Goal: Task Accomplishment & Management: Manage account settings

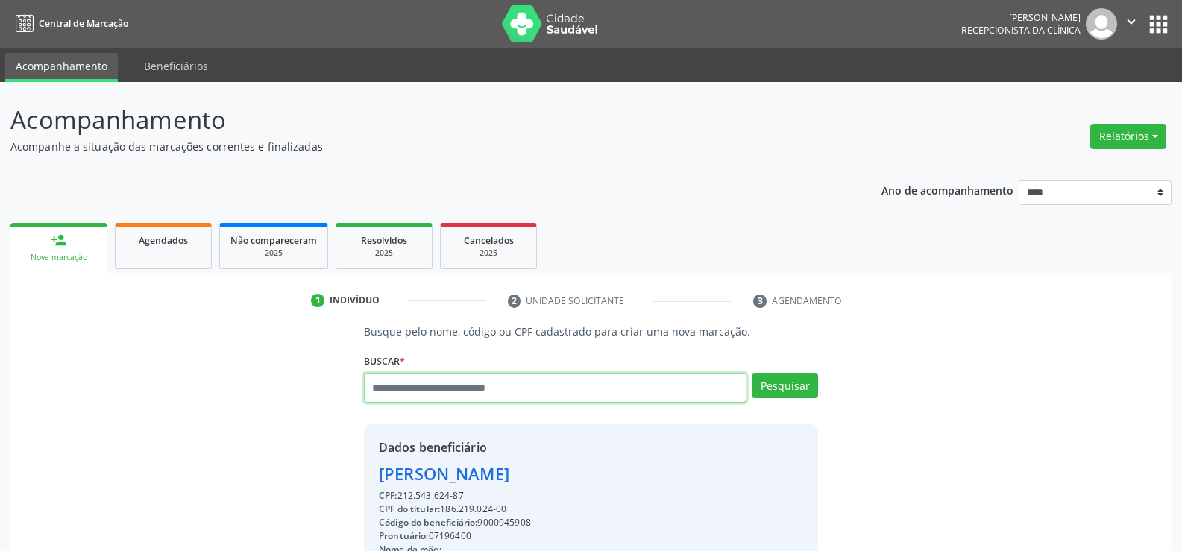
click at [508, 391] on input "text" at bounding box center [555, 388] width 382 height 30
click at [129, 245] on div "Agendados" at bounding box center [163, 240] width 75 height 16
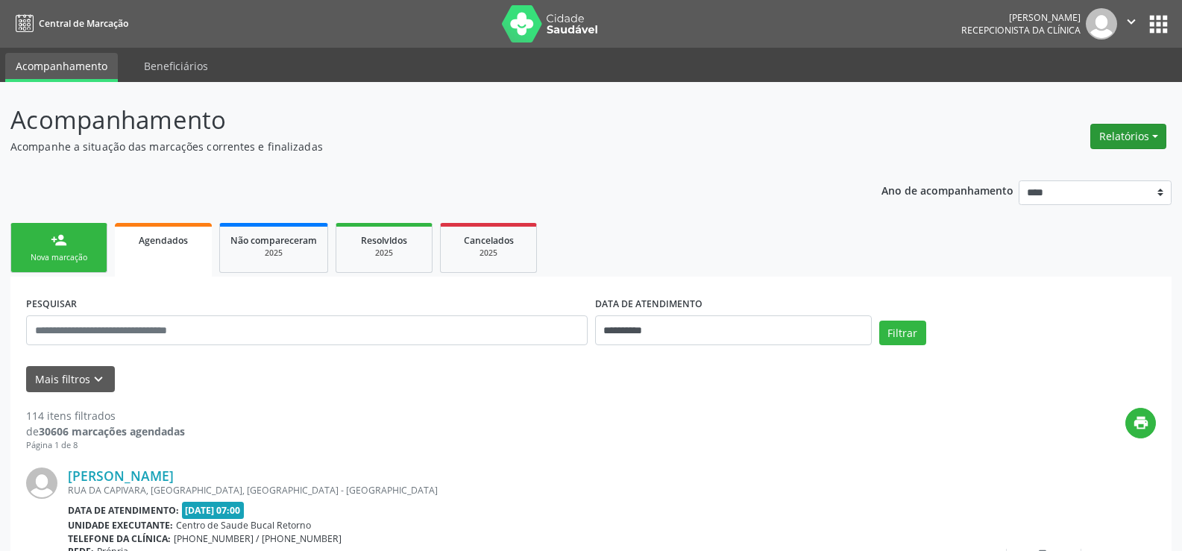
click at [1134, 145] on button "Relatórios" at bounding box center [1128, 136] width 76 height 25
click at [1062, 168] on link "Agendamentos" at bounding box center [1087, 168] width 160 height 21
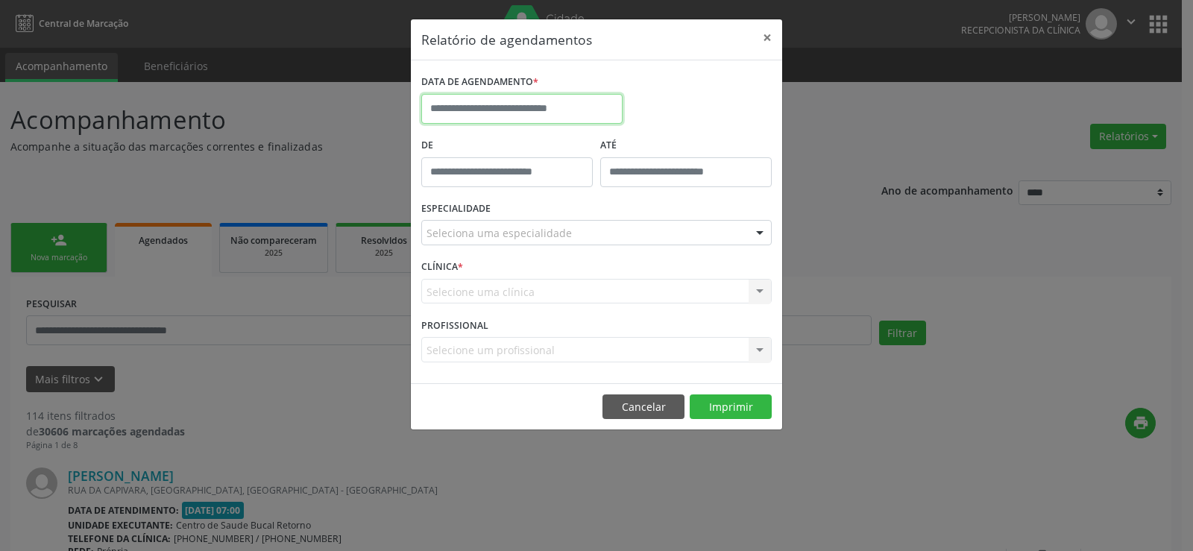
click at [502, 103] on input "text" at bounding box center [521, 109] width 201 height 30
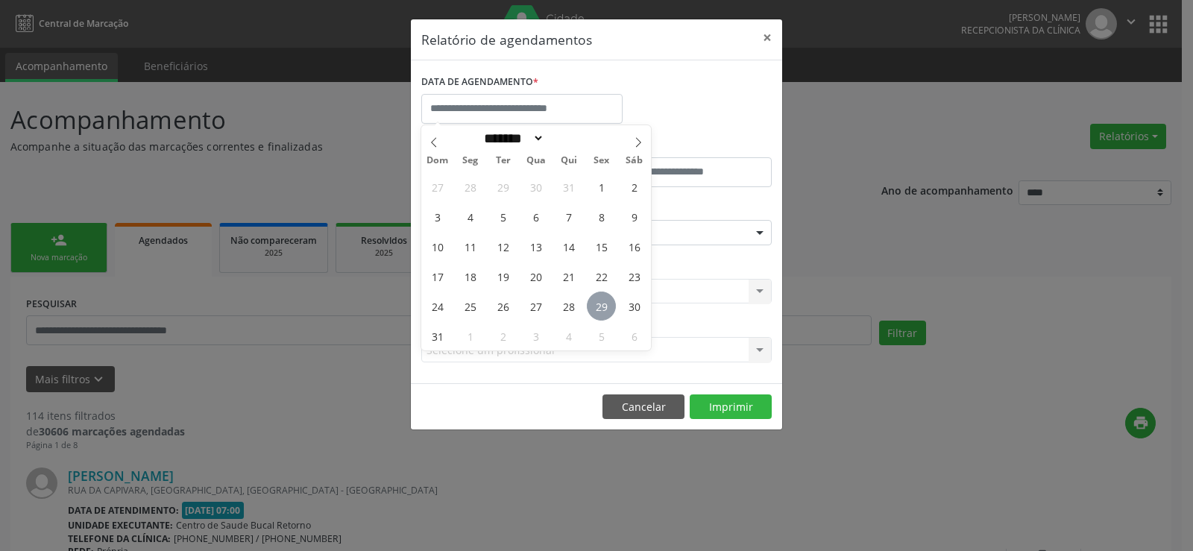
click at [609, 306] on span "29" at bounding box center [601, 306] width 29 height 29
type input "**********"
click at [609, 306] on span "29" at bounding box center [601, 306] width 29 height 29
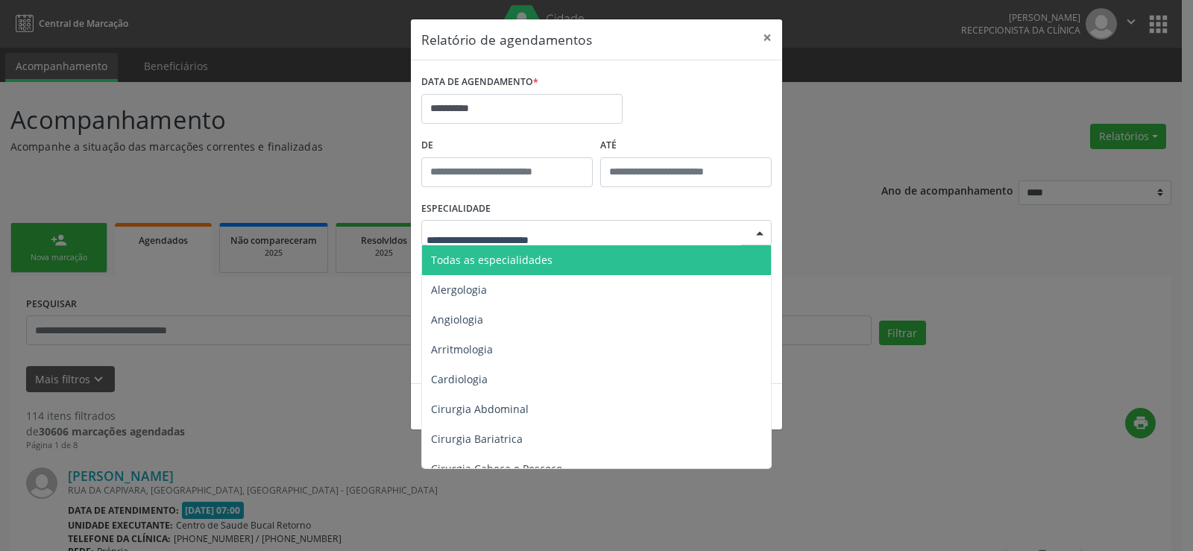
click at [602, 239] on div at bounding box center [596, 232] width 350 height 25
click at [594, 255] on span "Todas as especialidades" at bounding box center [597, 260] width 351 height 30
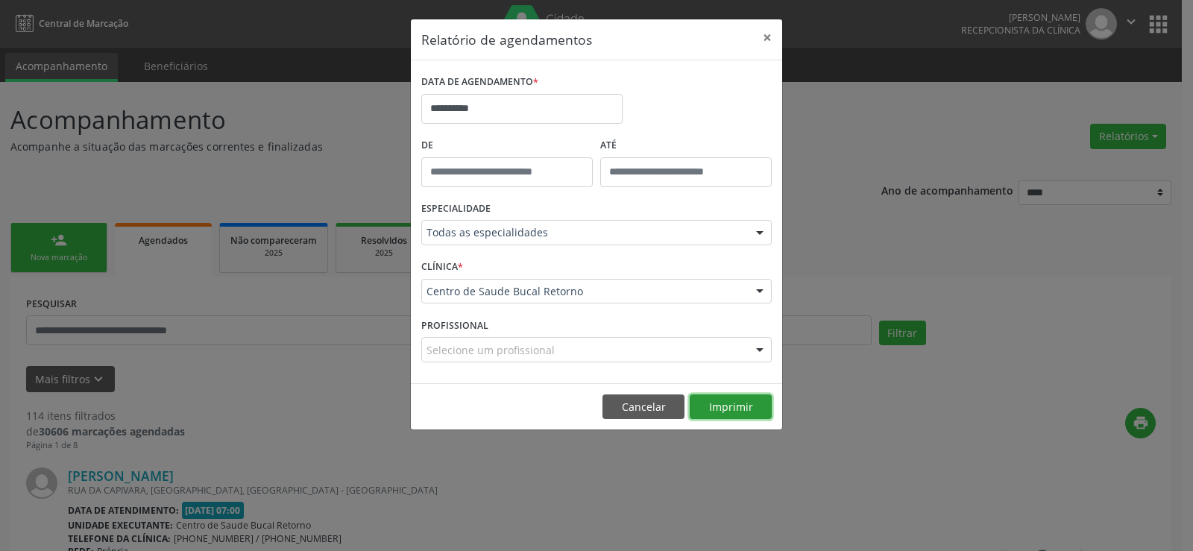
click at [742, 419] on button "Imprimir" at bounding box center [731, 406] width 82 height 25
click at [655, 406] on button "Cancelar" at bounding box center [643, 406] width 82 height 25
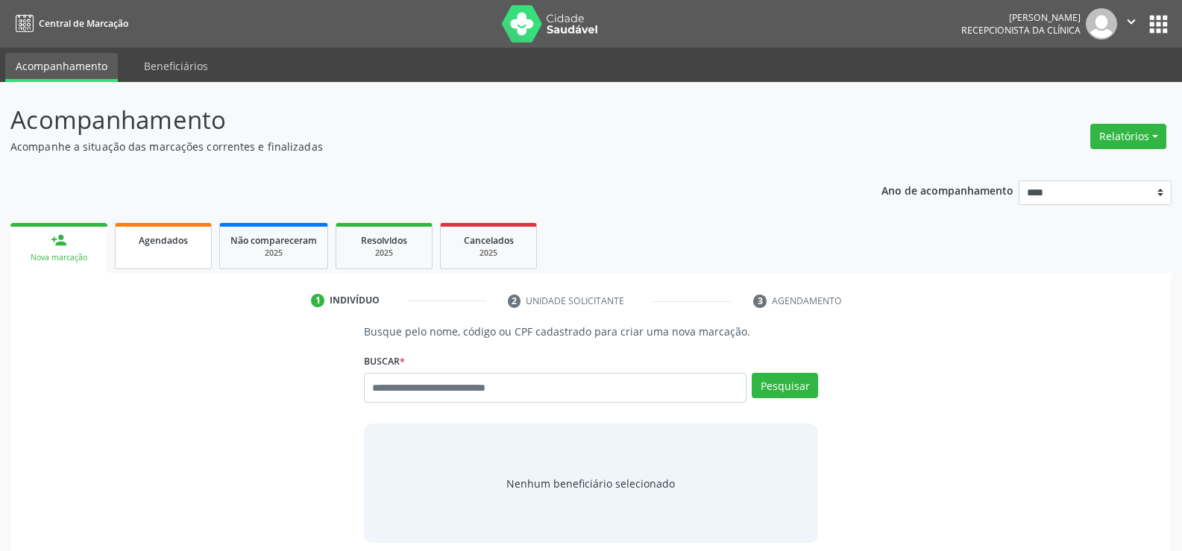
click at [177, 256] on link "Agendados" at bounding box center [163, 246] width 97 height 46
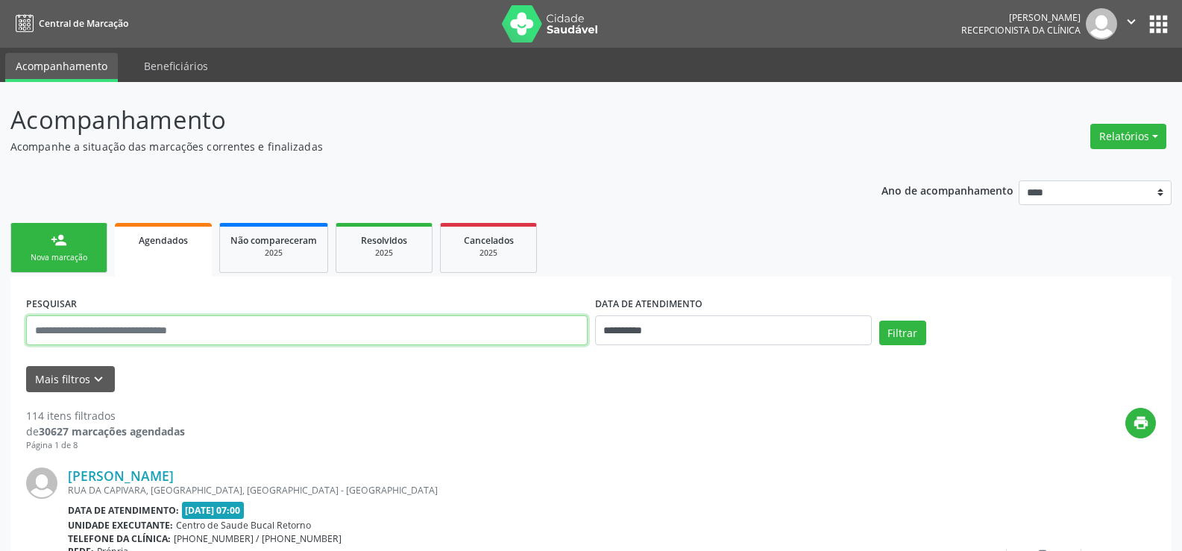
click at [155, 330] on input "text" at bounding box center [306, 330] width 561 height 30
type input "**********"
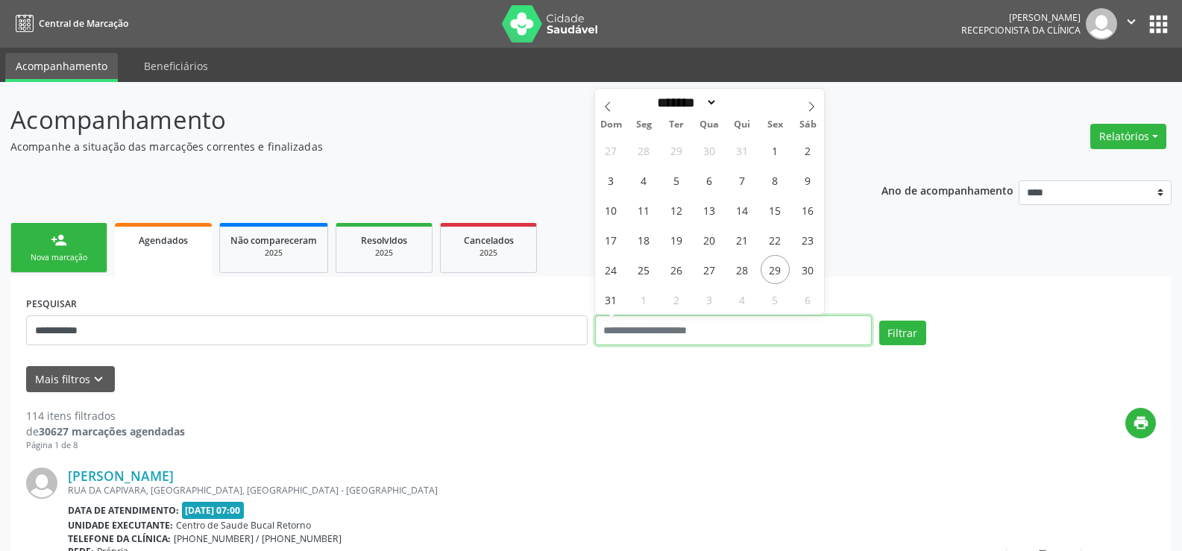
click at [879, 321] on button "Filtrar" at bounding box center [902, 333] width 47 height 25
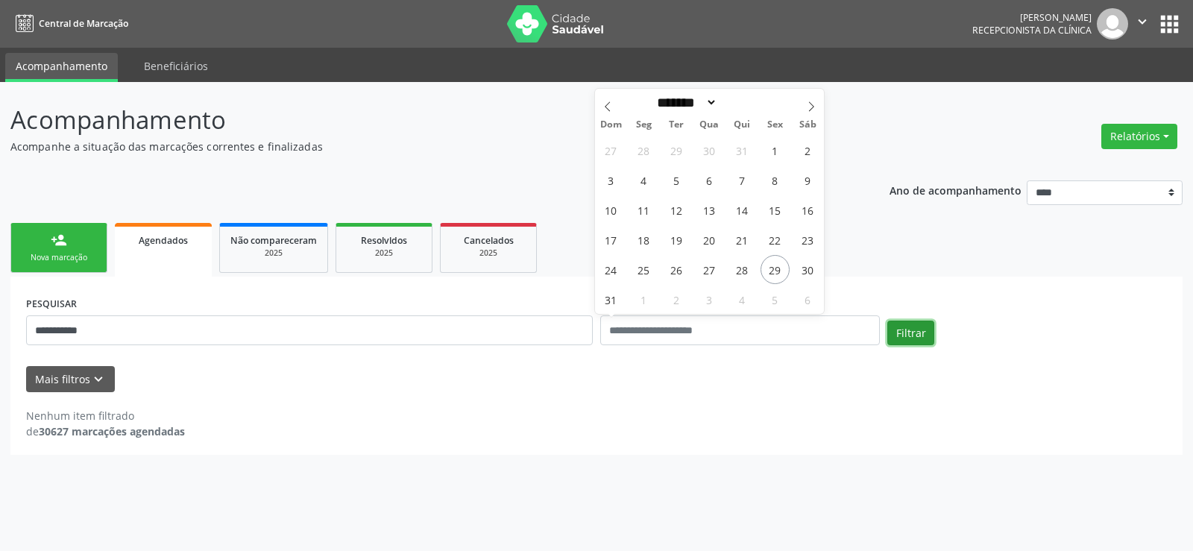
click at [897, 330] on button "Filtrar" at bounding box center [910, 333] width 47 height 25
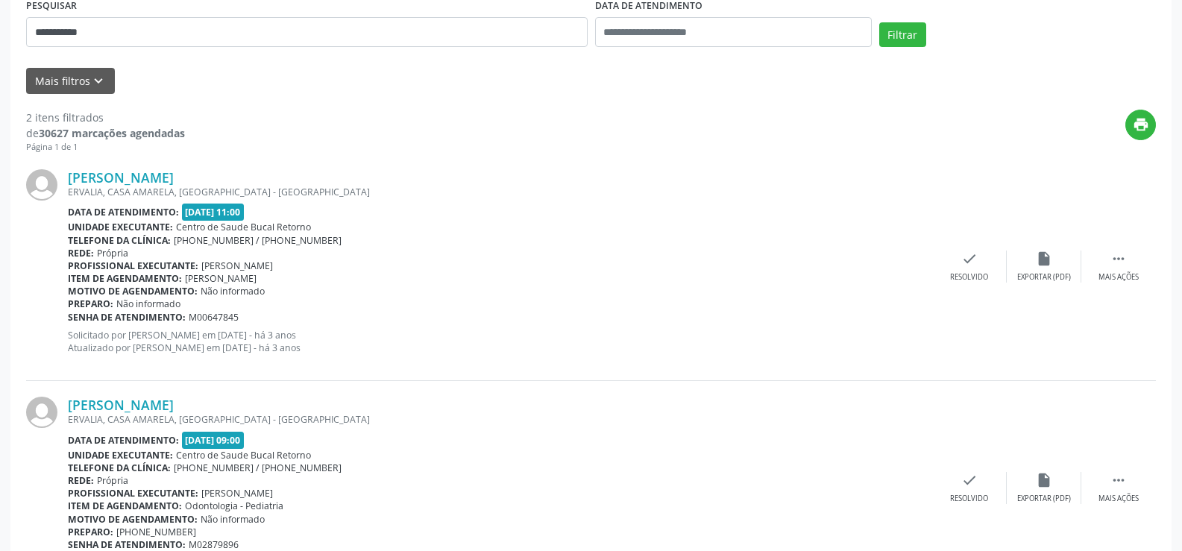
scroll to position [368, 0]
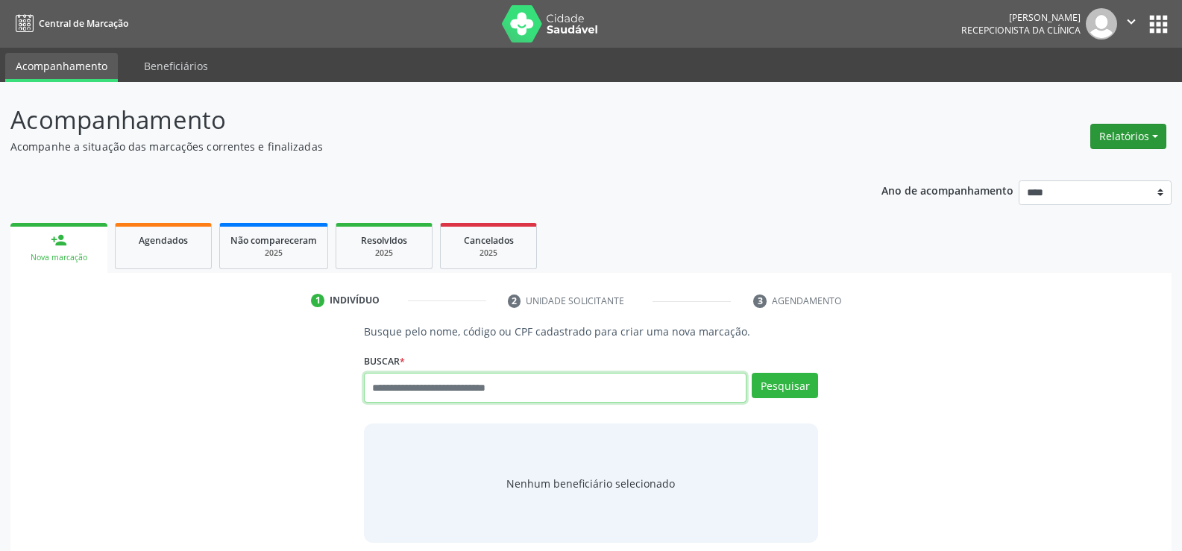
click at [1108, 139] on button "Relatórios" at bounding box center [1128, 136] width 76 height 25
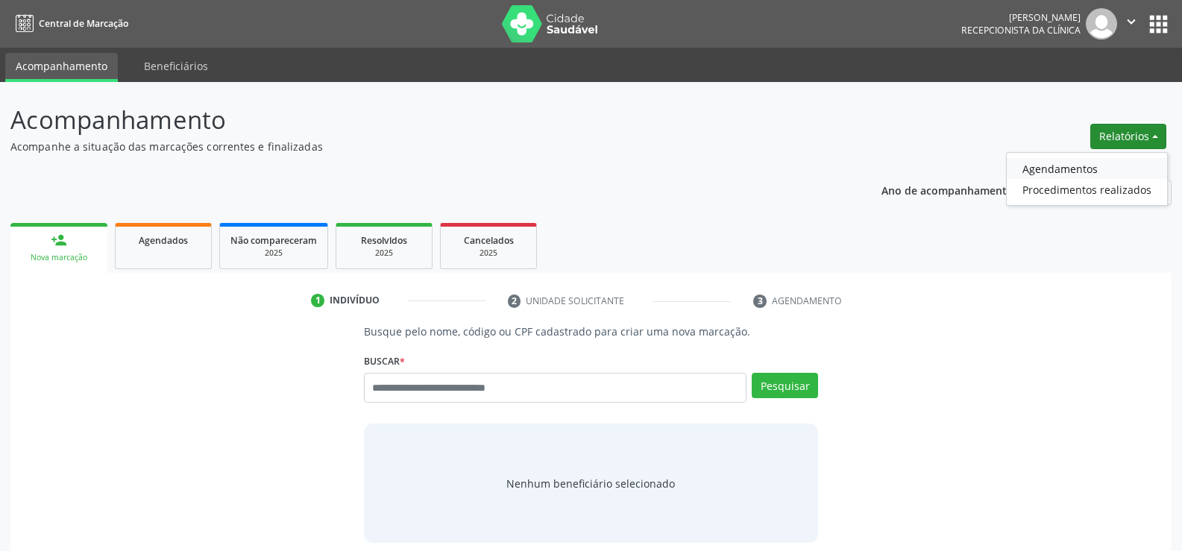
click at [1092, 164] on link "Agendamentos" at bounding box center [1087, 168] width 160 height 21
select select "*"
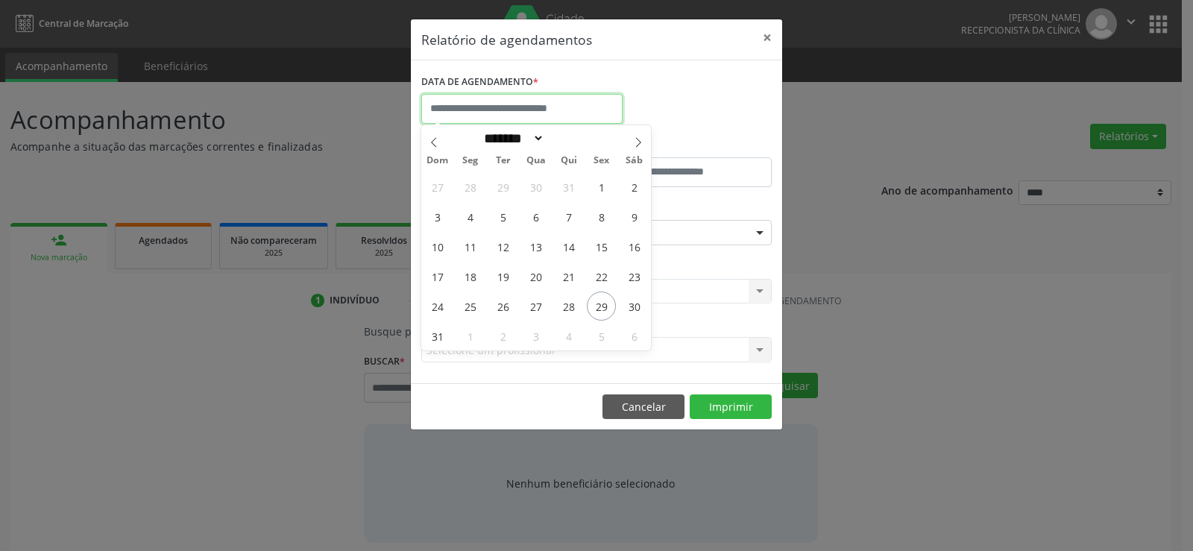
click at [510, 108] on input "text" at bounding box center [521, 109] width 201 height 30
click at [606, 306] on span "29" at bounding box center [601, 306] width 29 height 29
type input "**********"
click at [606, 306] on span "29" at bounding box center [601, 306] width 29 height 29
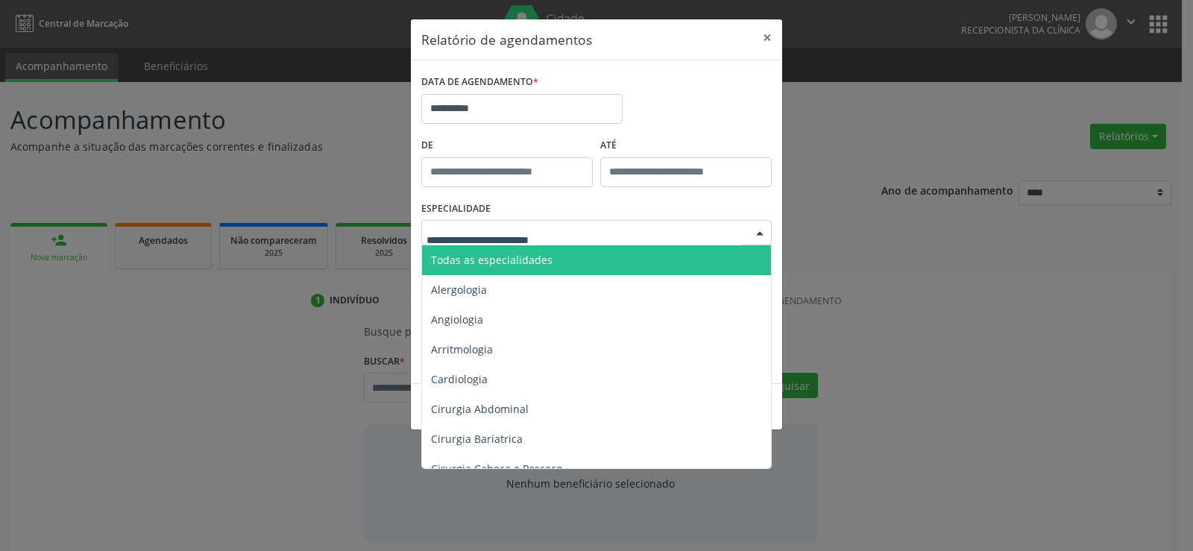
click at [582, 232] on div at bounding box center [596, 232] width 350 height 25
click at [582, 256] on span "Todas as especialidades" at bounding box center [597, 260] width 351 height 30
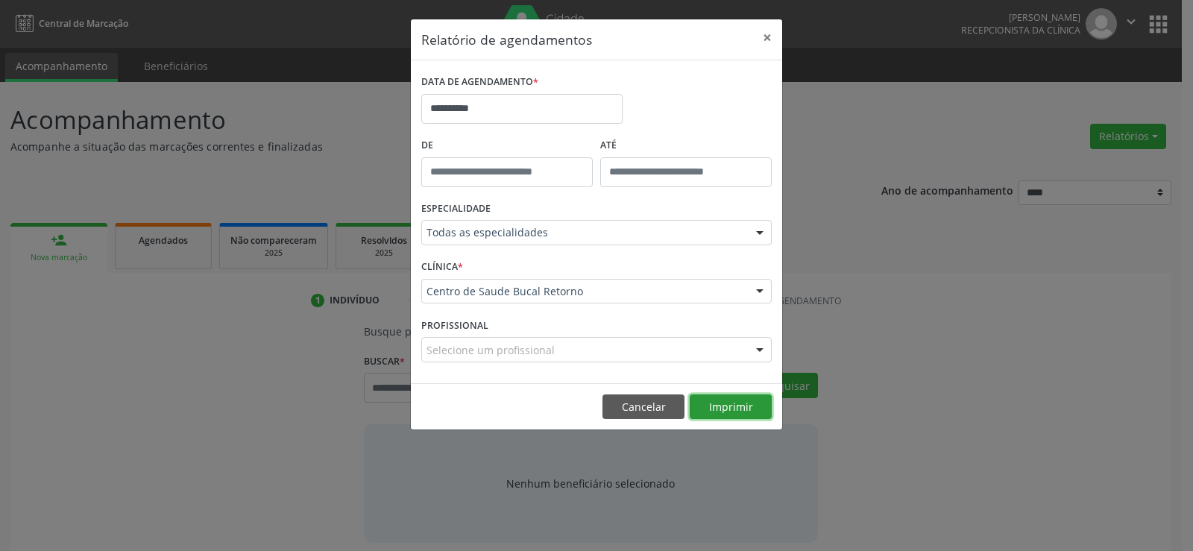
click at [740, 408] on button "Imprimir" at bounding box center [731, 406] width 82 height 25
click at [619, 407] on button "Cancelar" at bounding box center [643, 406] width 82 height 25
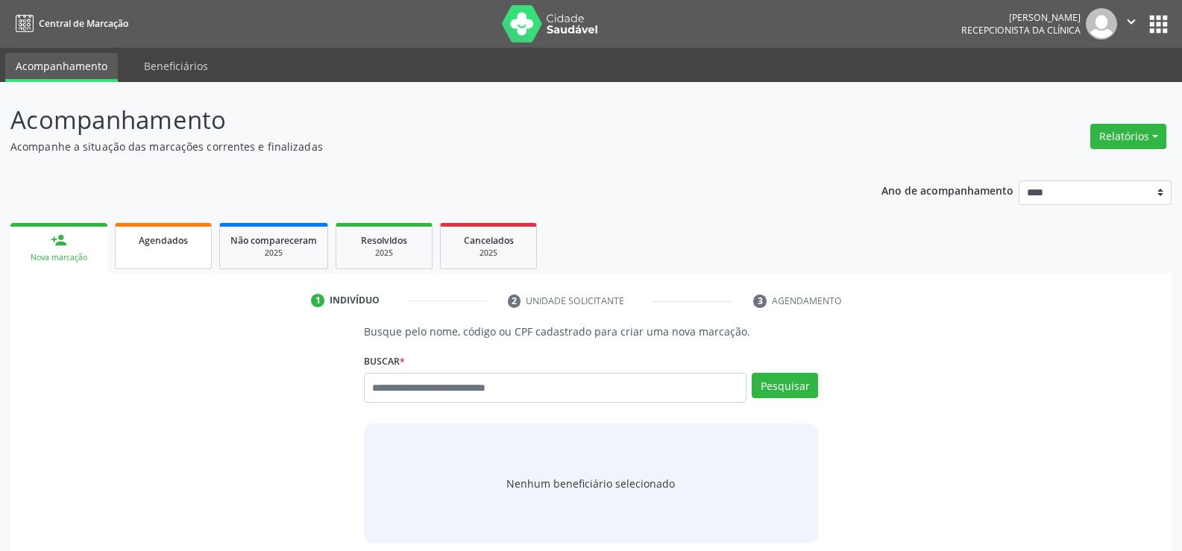
click at [163, 257] on link "Agendados" at bounding box center [163, 246] width 97 height 46
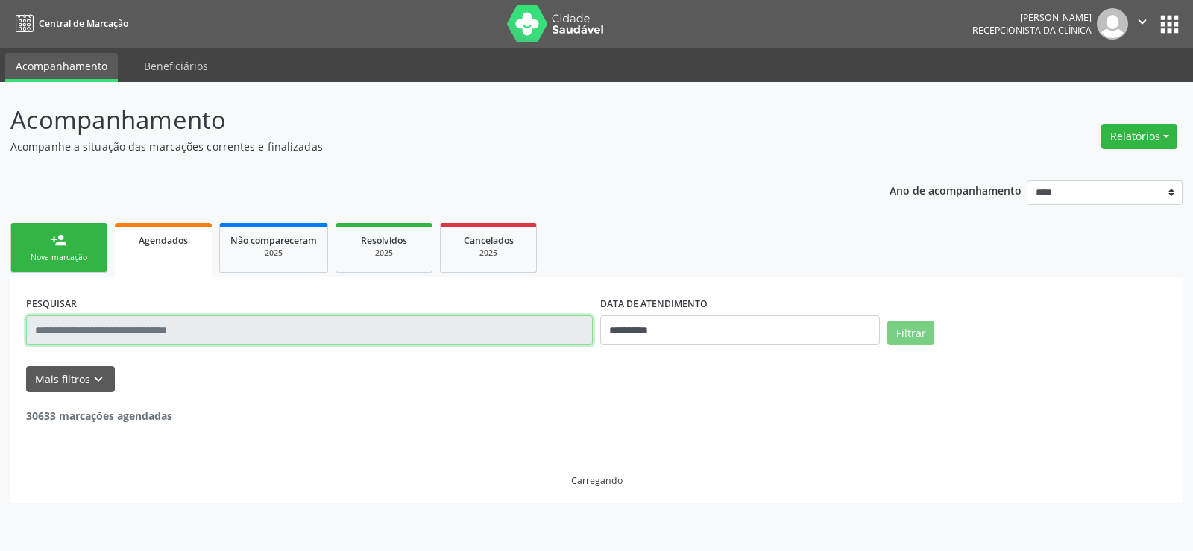
click at [153, 329] on input "text" at bounding box center [309, 330] width 567 height 30
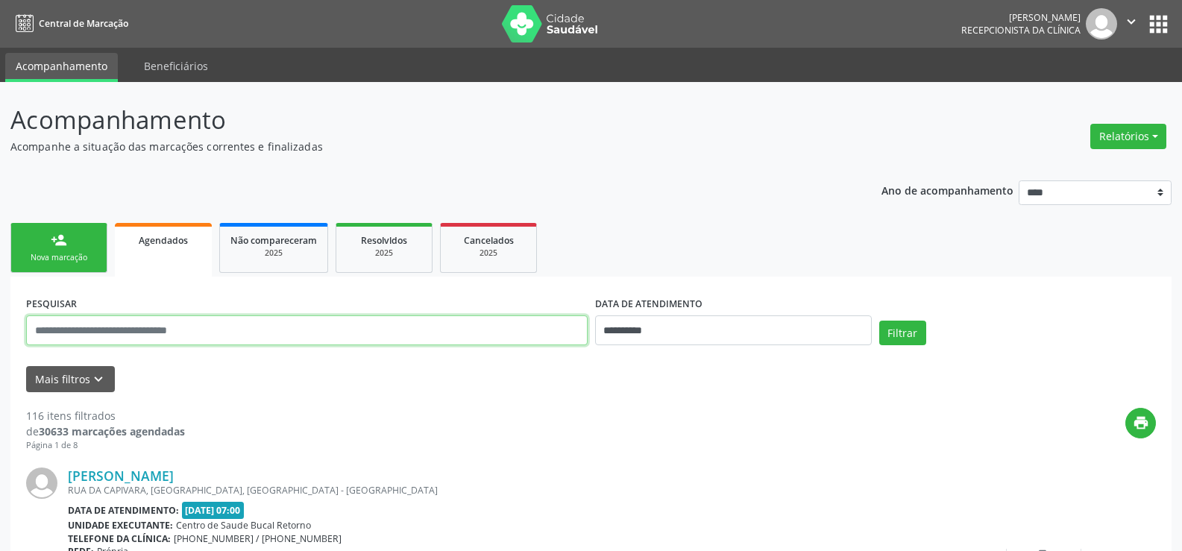
click at [153, 329] on input "text" at bounding box center [306, 330] width 561 height 30
paste input "**********"
type input "**********"
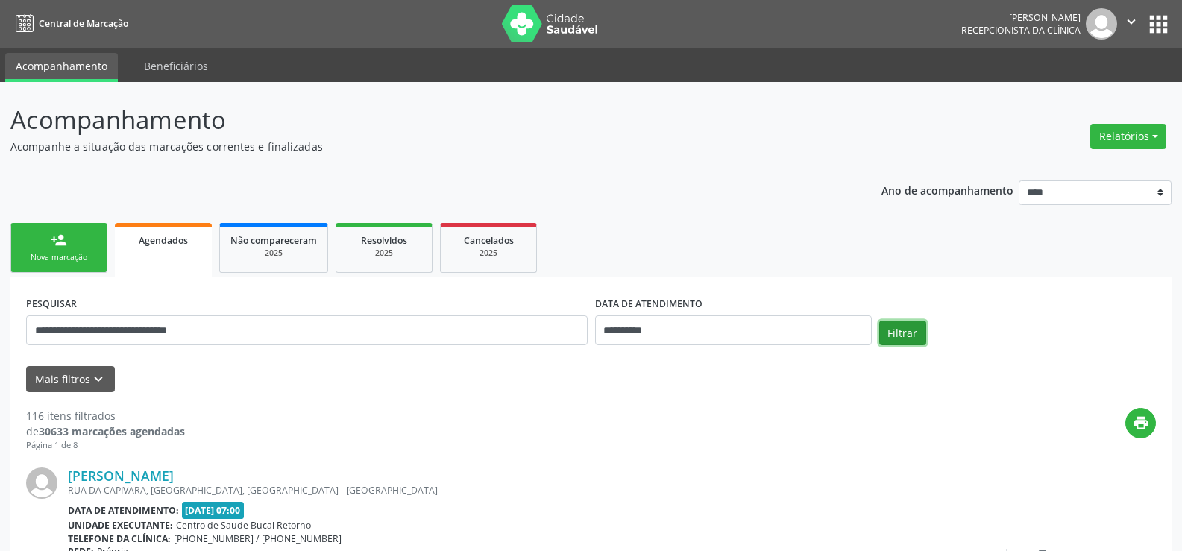
click at [887, 332] on button "Filtrar" at bounding box center [902, 333] width 47 height 25
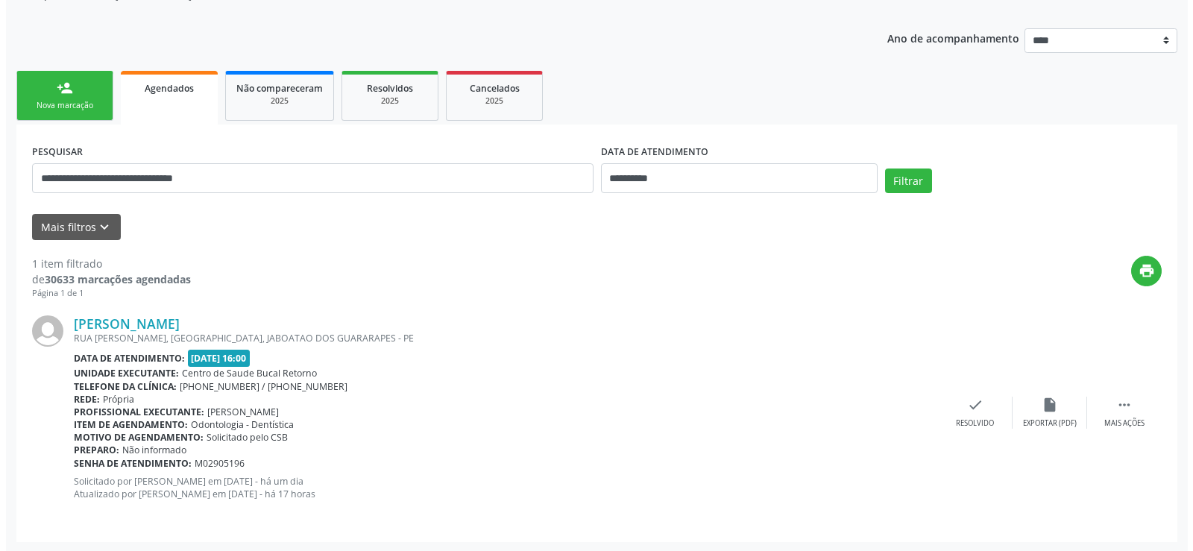
scroll to position [154, 0]
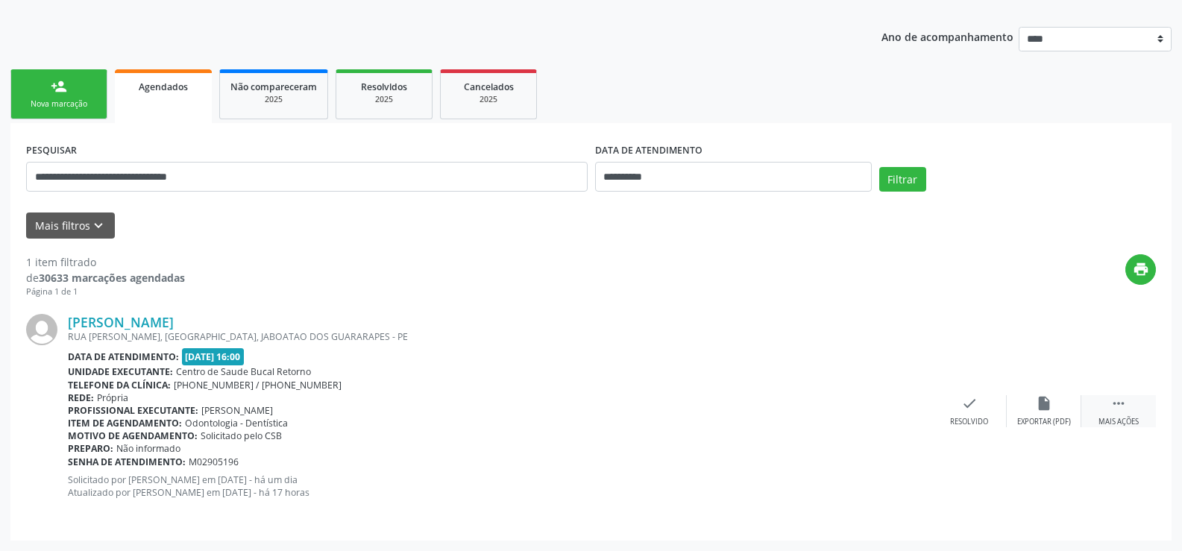
click at [1120, 409] on icon "" at bounding box center [1118, 403] width 16 height 16
click at [978, 406] on div "cancel Cancelar" at bounding box center [969, 411] width 75 height 32
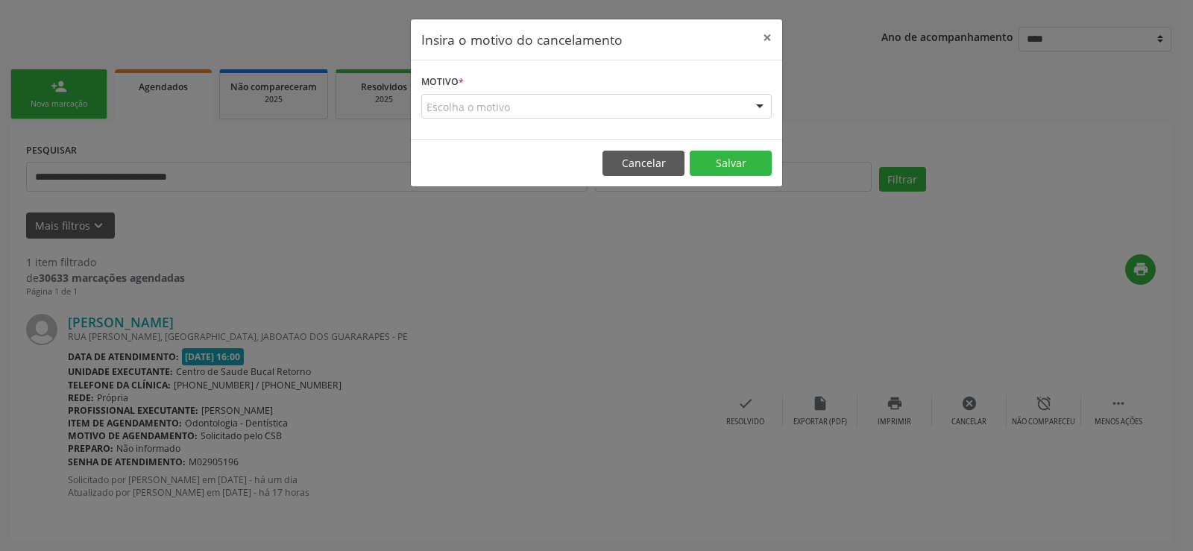
click at [435, 112] on div "Escolha o motivo" at bounding box center [596, 106] width 350 height 25
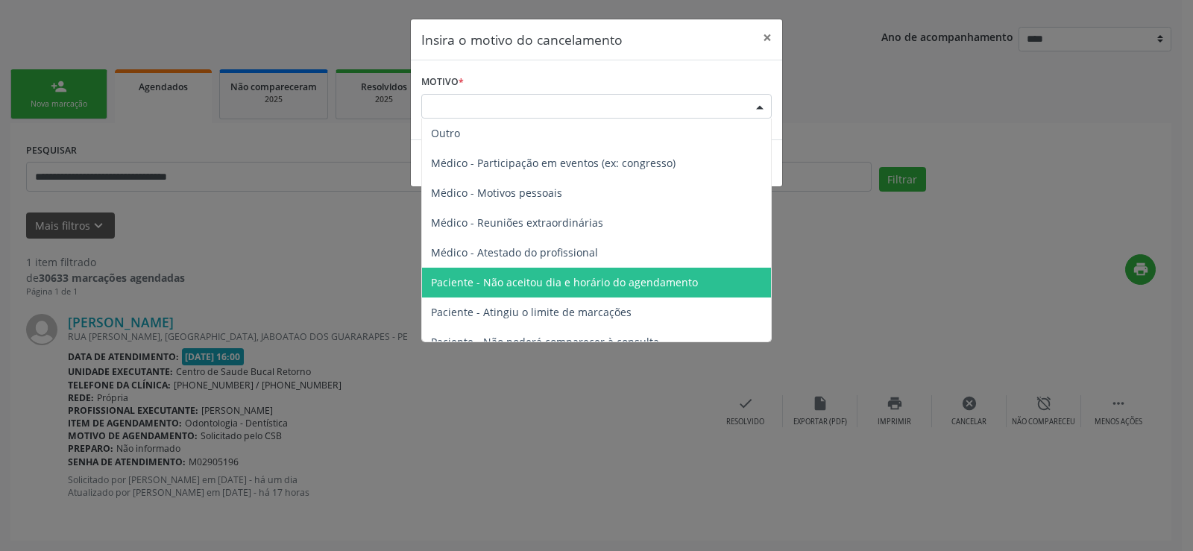
click at [491, 290] on span "Paciente - Não aceitou dia e horário do agendamento" at bounding box center [596, 283] width 349 height 30
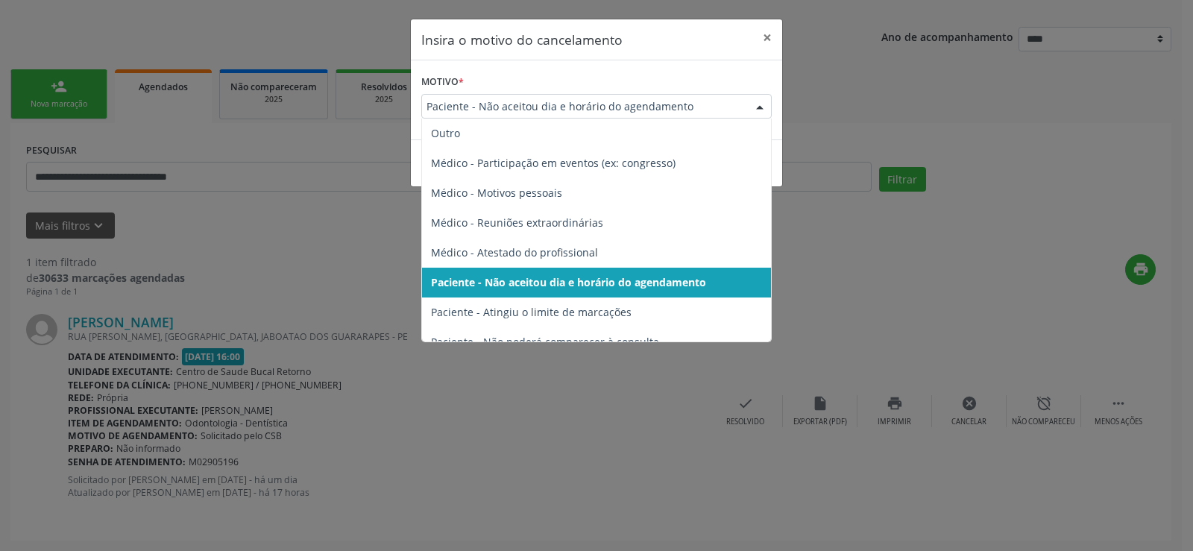
click at [500, 101] on span "Paciente - Não aceitou dia e horário do agendamento" at bounding box center [583, 106] width 315 height 15
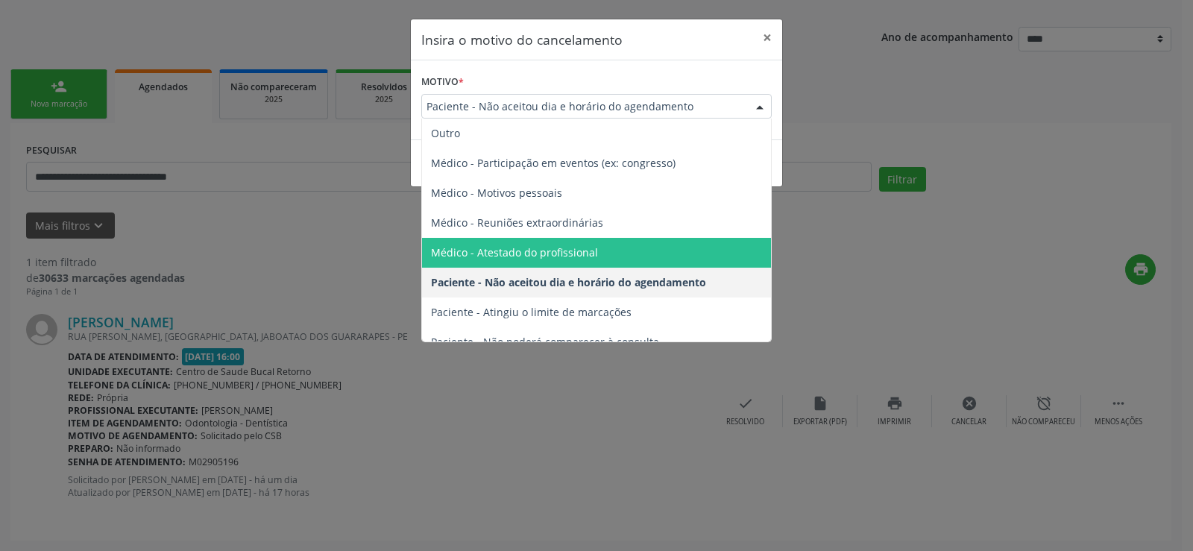
scroll to position [75, 0]
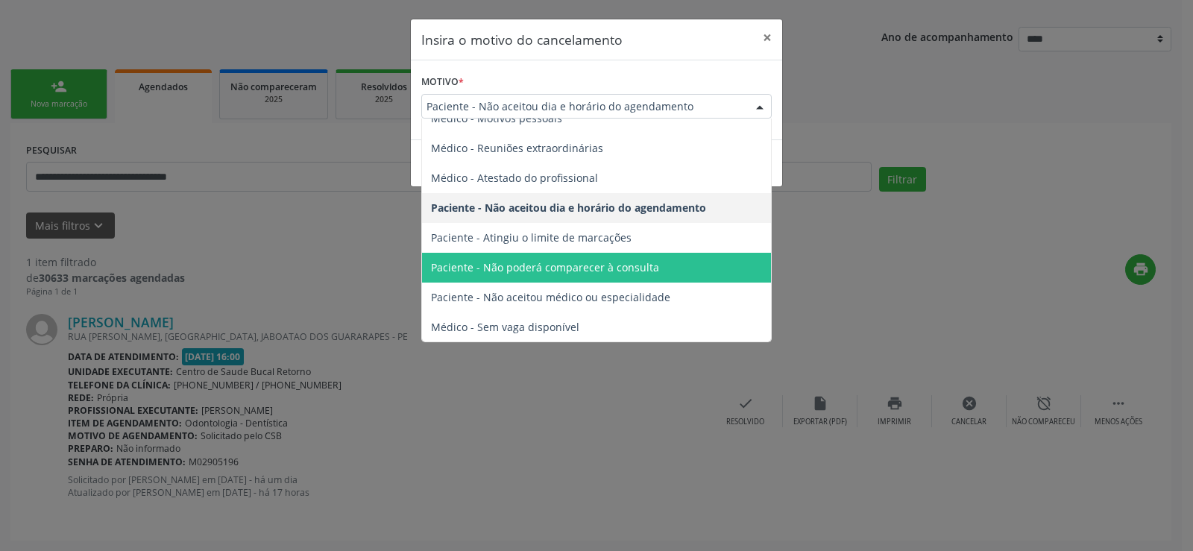
click at [536, 271] on span "Paciente - Não poderá comparecer à consulta" at bounding box center [545, 267] width 228 height 14
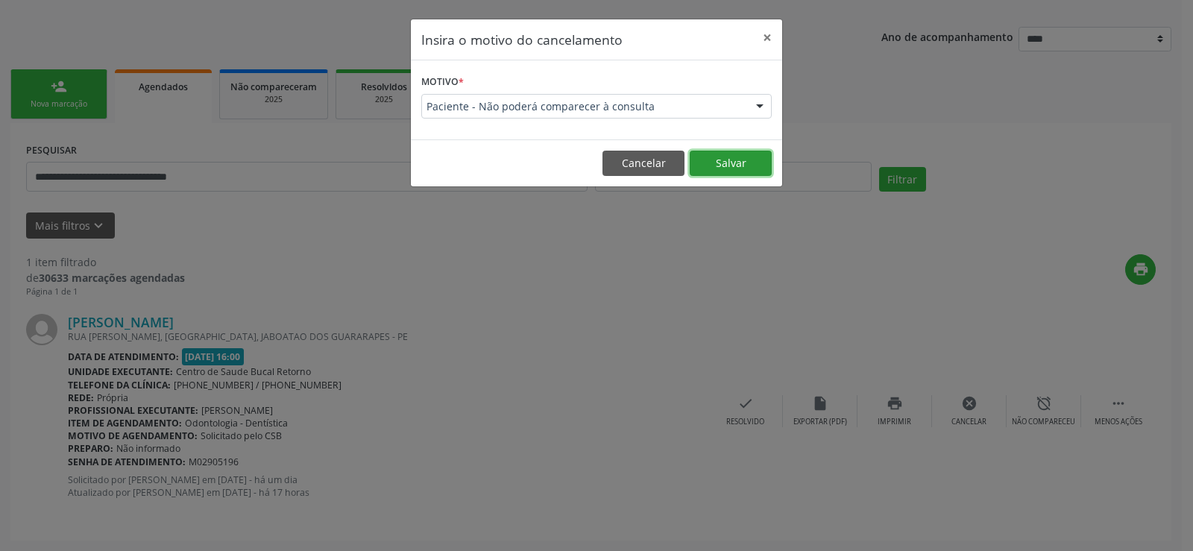
click at [728, 155] on button "Salvar" at bounding box center [731, 163] width 82 height 25
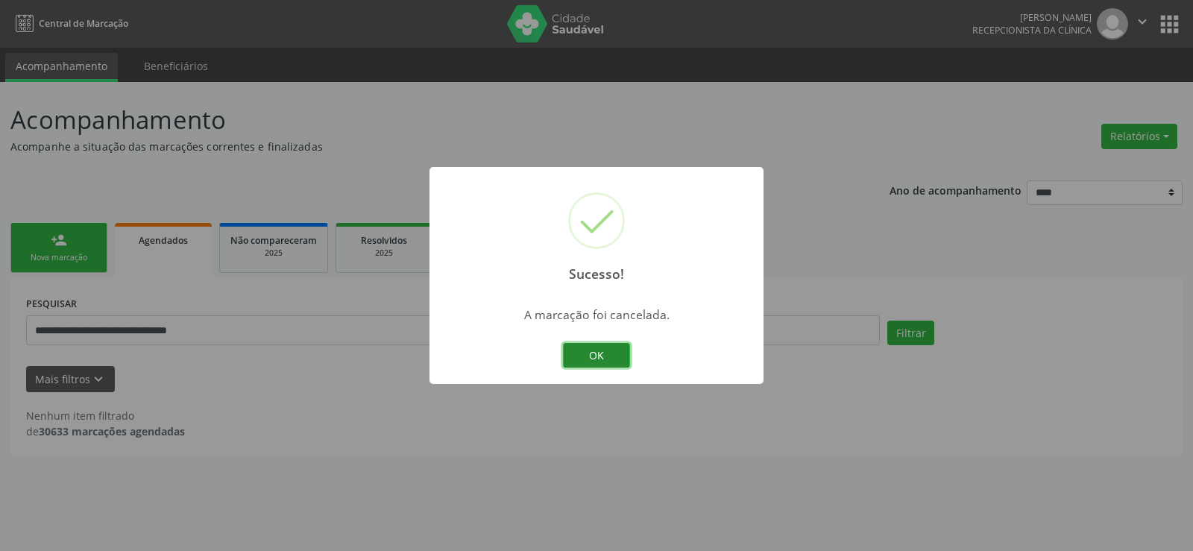
click at [582, 345] on button "OK" at bounding box center [596, 355] width 67 height 25
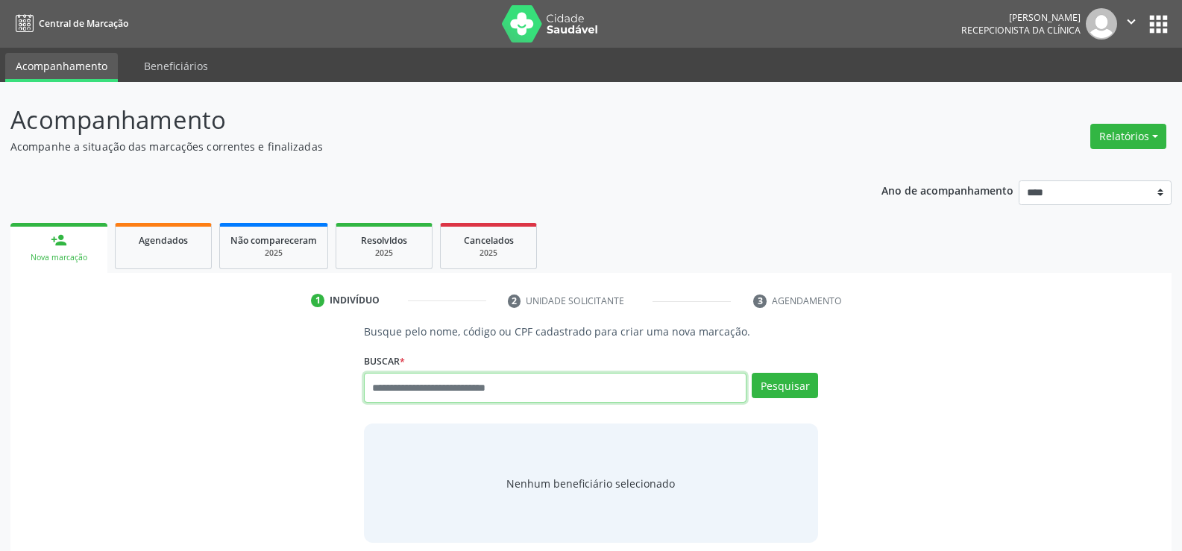
click at [484, 389] on input "text" at bounding box center [555, 388] width 382 height 30
type input "**********"
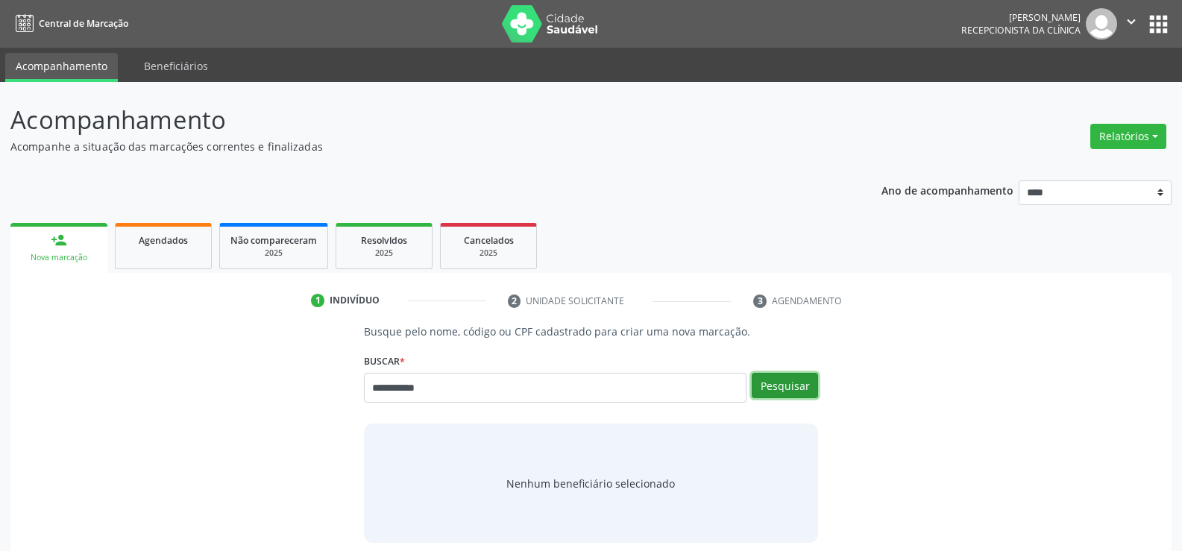
click at [782, 393] on button "Pesquisar" at bounding box center [785, 385] width 66 height 25
type input "**********"
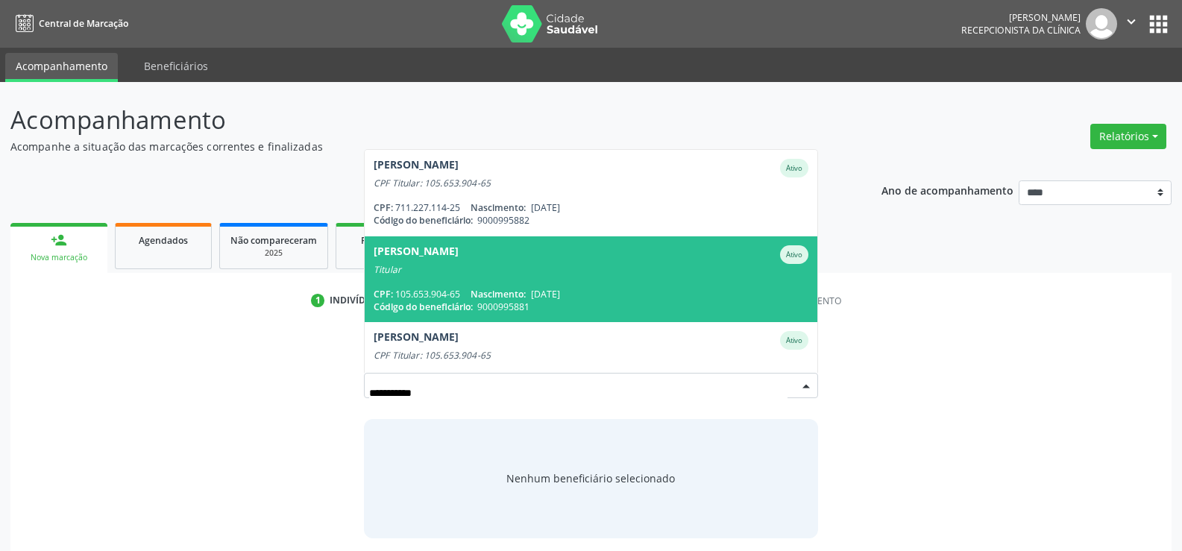
click at [435, 273] on div "Titular" at bounding box center [591, 270] width 435 height 12
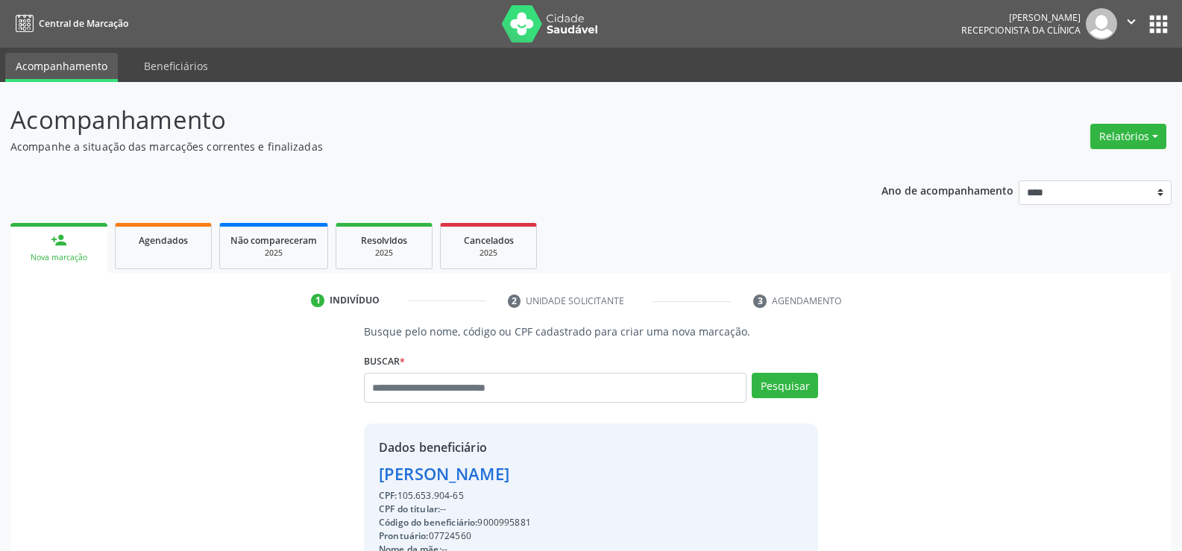
drag, startPoint x: 469, startPoint y: 497, endPoint x: 358, endPoint y: 480, distance: 112.4
click at [358, 480] on div "Busque pelo nome, código ou CPF cadastrado para criar uma nova marcação. Buscar…" at bounding box center [590, 517] width 475 height 386
copy div "Debora Layane Soares dos Santos CPF: 105.653.904-65"
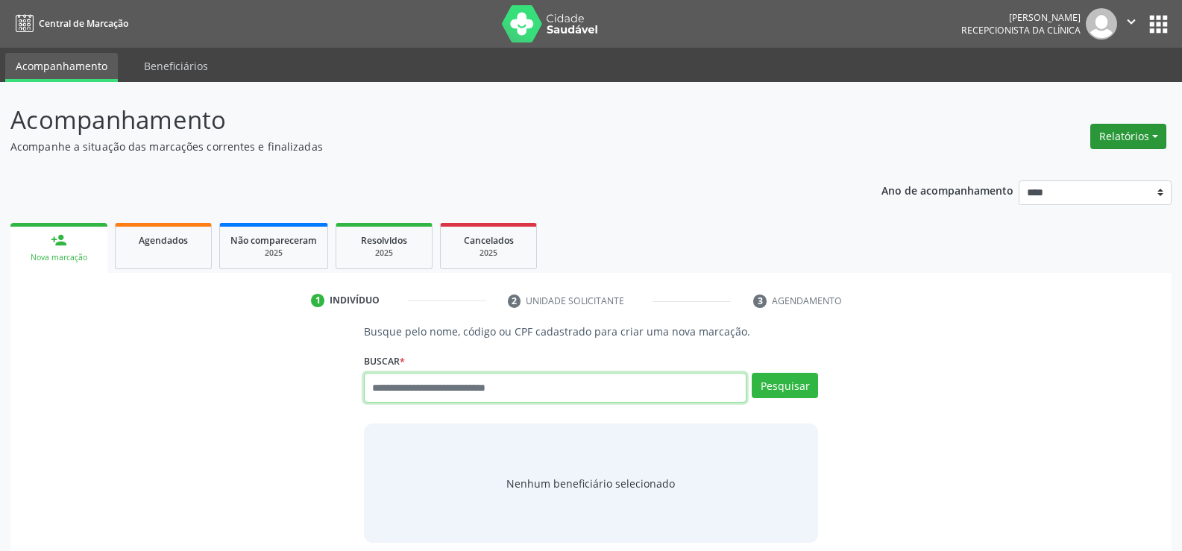
click at [1109, 139] on button "Relatórios" at bounding box center [1128, 136] width 76 height 25
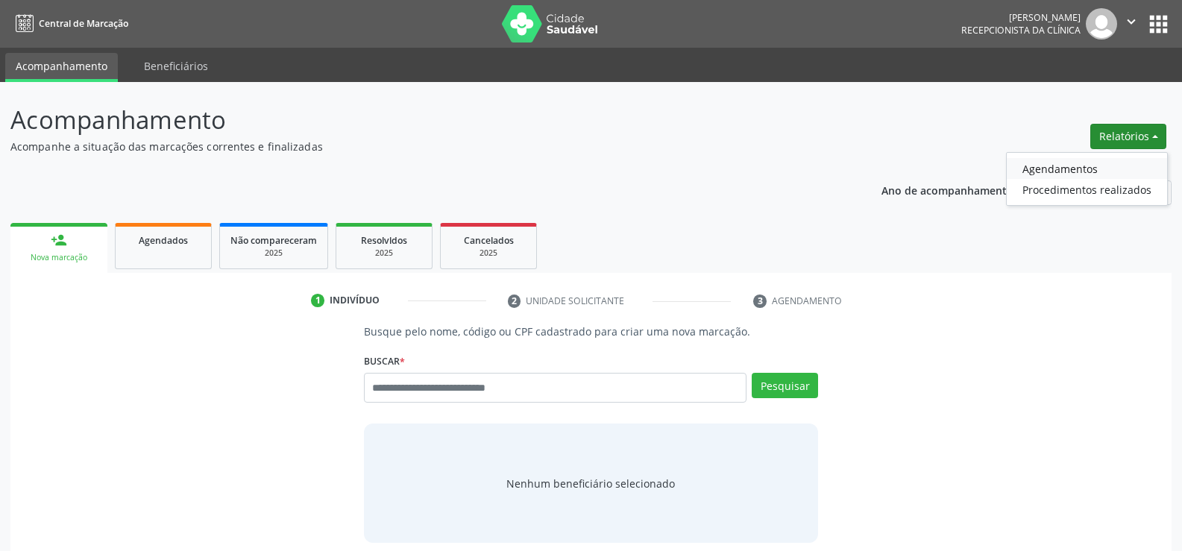
click at [1093, 166] on link "Agendamentos" at bounding box center [1087, 168] width 160 height 21
select select "*"
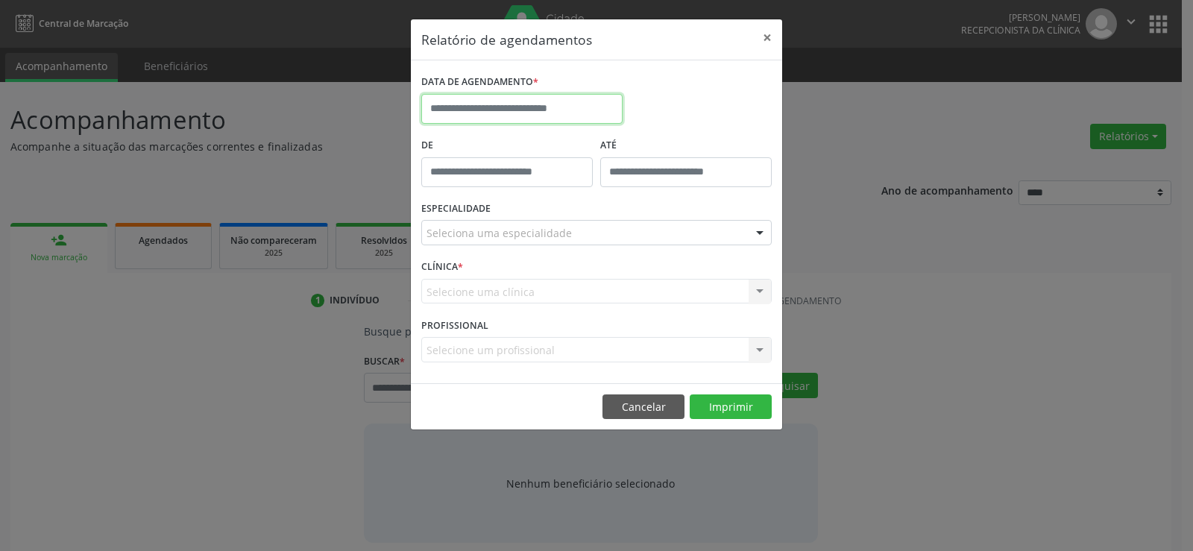
click at [597, 113] on input "text" at bounding box center [521, 109] width 201 height 30
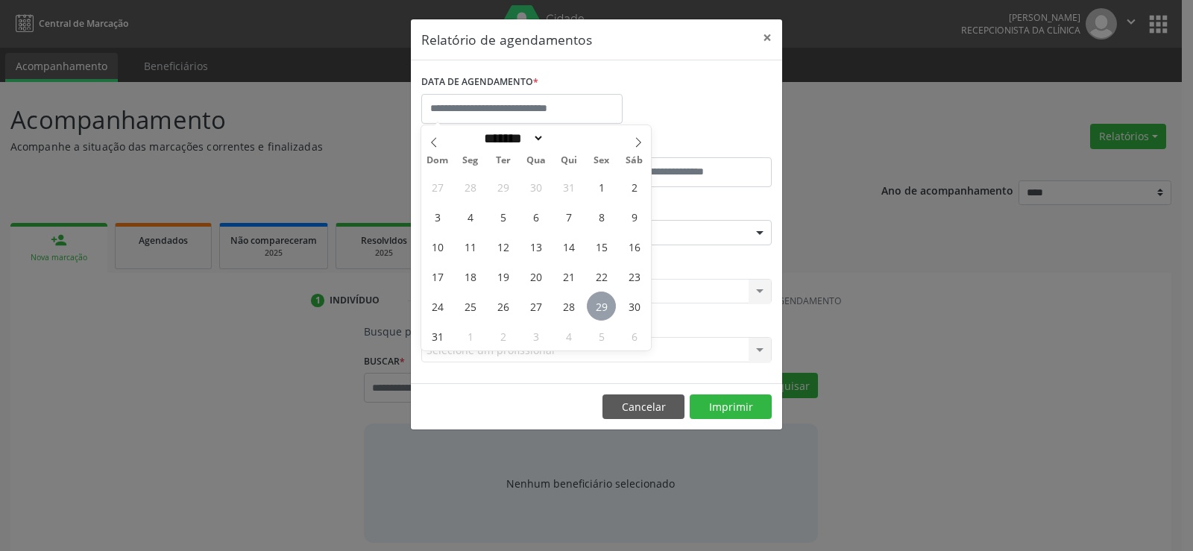
click at [598, 300] on span "29" at bounding box center [601, 306] width 29 height 29
type input "**********"
click at [598, 300] on span "29" at bounding box center [601, 306] width 29 height 29
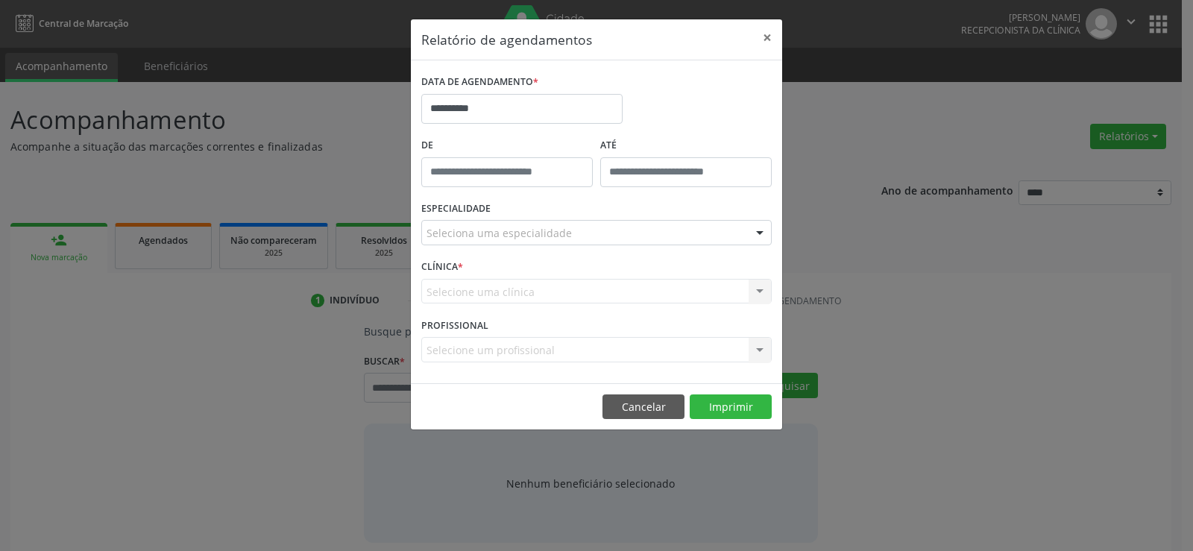
click at [584, 261] on div "CLÍNICA * Selecione uma clínica Nenhum resultado encontrado para: " " Não há ne…" at bounding box center [597, 285] width 358 height 58
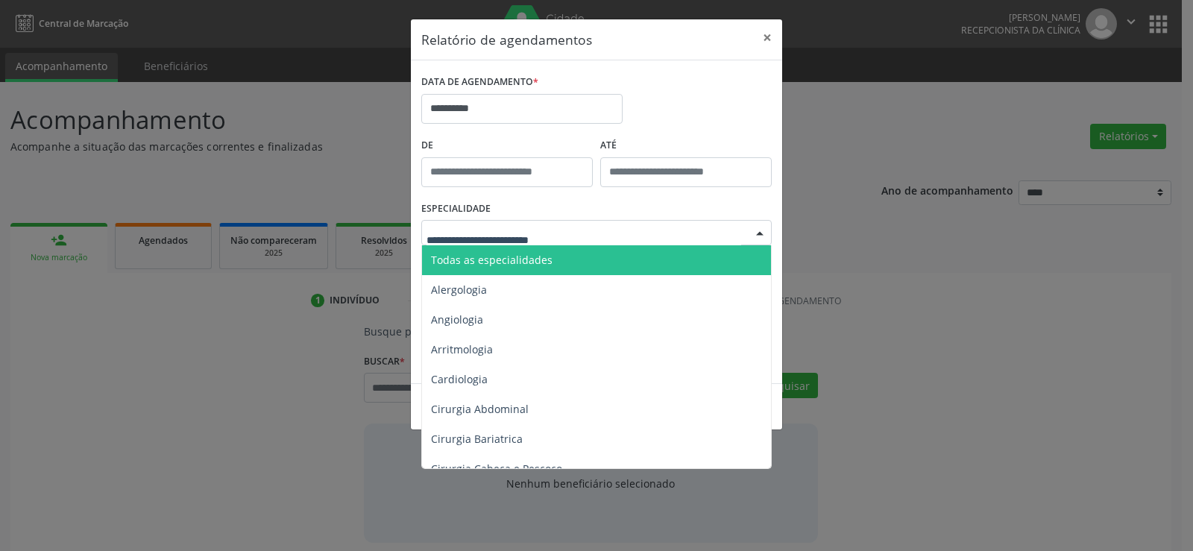
click at [585, 235] on div at bounding box center [596, 232] width 350 height 25
click at [582, 265] on span "Todas as especialidades" at bounding box center [597, 260] width 351 height 30
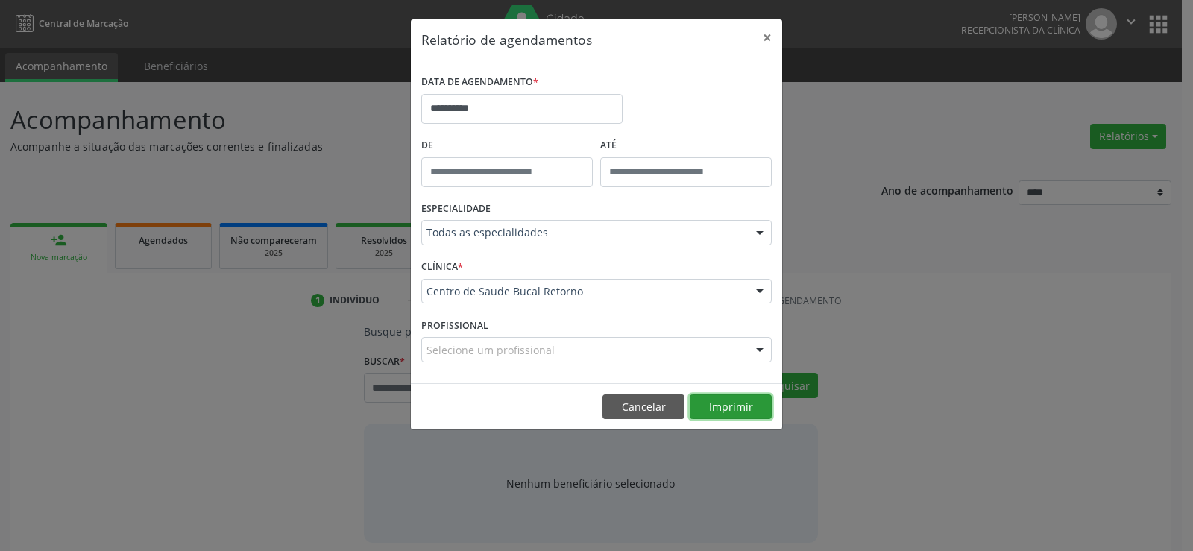
click at [746, 407] on button "Imprimir" at bounding box center [731, 406] width 82 height 25
click at [654, 406] on button "Cancelar" at bounding box center [643, 406] width 82 height 25
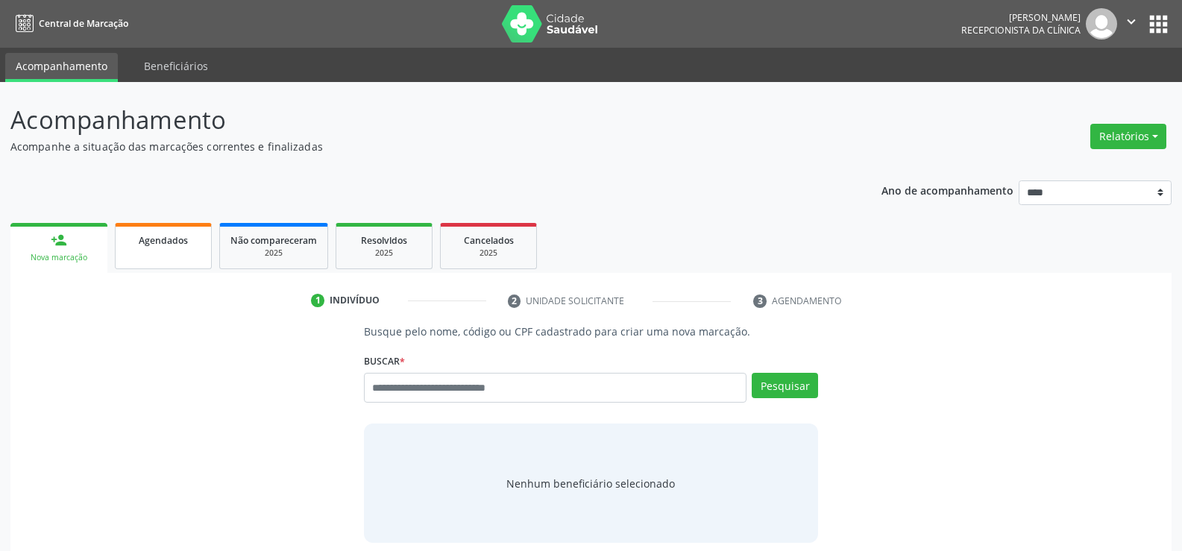
click at [204, 253] on link "Agendados" at bounding box center [163, 246] width 97 height 46
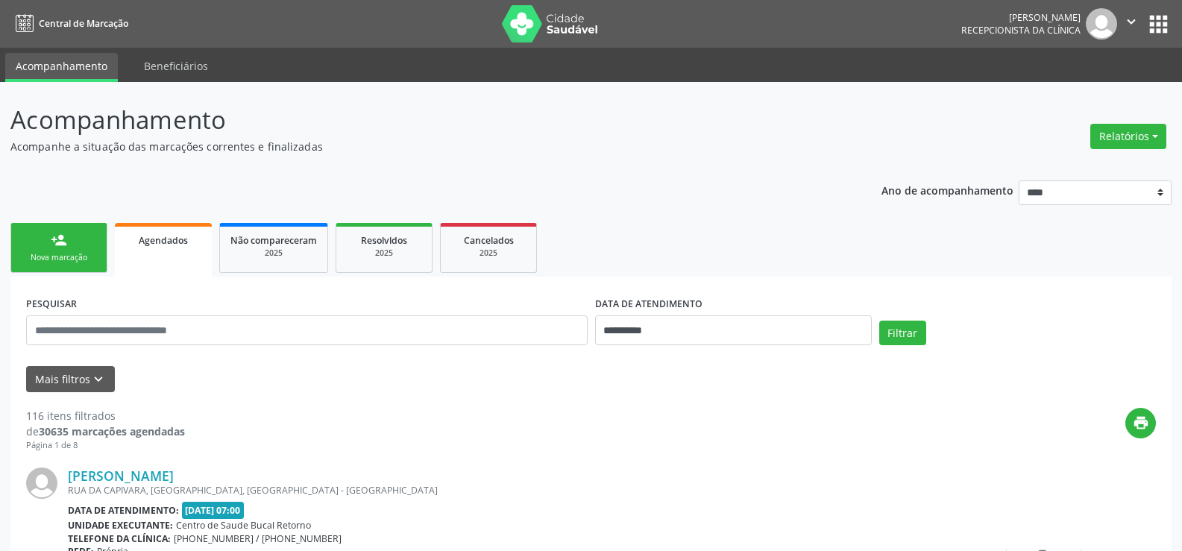
click at [83, 254] on div "Nova marcação" at bounding box center [59, 257] width 75 height 11
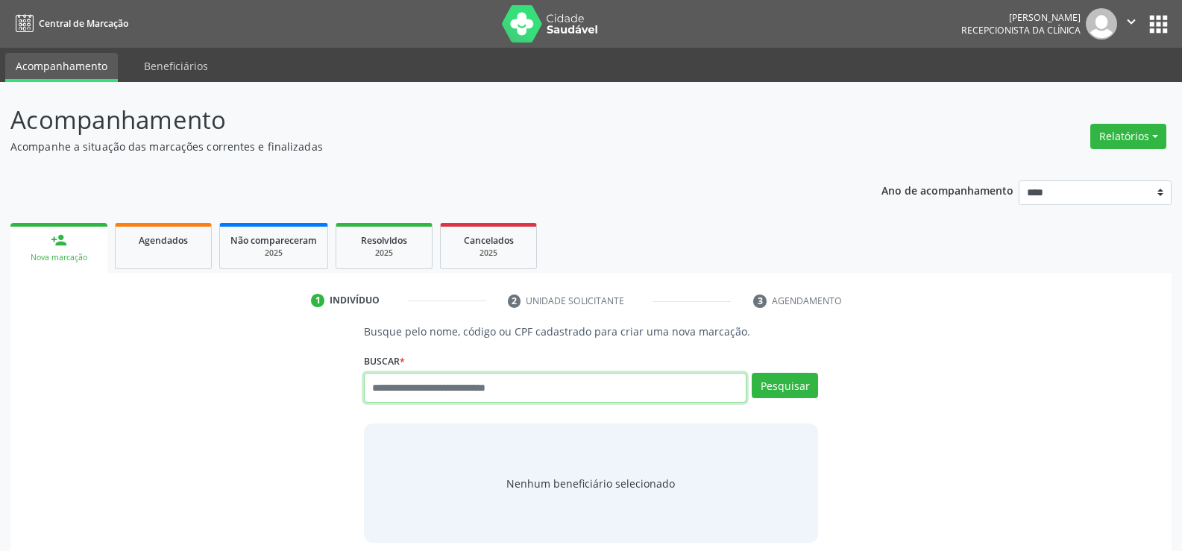
click at [466, 380] on input "text" at bounding box center [555, 388] width 382 height 30
type input "**********"
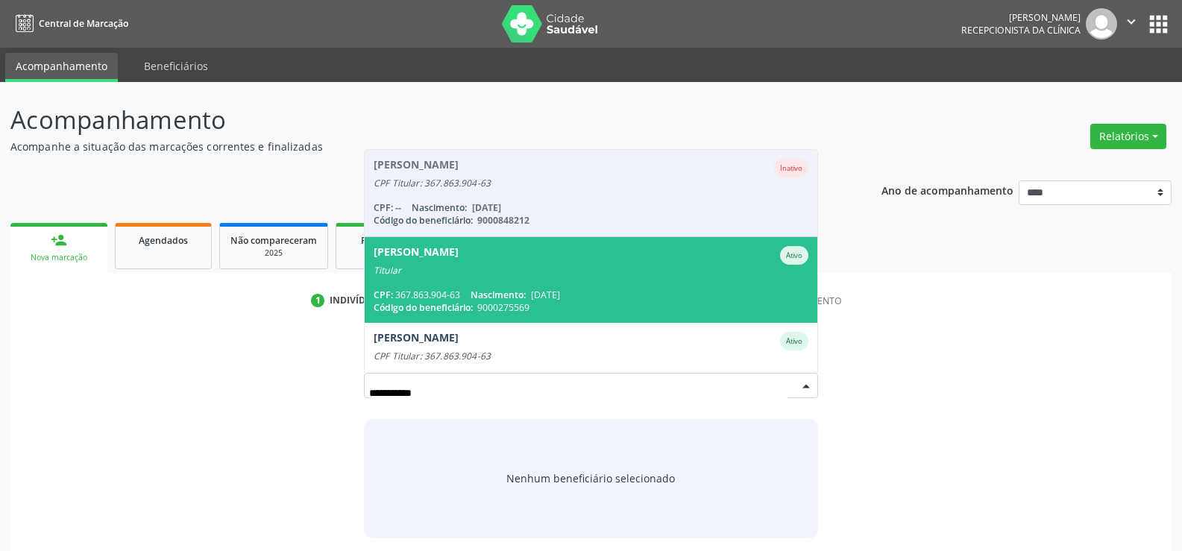
scroll to position [36, 0]
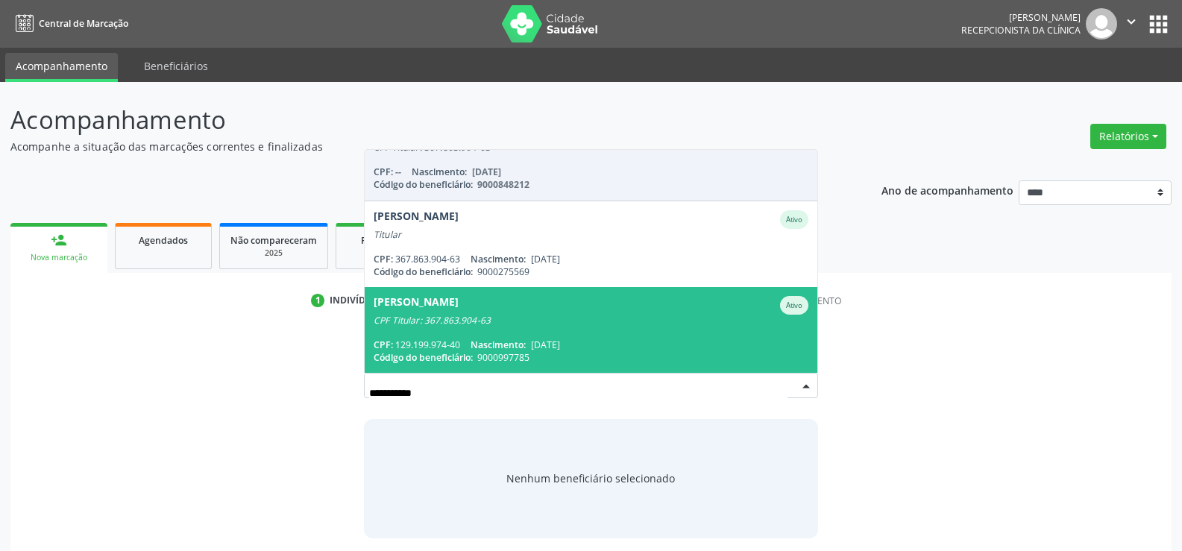
click at [487, 320] on div "CPF Titular: 367.863.904-63" at bounding box center [591, 321] width 435 height 12
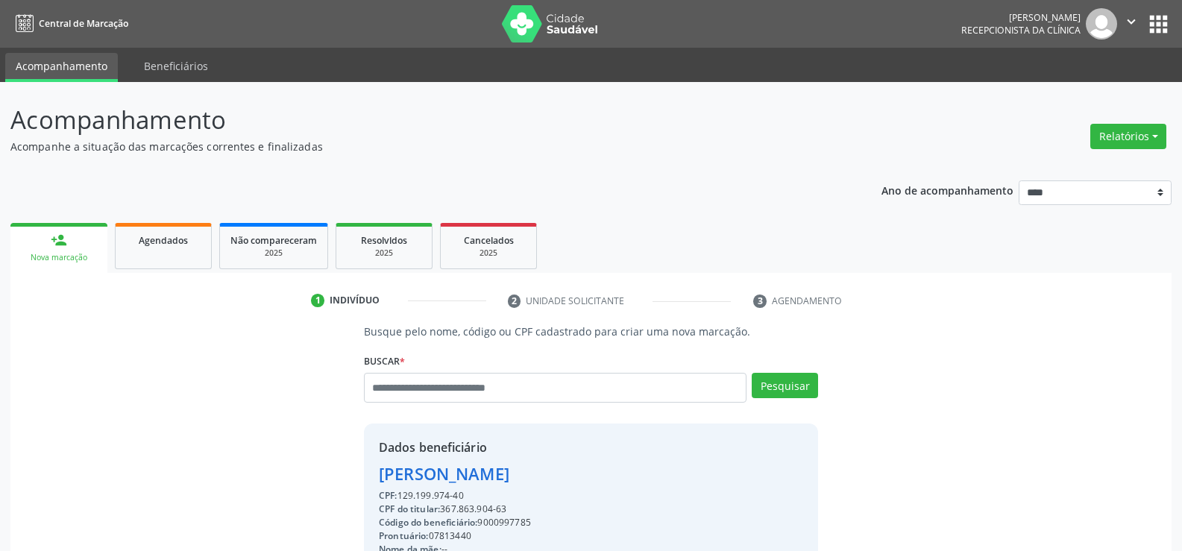
drag, startPoint x: 381, startPoint y: 475, endPoint x: 690, endPoint y: 466, distance: 308.8
copy div "[PERSON_NAME]"
click at [167, 273] on div "1 Indivíduo 2 Unidade solicitante 3 Agendamento Busque pelo nome, código ou CPF…" at bounding box center [590, 525] width 1161 height 504
click at [167, 250] on link "Agendados" at bounding box center [163, 246] width 97 height 46
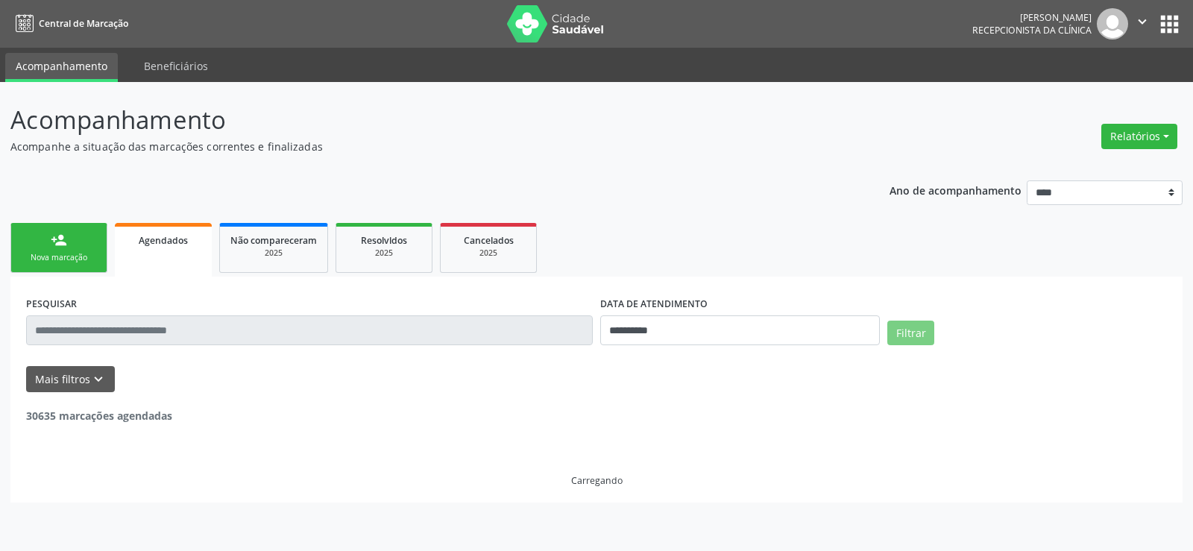
click at [152, 341] on input "text" at bounding box center [309, 330] width 567 height 30
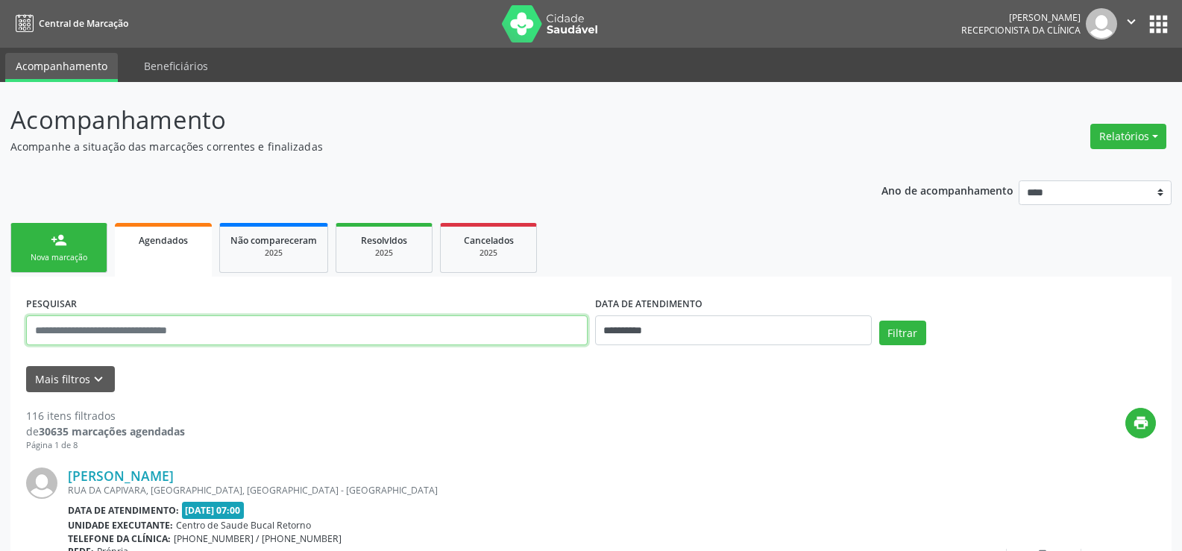
click at [152, 335] on input "text" at bounding box center [306, 330] width 561 height 30
paste input "**********"
type input "**********"
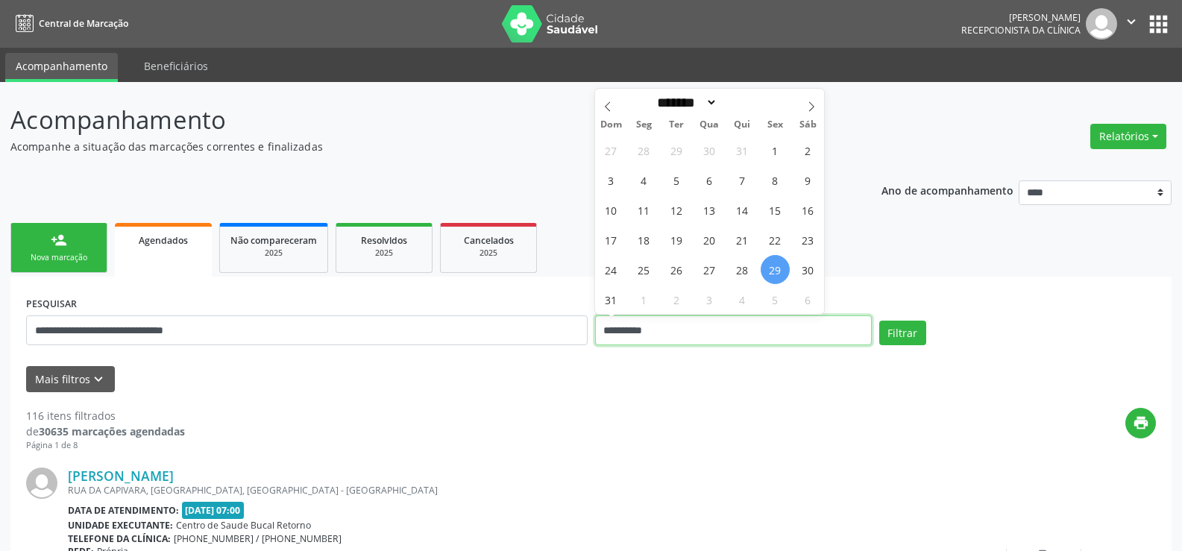
drag, startPoint x: 671, startPoint y: 332, endPoint x: 528, endPoint y: 338, distance: 143.3
click at [528, 338] on div "**********" at bounding box center [590, 323] width 1137 height 63
click at [879, 321] on button "Filtrar" at bounding box center [902, 333] width 47 height 25
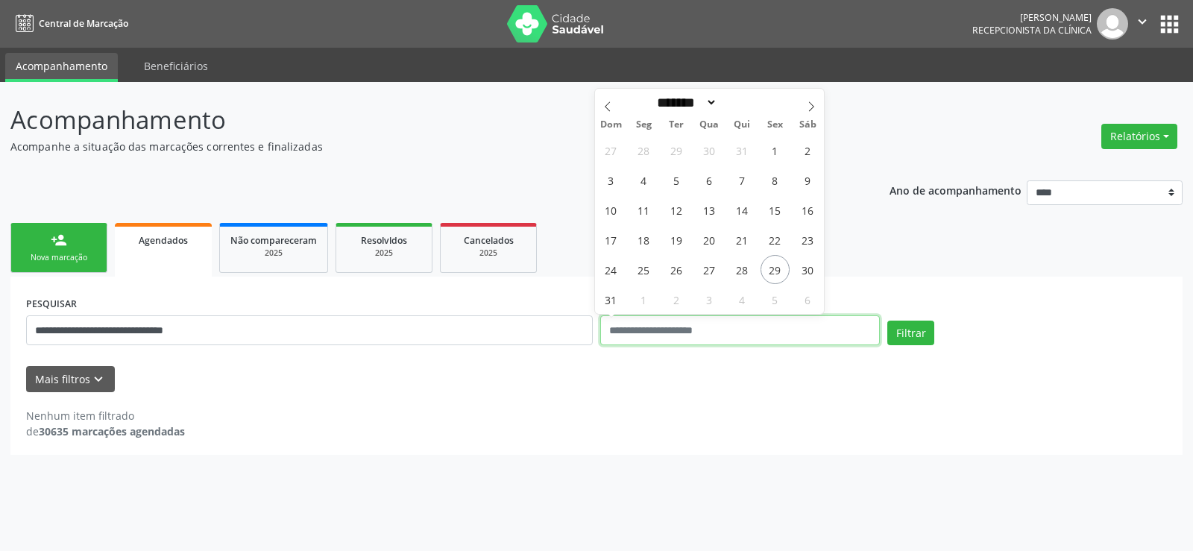
click at [887, 321] on button "Filtrar" at bounding box center [910, 333] width 47 height 25
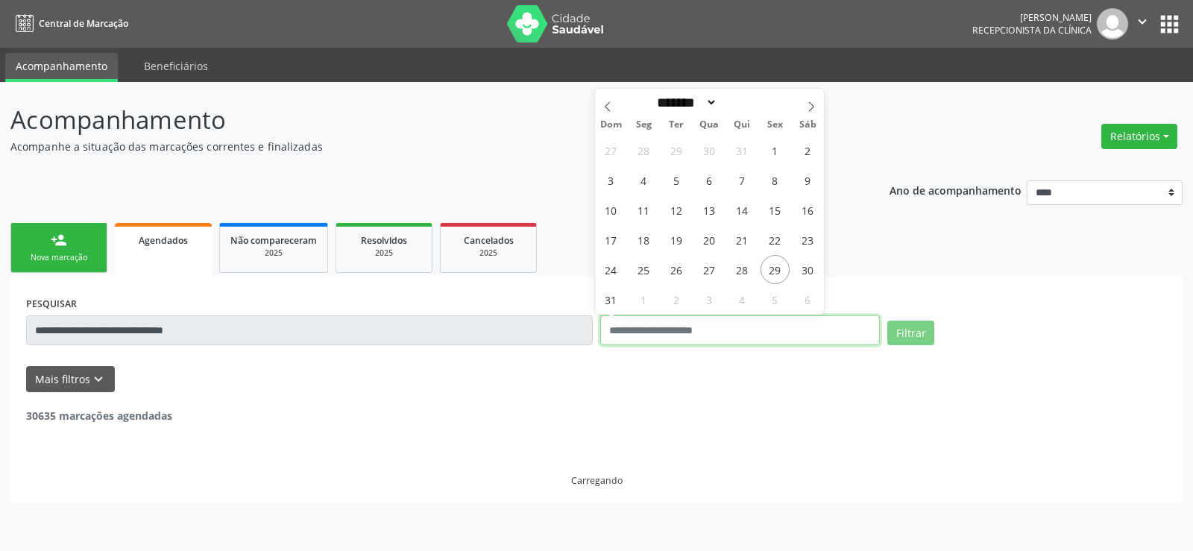
click at [887, 321] on button "Filtrar" at bounding box center [910, 333] width 47 height 25
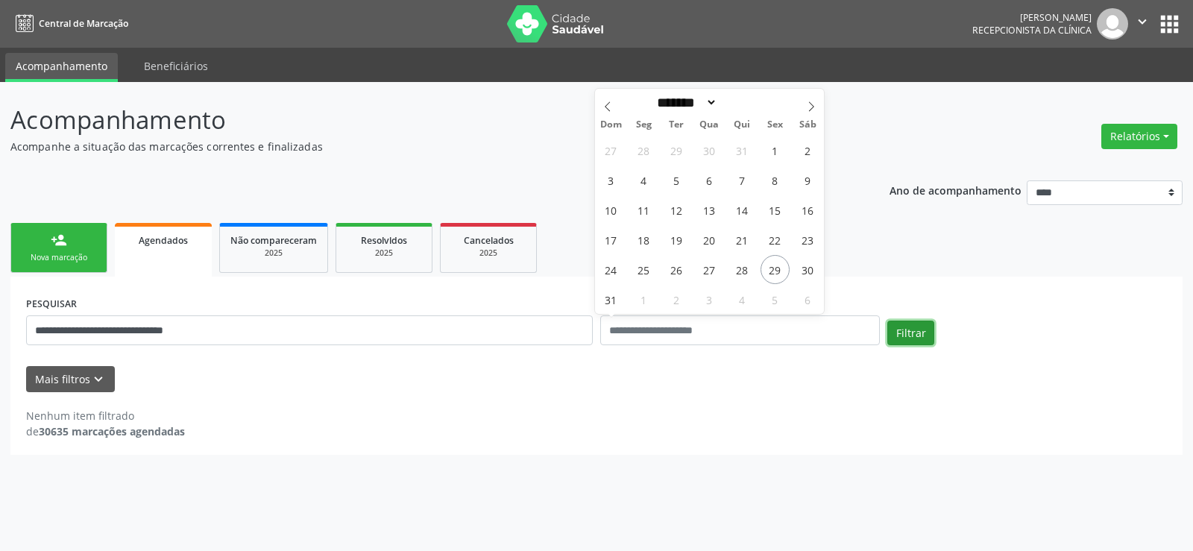
click at [916, 342] on button "Filtrar" at bounding box center [910, 333] width 47 height 25
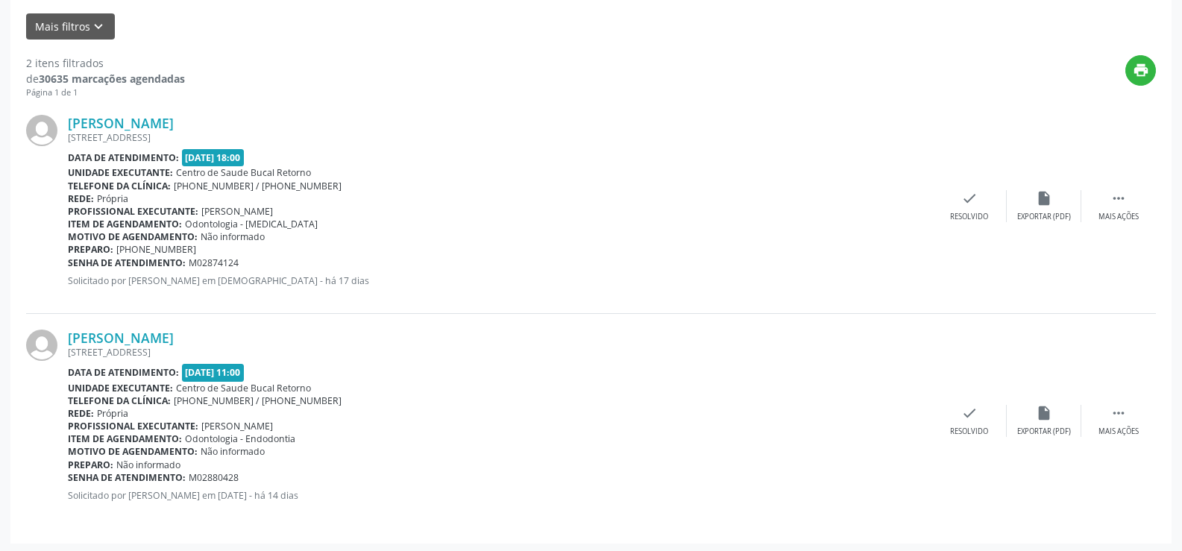
scroll to position [356, 0]
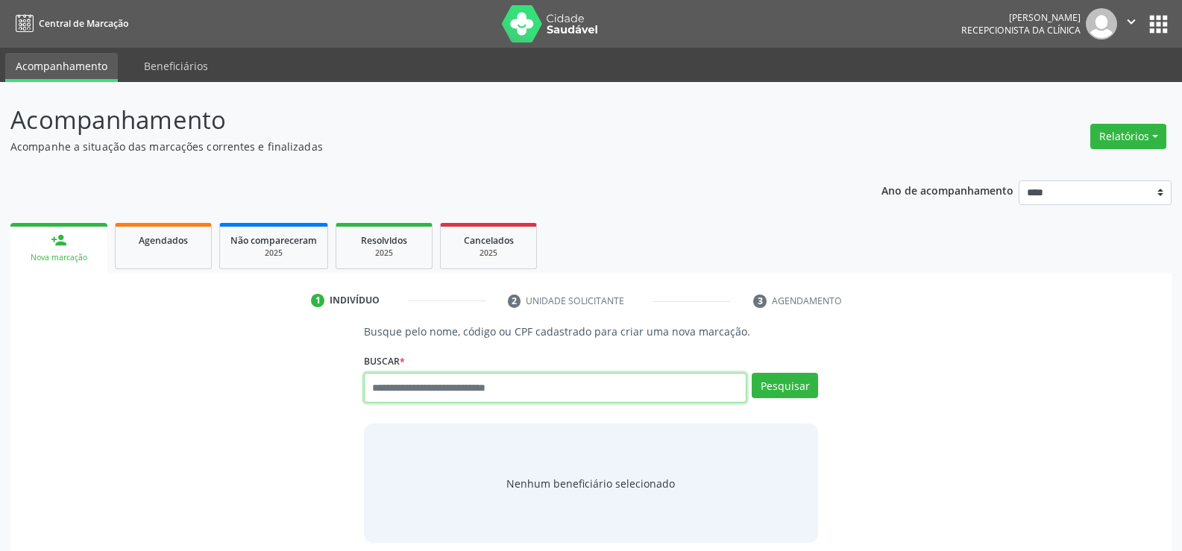
click at [391, 395] on input "text" at bounding box center [555, 388] width 382 height 30
paste input "**********"
type input "**********"
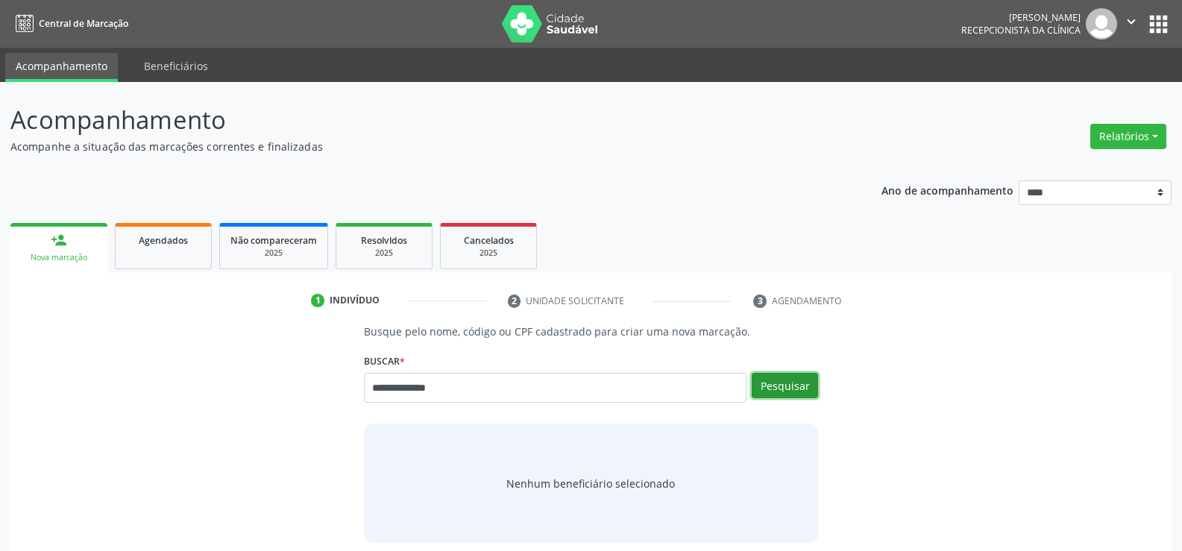
click at [812, 388] on button "Pesquisar" at bounding box center [785, 385] width 66 height 25
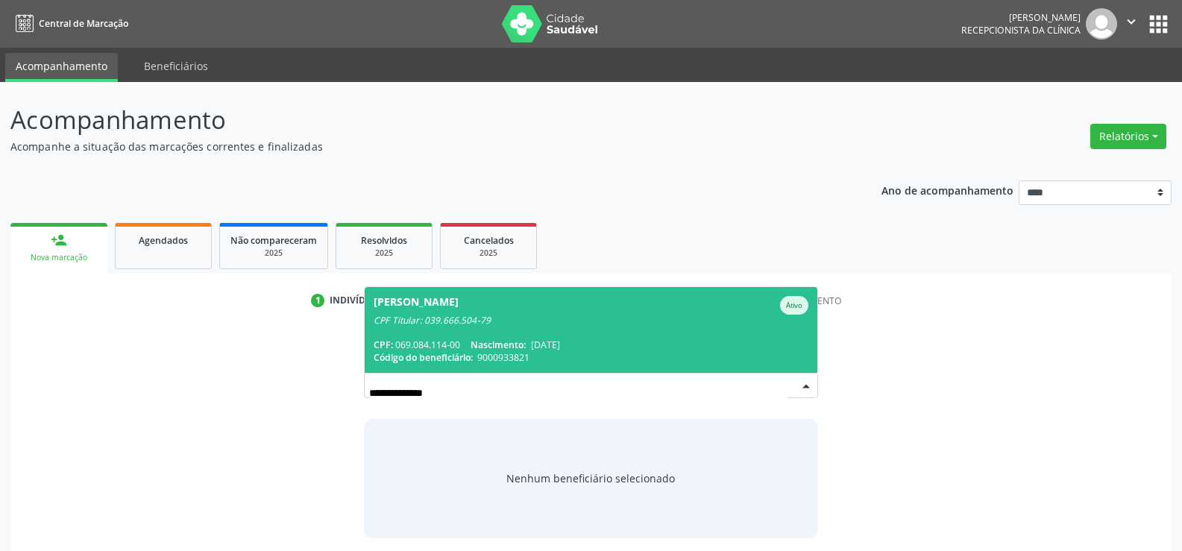
click at [459, 312] on div "Rosane Maria Barbosa Oliveira" at bounding box center [416, 305] width 85 height 19
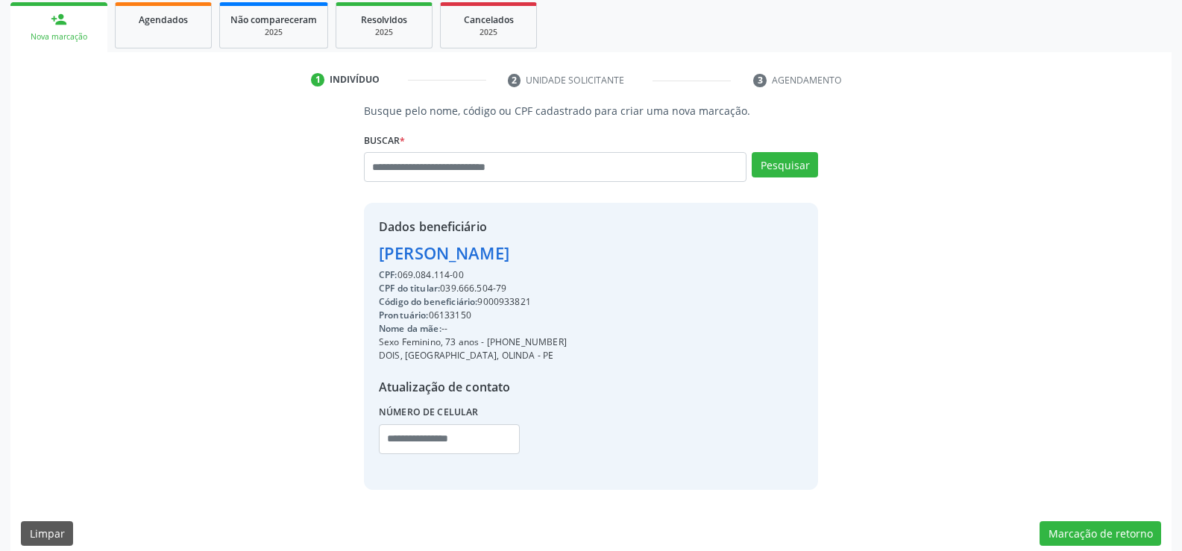
scroll to position [236, 0]
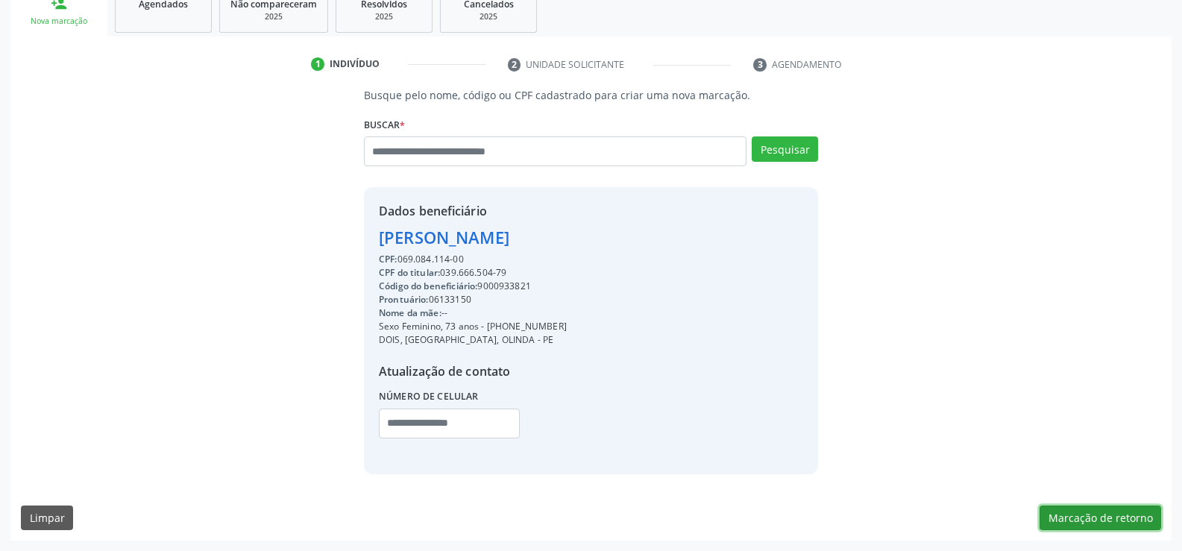
click at [1076, 520] on button "Marcação de retorno" at bounding box center [1100, 518] width 122 height 25
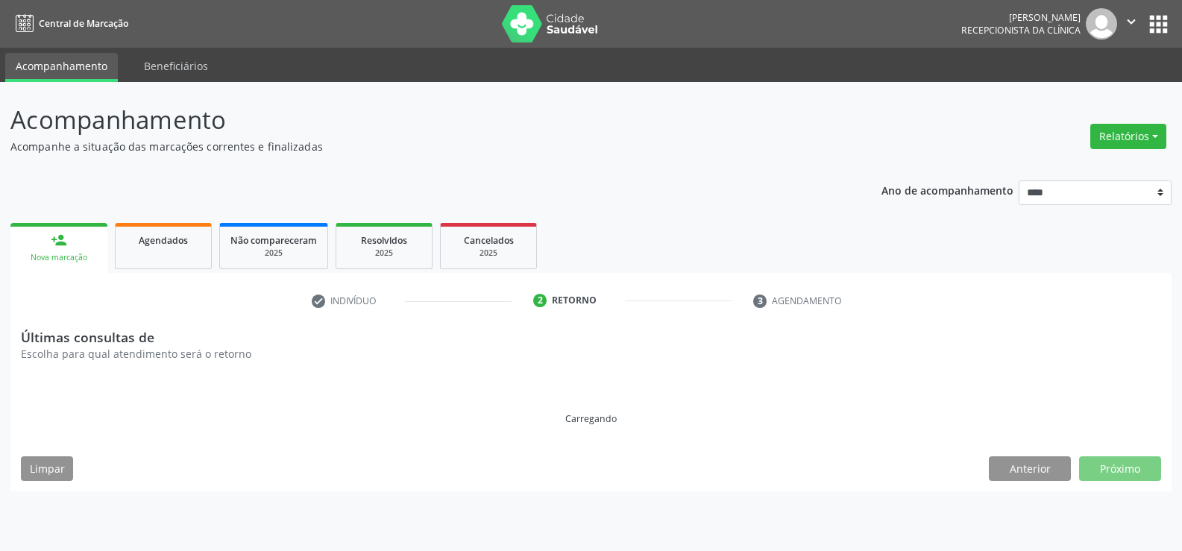
scroll to position [0, 0]
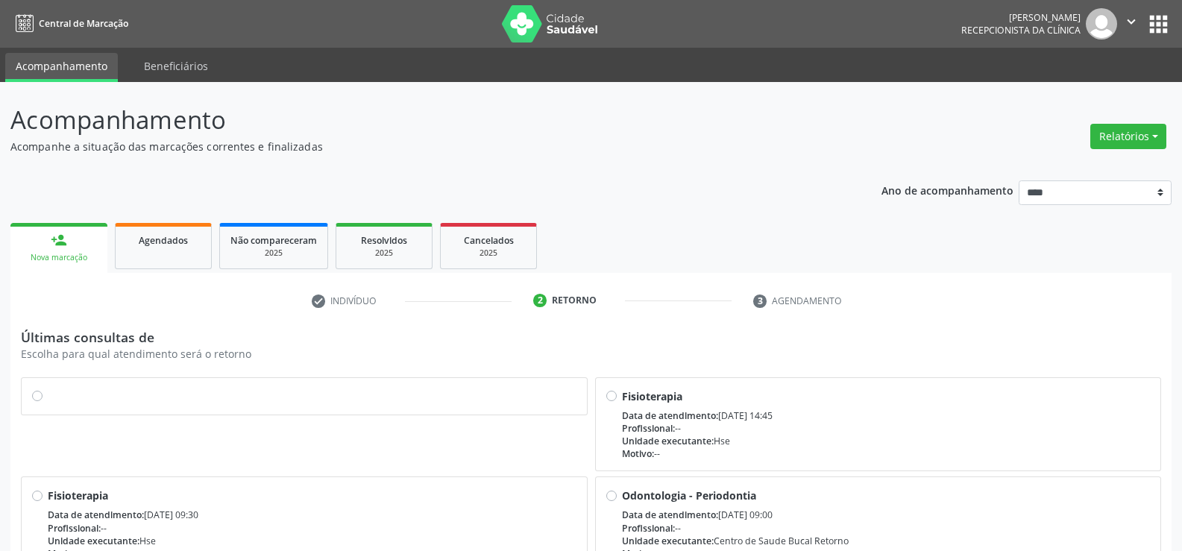
click at [48, 388] on label at bounding box center [312, 388] width 529 height 0
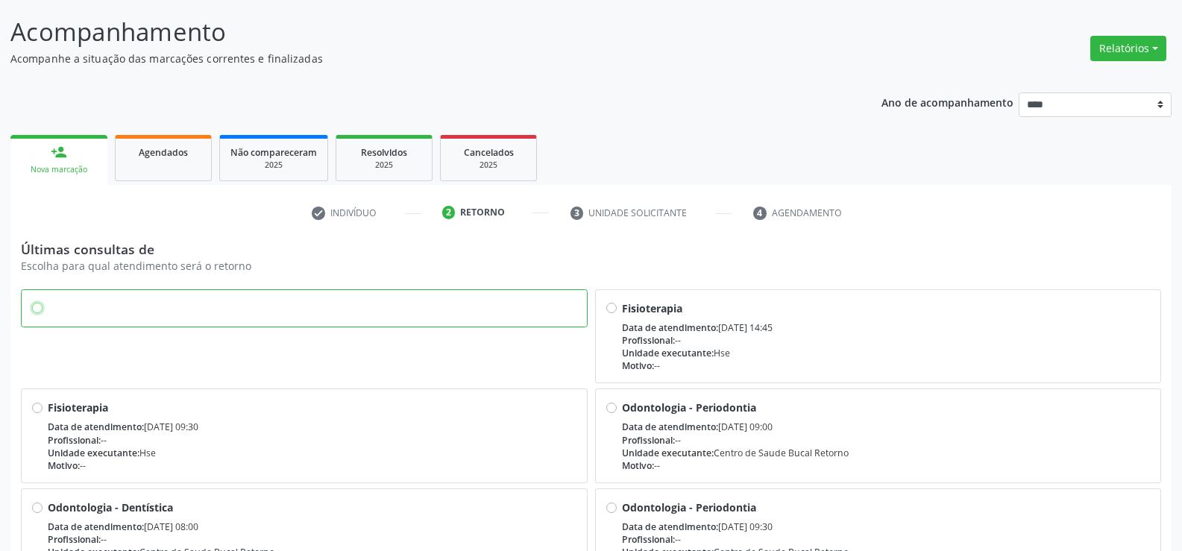
scroll to position [202, 0]
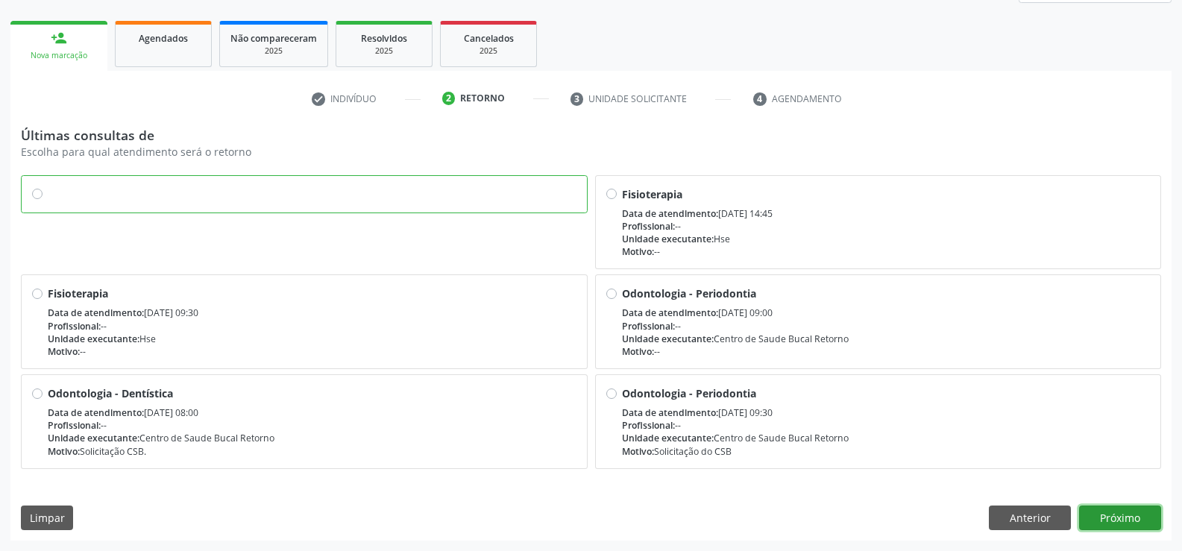
click at [1130, 520] on button "Próximo" at bounding box center [1120, 518] width 82 height 25
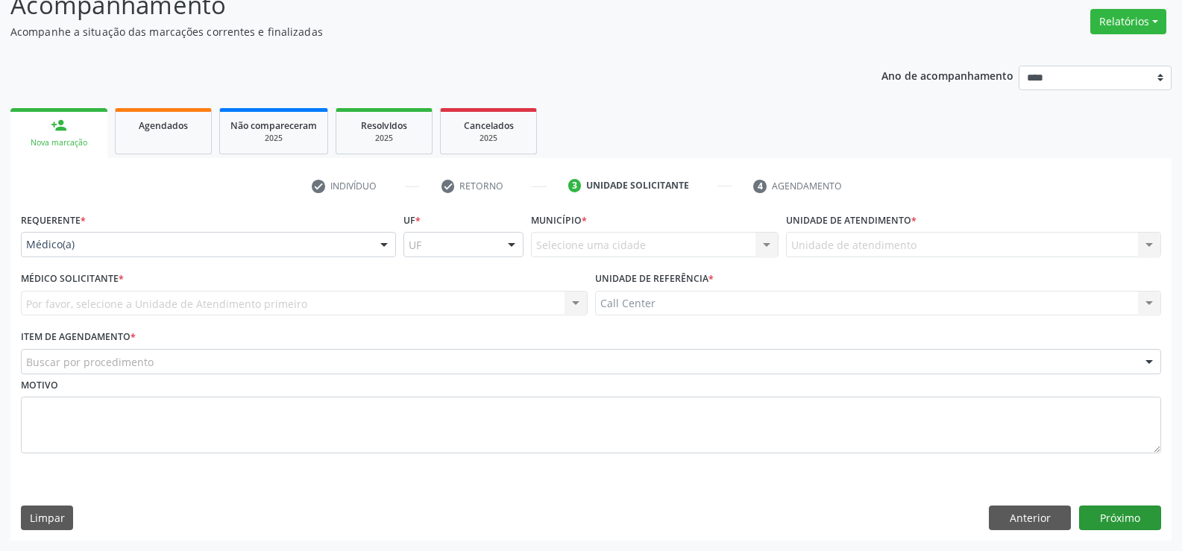
scroll to position [115, 0]
click at [131, 255] on div "Médico(a)" at bounding box center [208, 244] width 375 height 25
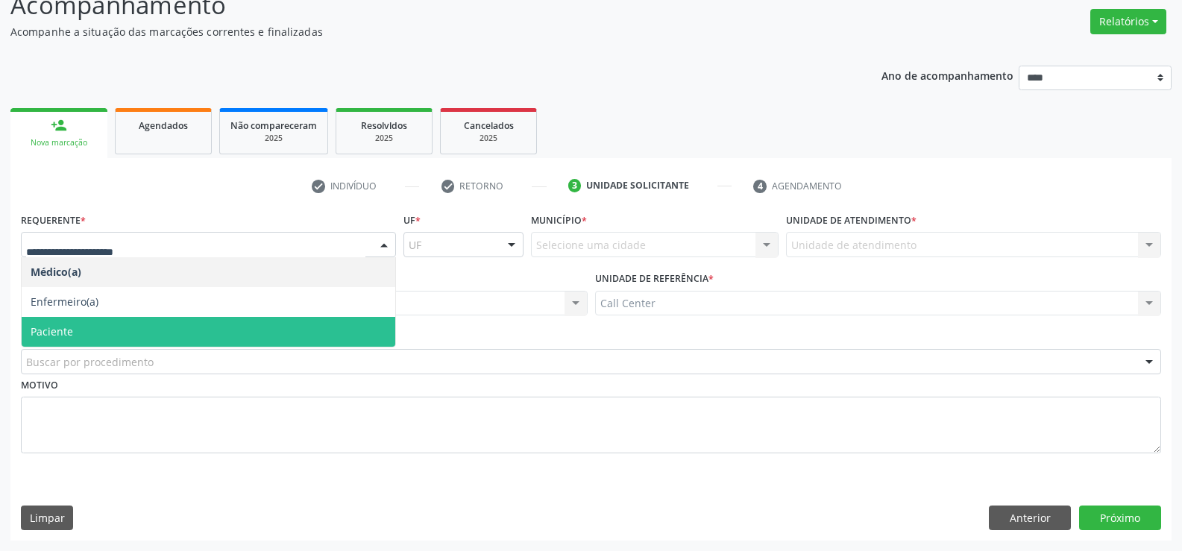
click at [113, 327] on span "Paciente" at bounding box center [209, 332] width 374 height 30
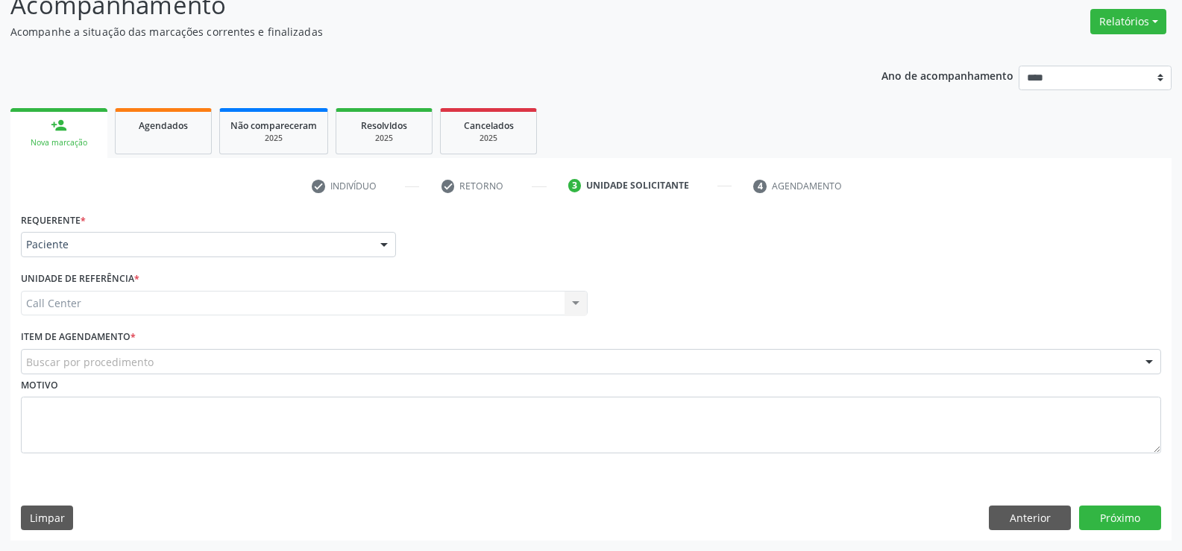
click at [112, 371] on div "Buscar por procedimento" at bounding box center [591, 361] width 1140 height 25
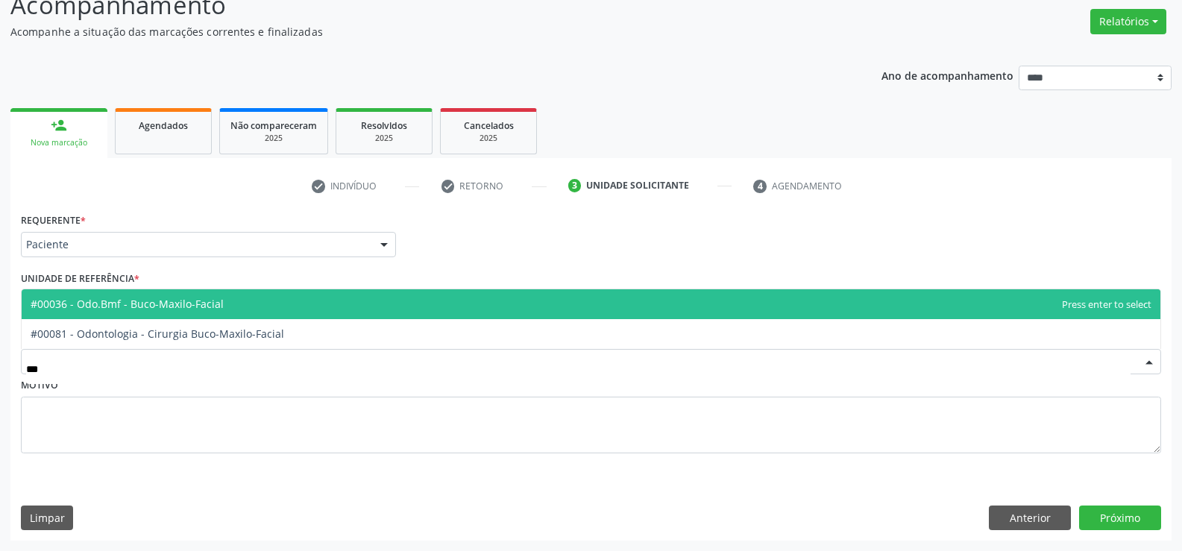
type input "****"
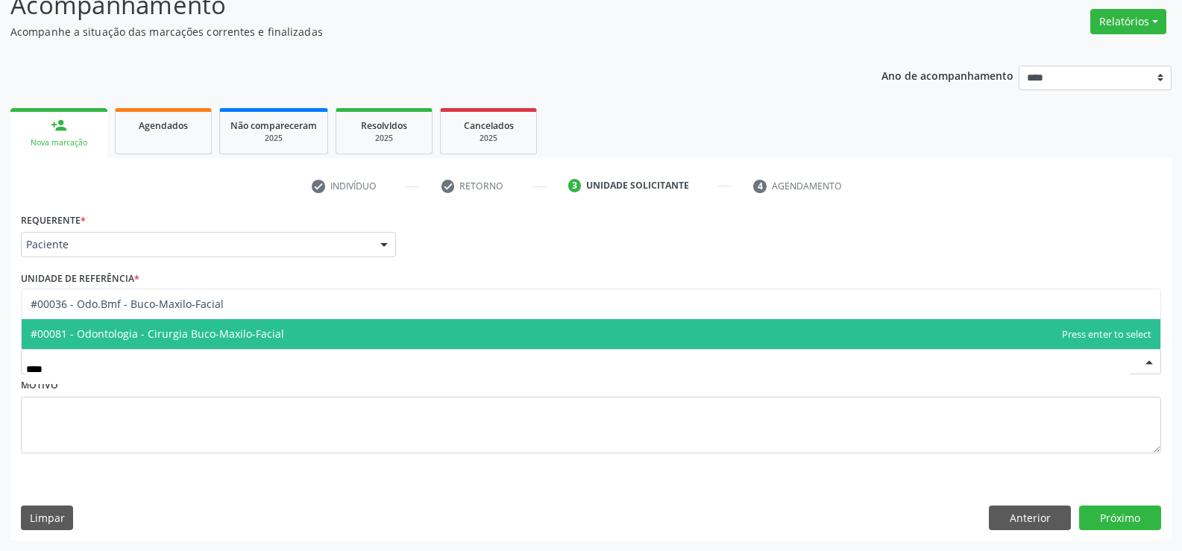
click at [139, 330] on span "#00081 - Odontologia - Cirurgia Buco-Maxilo-Facial" at bounding box center [158, 334] width 254 height 14
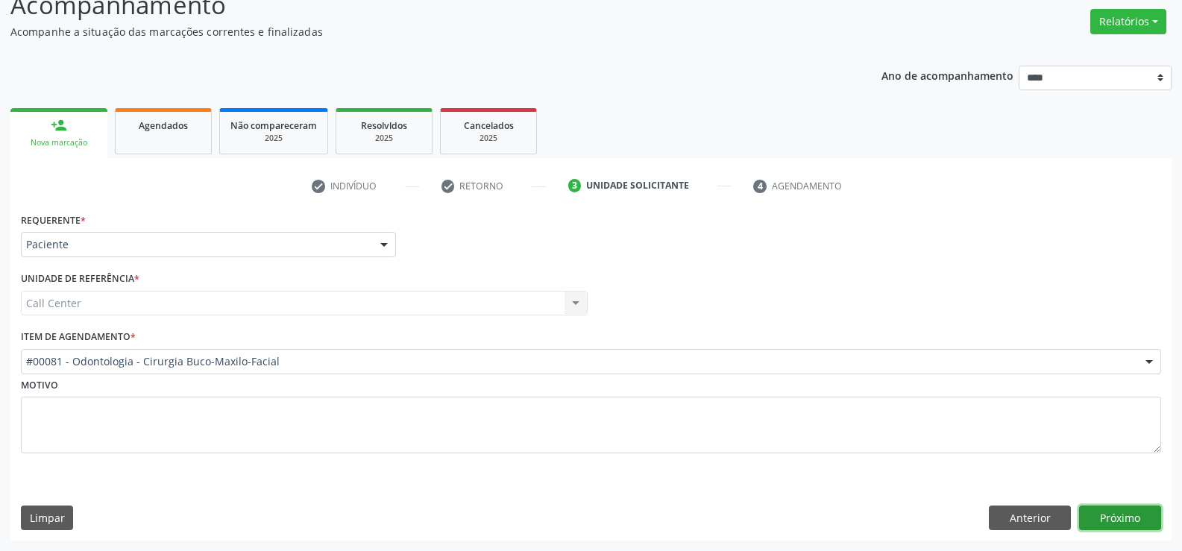
click at [1121, 523] on button "Próximo" at bounding box center [1120, 518] width 82 height 25
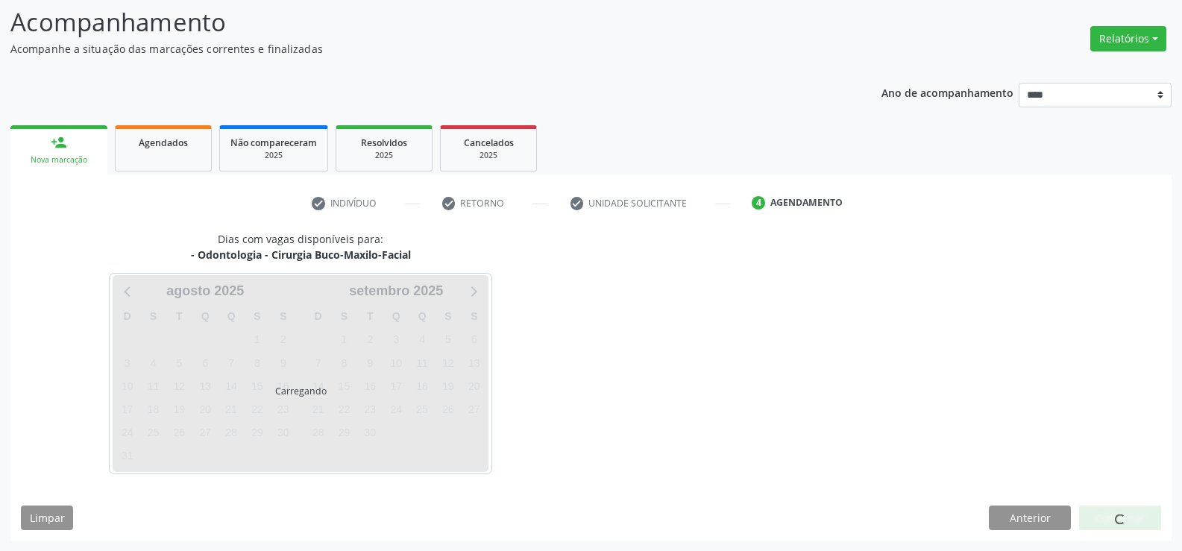
scroll to position [98, 0]
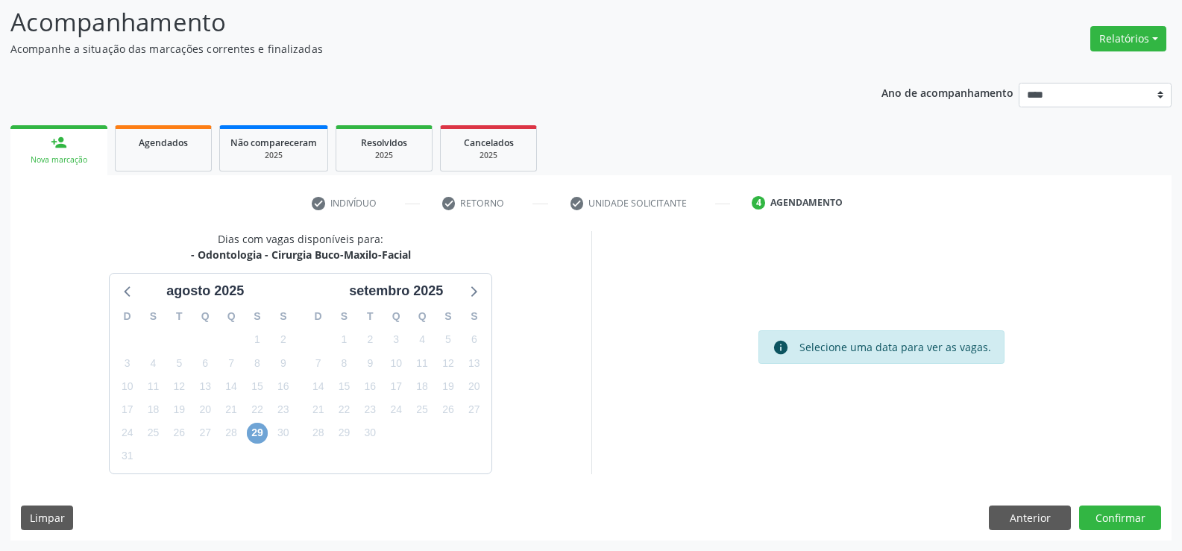
click at [259, 435] on span "29" at bounding box center [257, 433] width 21 height 21
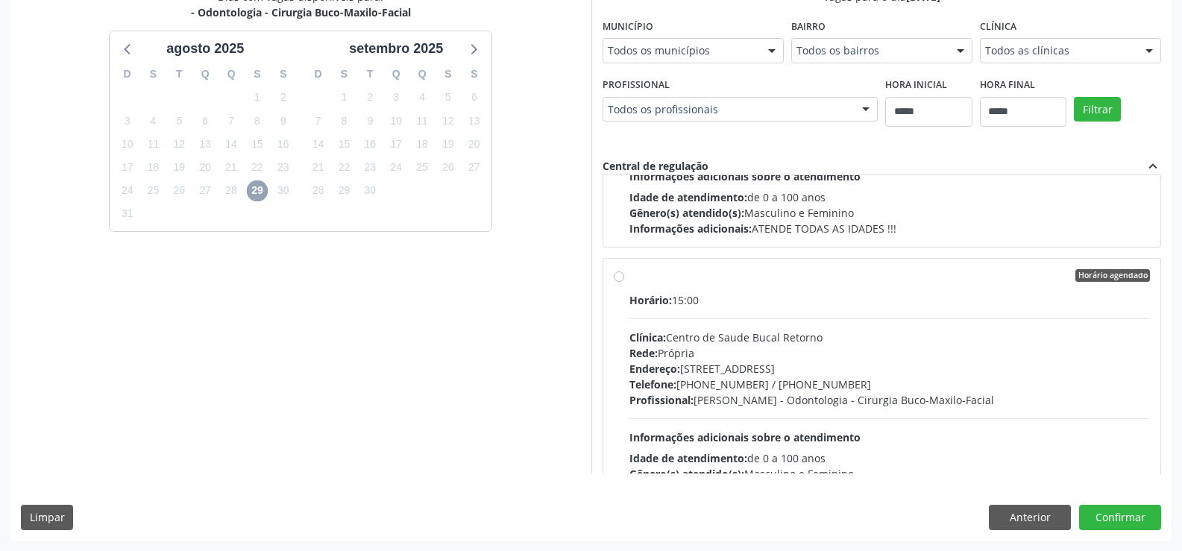
scroll to position [224, 0]
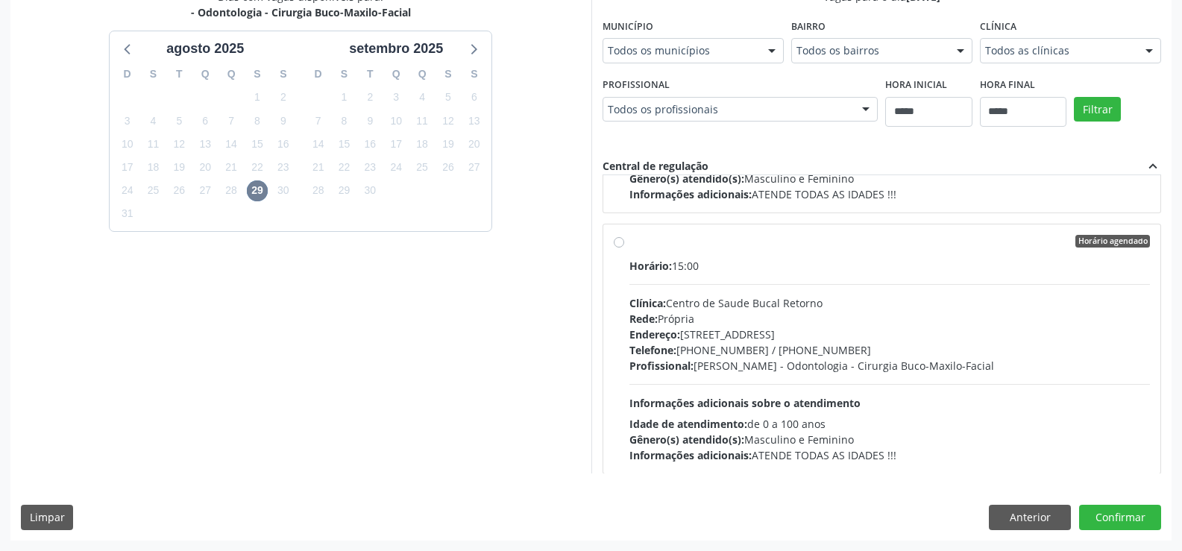
click at [629, 245] on label "Horário agendado Horário: 15:00 Clínica: Centro de Saude Bucal Retorno Rede: Pr…" at bounding box center [889, 349] width 521 height 229
click at [1117, 517] on button "Confirmar" at bounding box center [1120, 517] width 82 height 25
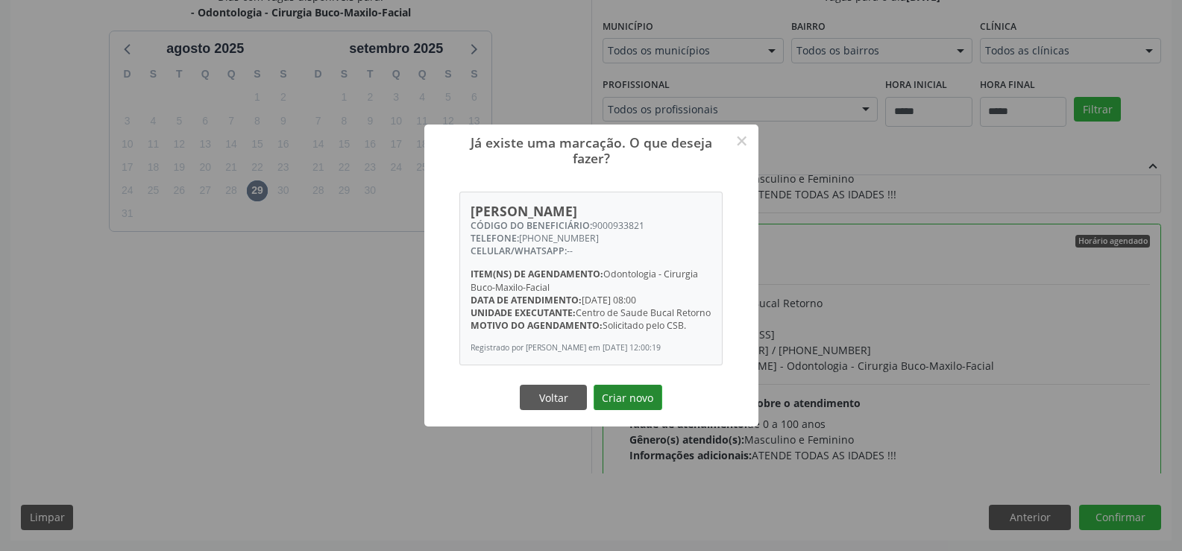
click at [624, 410] on button "Criar novo" at bounding box center [627, 397] width 69 height 25
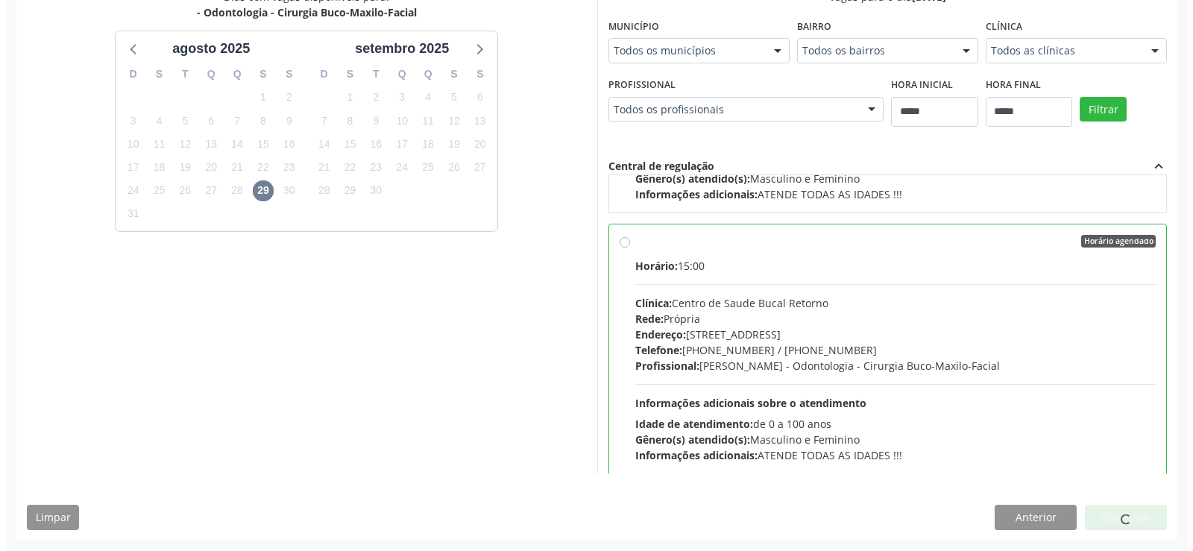
scroll to position [0, 0]
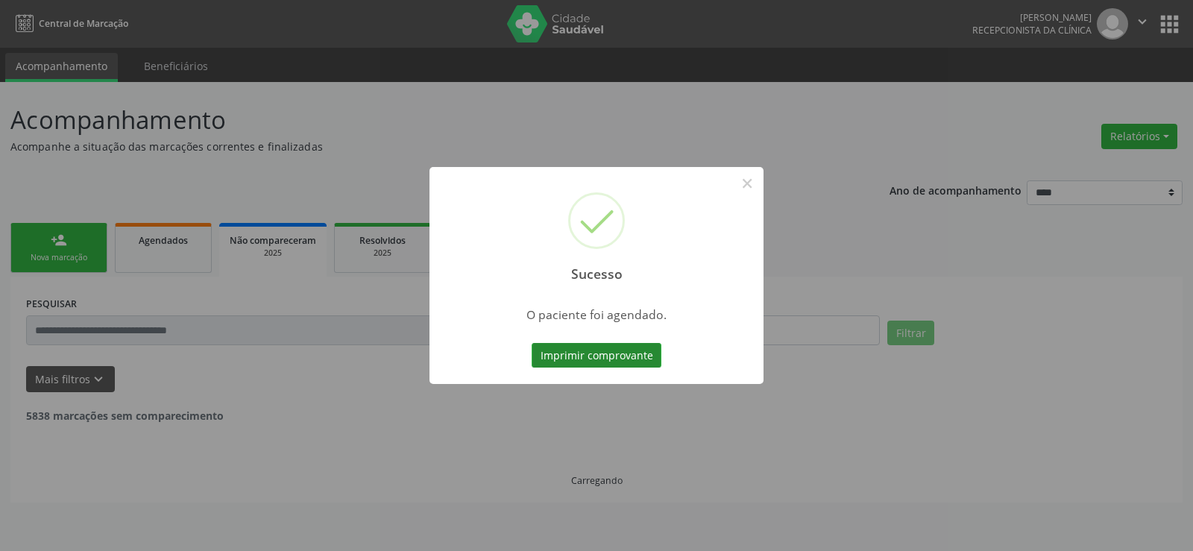
click at [613, 362] on button "Imprimir comprovante" at bounding box center [597, 355] width 130 height 25
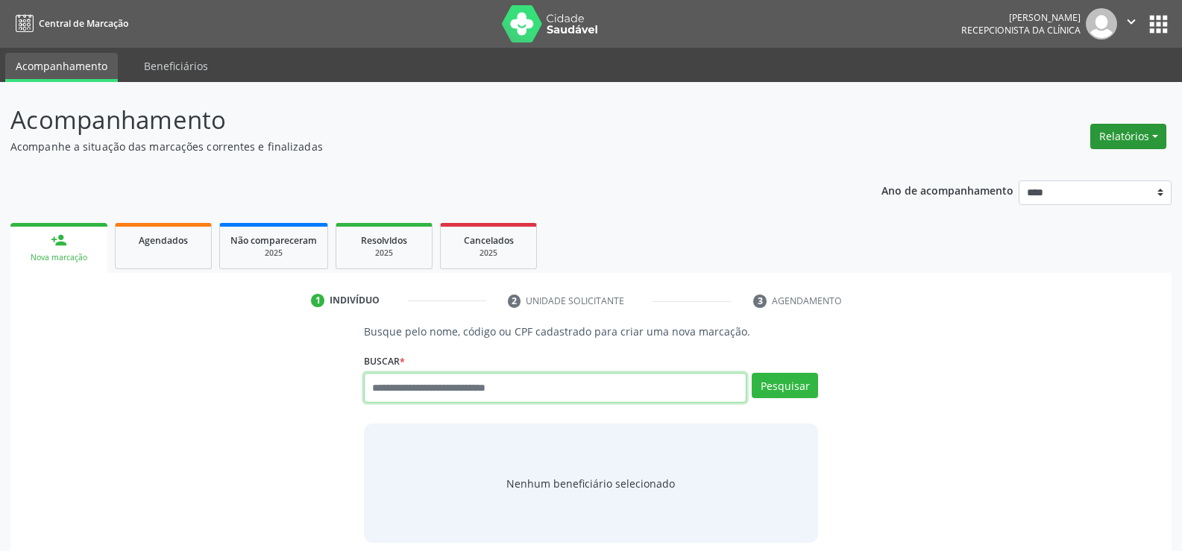
click at [1138, 139] on button "Relatórios" at bounding box center [1128, 136] width 76 height 25
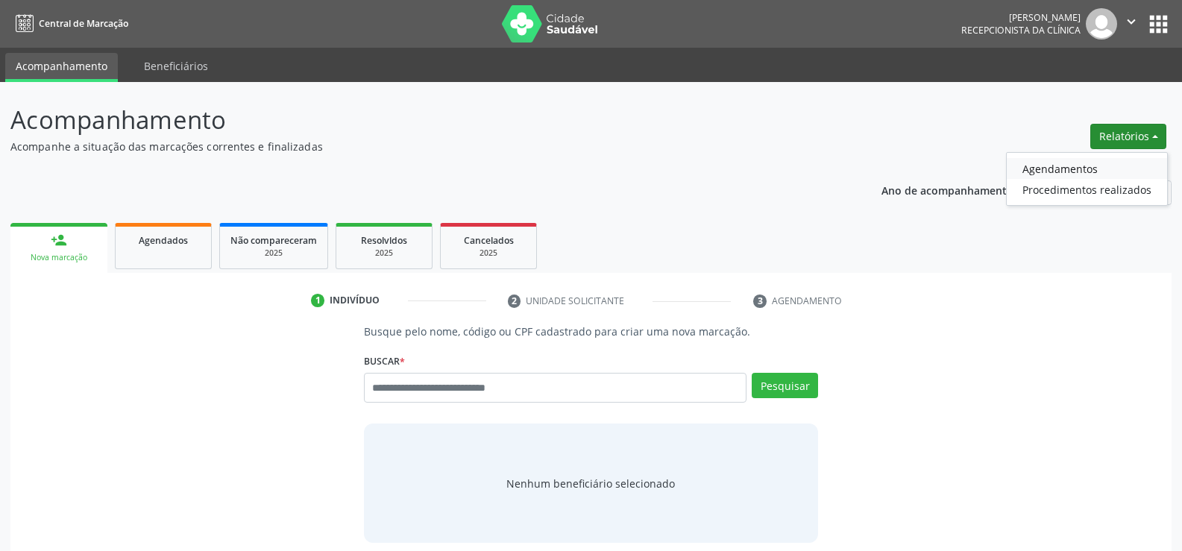
click at [1059, 171] on link "Agendamentos" at bounding box center [1087, 168] width 160 height 21
select select "*"
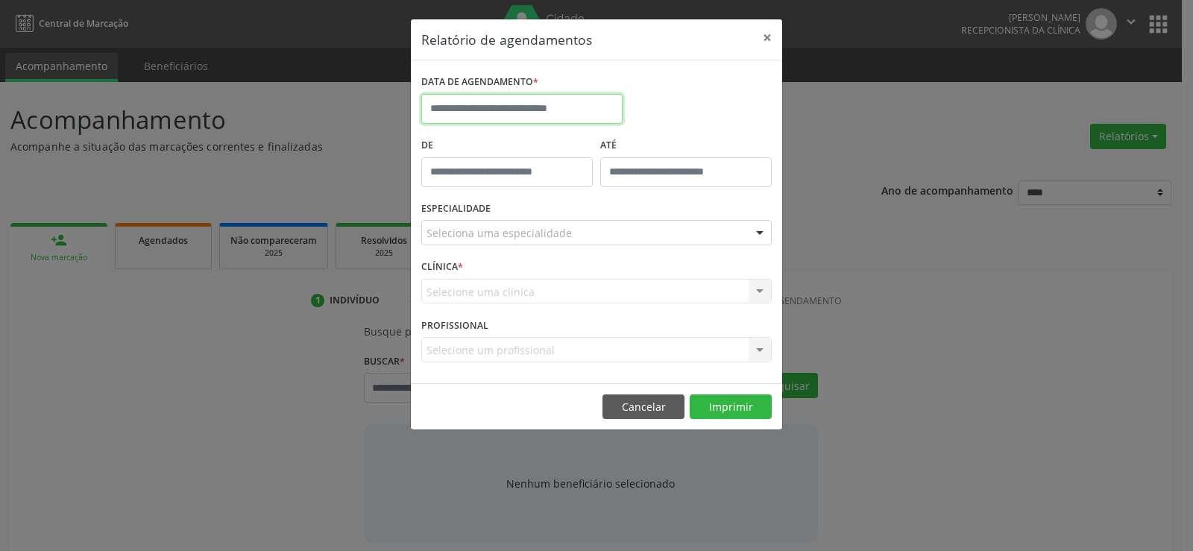
click at [462, 113] on input "text" at bounding box center [521, 109] width 201 height 30
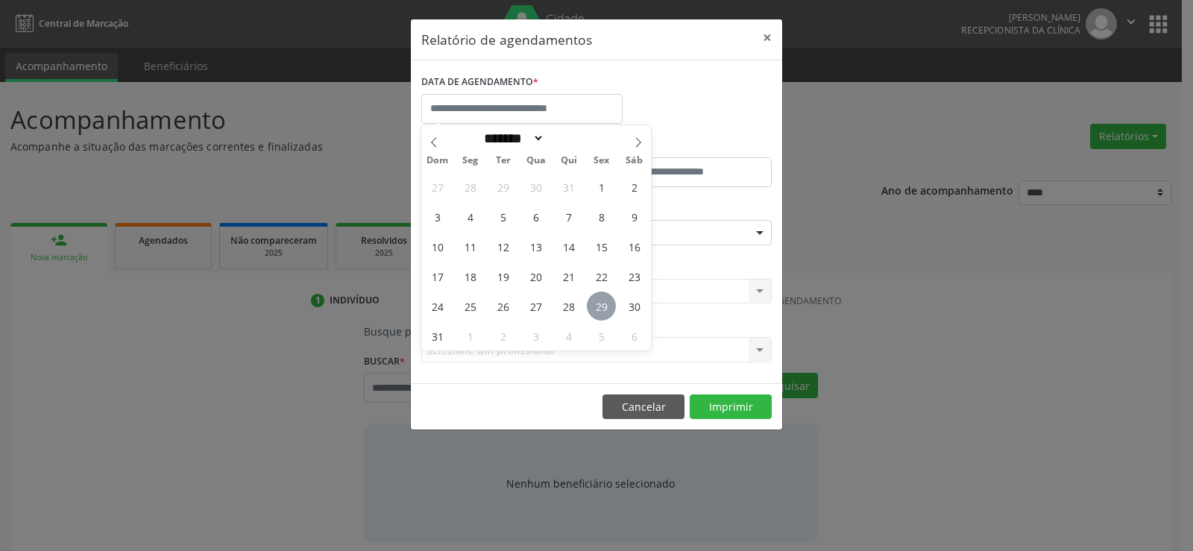
click at [611, 309] on span "29" at bounding box center [601, 306] width 29 height 29
type input "**********"
click at [611, 309] on span "29" at bounding box center [601, 306] width 29 height 29
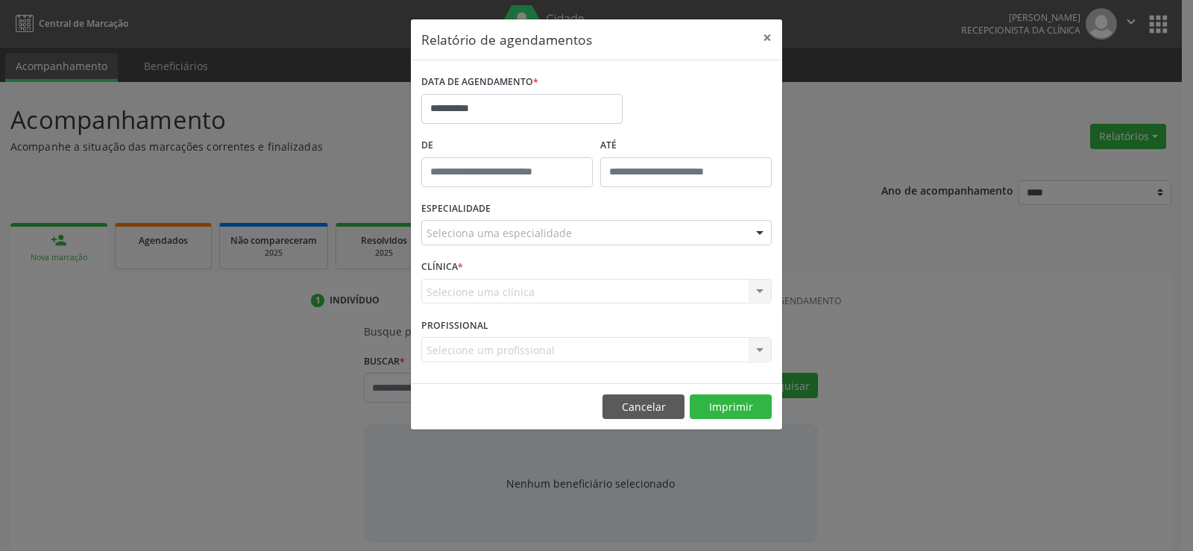
click at [606, 228] on div "Seleciona uma especialidade" at bounding box center [596, 232] width 350 height 25
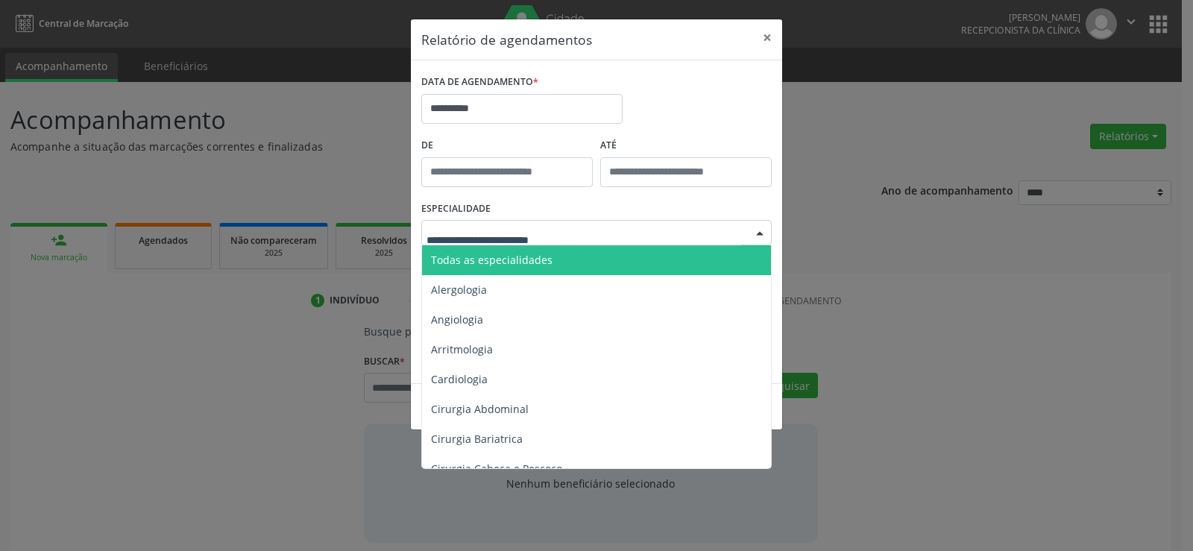
click at [591, 256] on span "Todas as especialidades" at bounding box center [597, 260] width 351 height 30
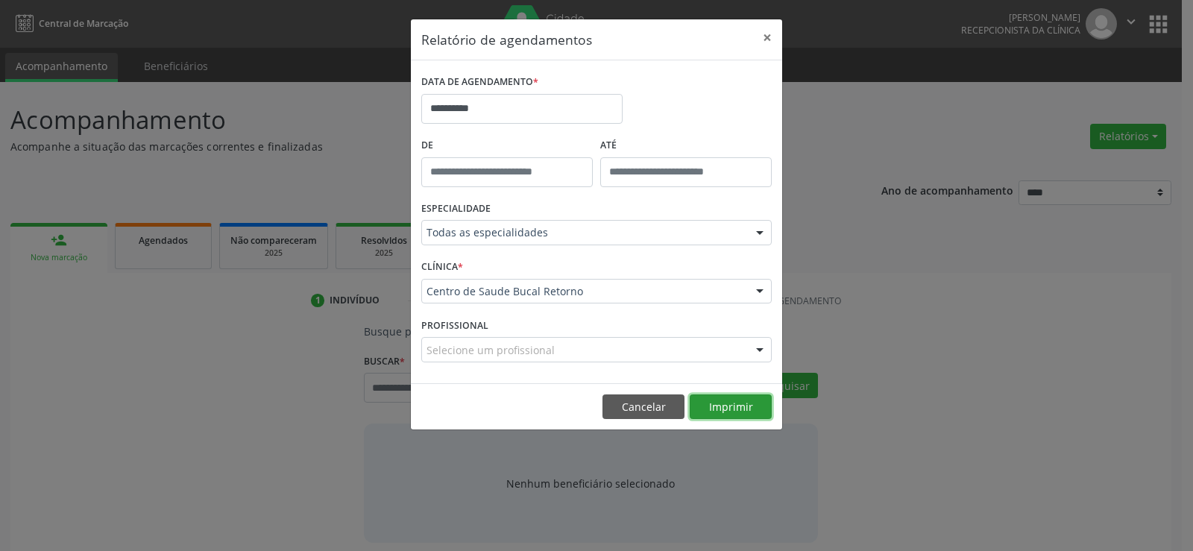
click at [737, 415] on button "Imprimir" at bounding box center [731, 406] width 82 height 25
click at [639, 409] on button "Cancelar" at bounding box center [643, 406] width 82 height 25
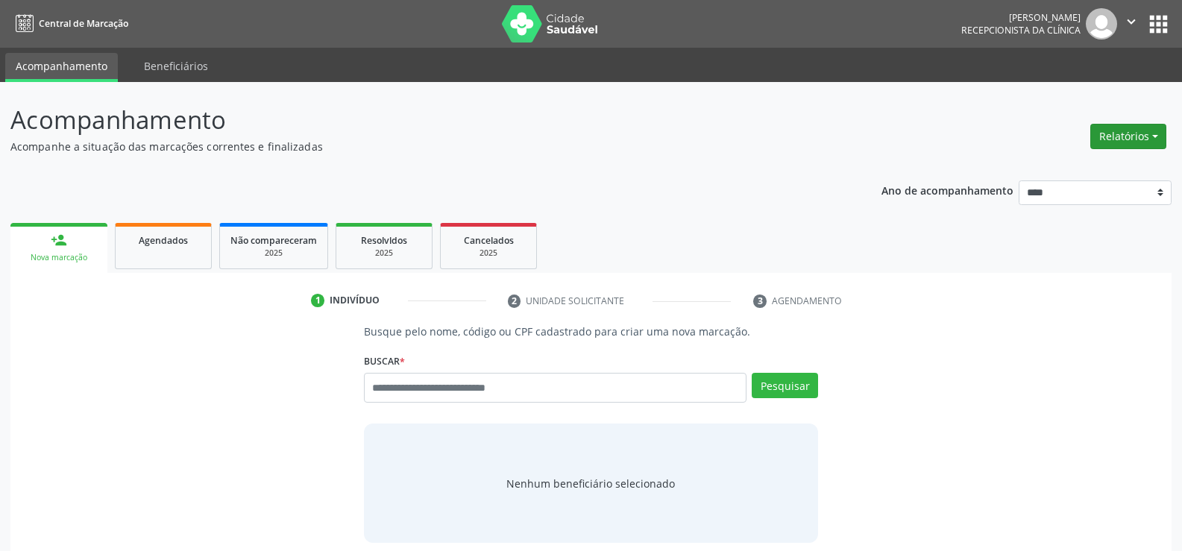
click at [1117, 129] on button "Relatórios" at bounding box center [1128, 136] width 76 height 25
click at [1083, 163] on link "Agendamentos" at bounding box center [1087, 168] width 160 height 21
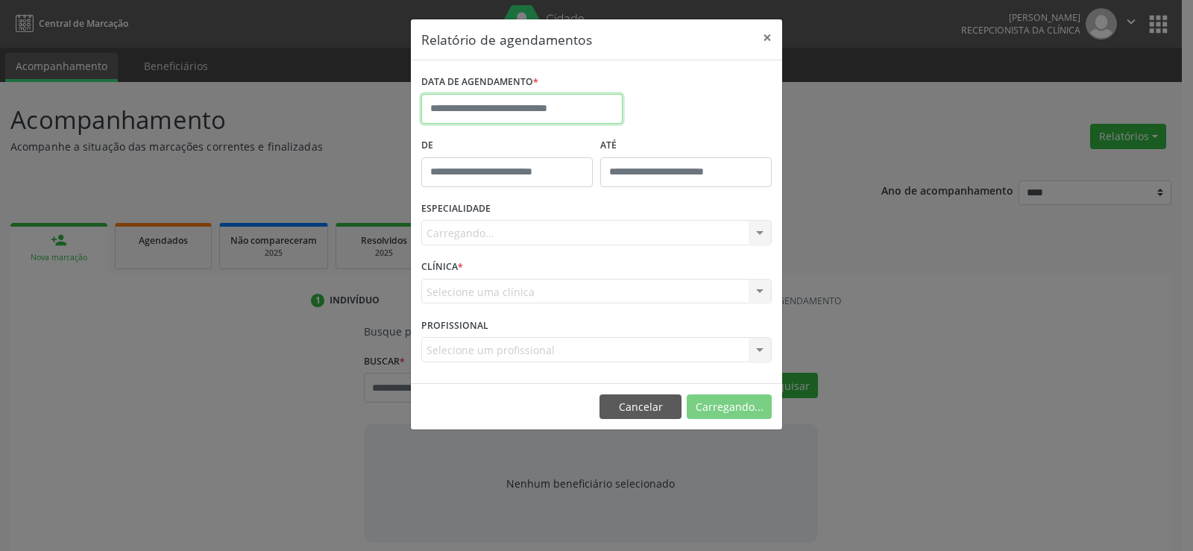
click at [494, 113] on input "text" at bounding box center [521, 109] width 201 height 30
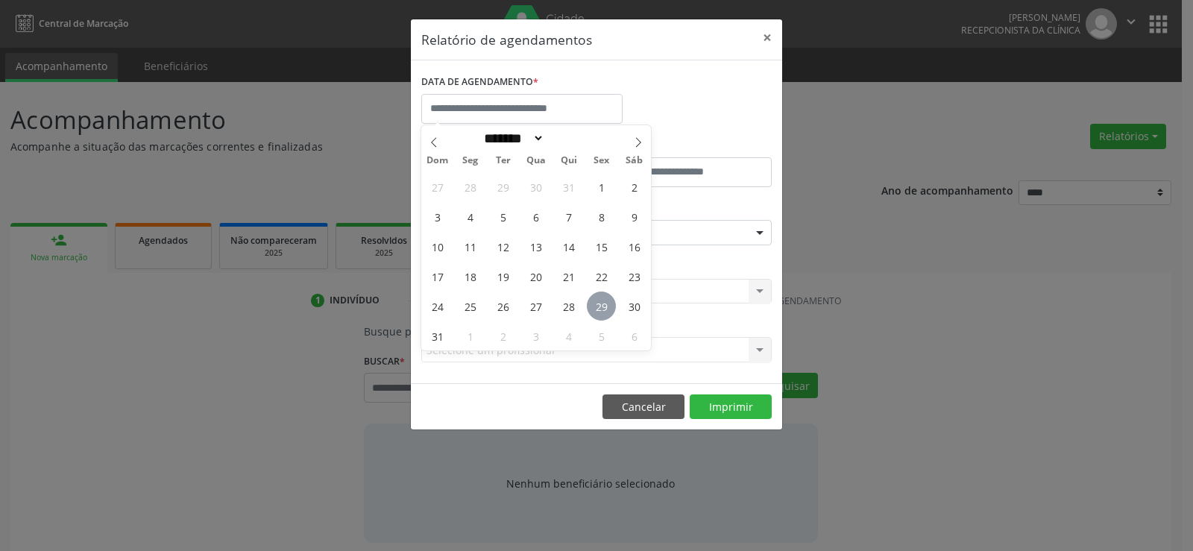
click at [596, 310] on span "29" at bounding box center [601, 306] width 29 height 29
type input "**********"
click at [596, 310] on span "29" at bounding box center [601, 306] width 29 height 29
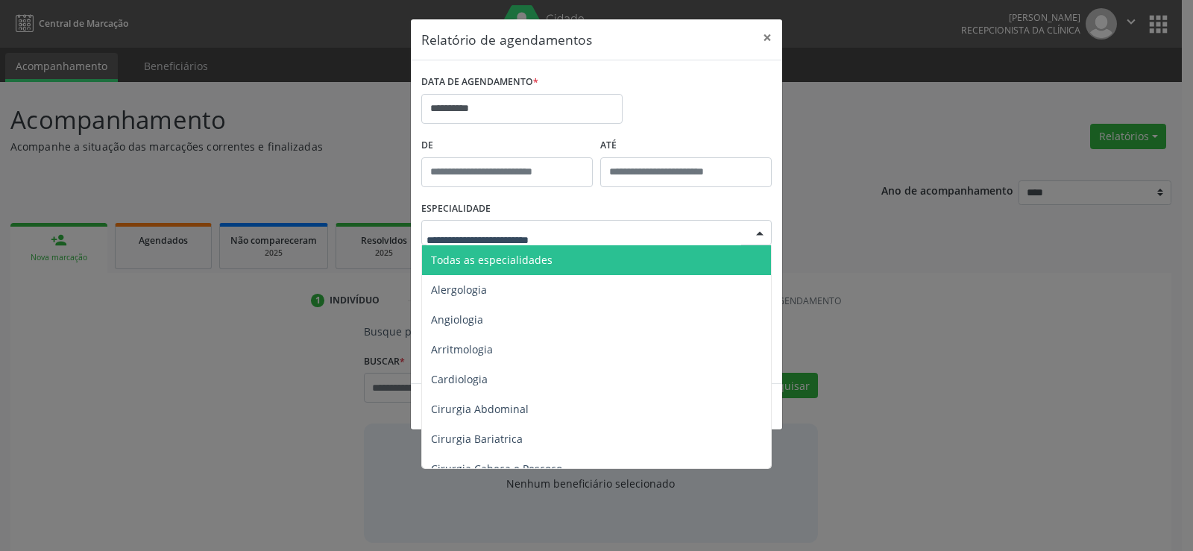
click at [574, 224] on div at bounding box center [596, 232] width 350 height 25
click at [571, 260] on span "Todas as especialidades" at bounding box center [597, 260] width 351 height 30
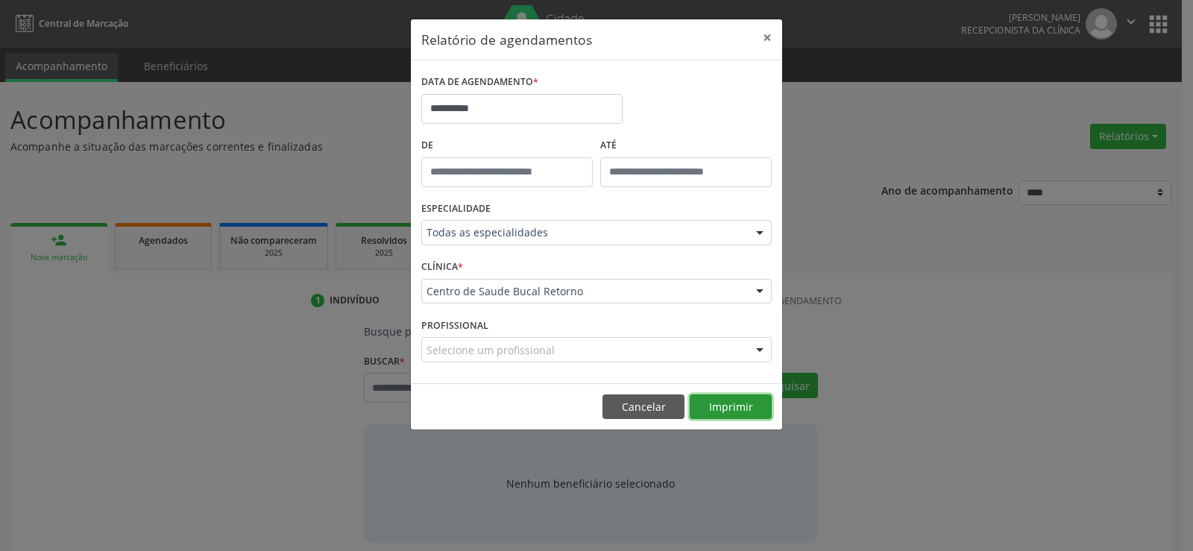
click at [732, 406] on button "Imprimir" at bounding box center [731, 406] width 82 height 25
click at [635, 412] on button "Cancelar" at bounding box center [643, 406] width 82 height 25
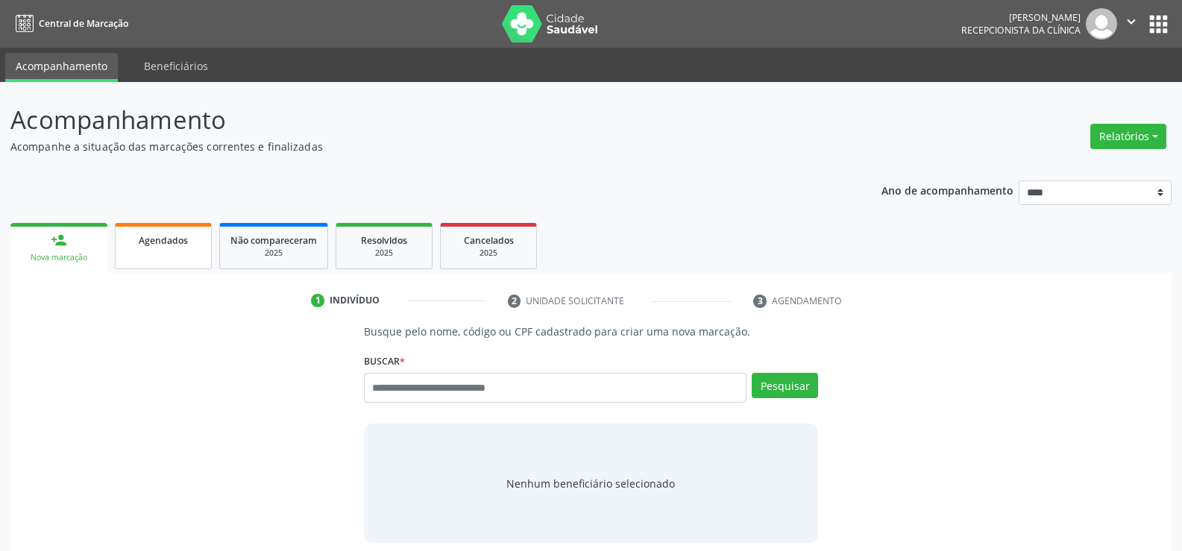
click at [147, 244] on span "Agendados" at bounding box center [163, 240] width 49 height 13
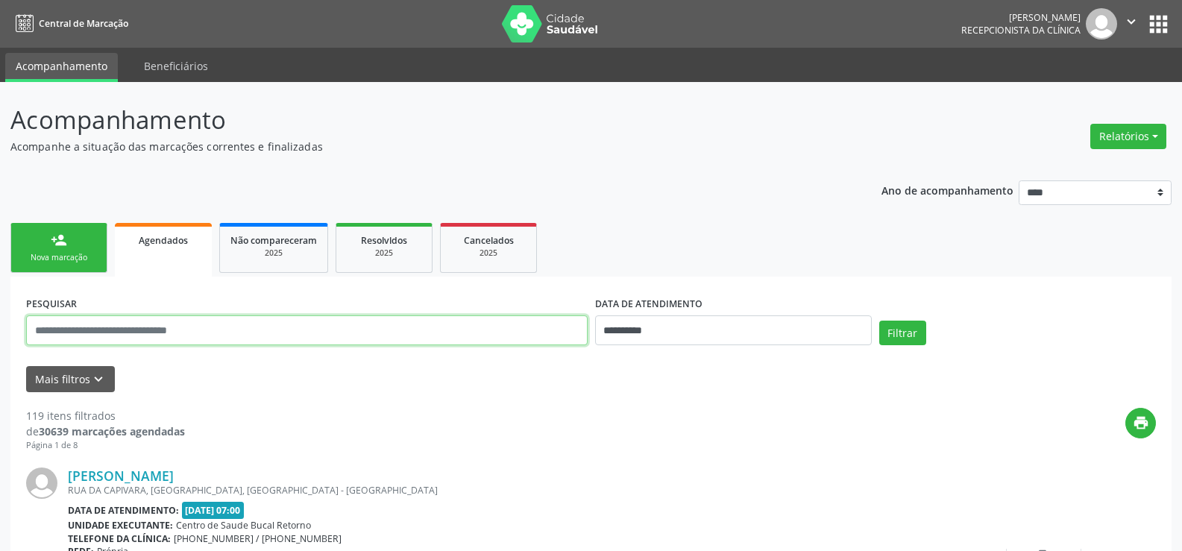
click at [190, 330] on input "text" at bounding box center [306, 330] width 561 height 30
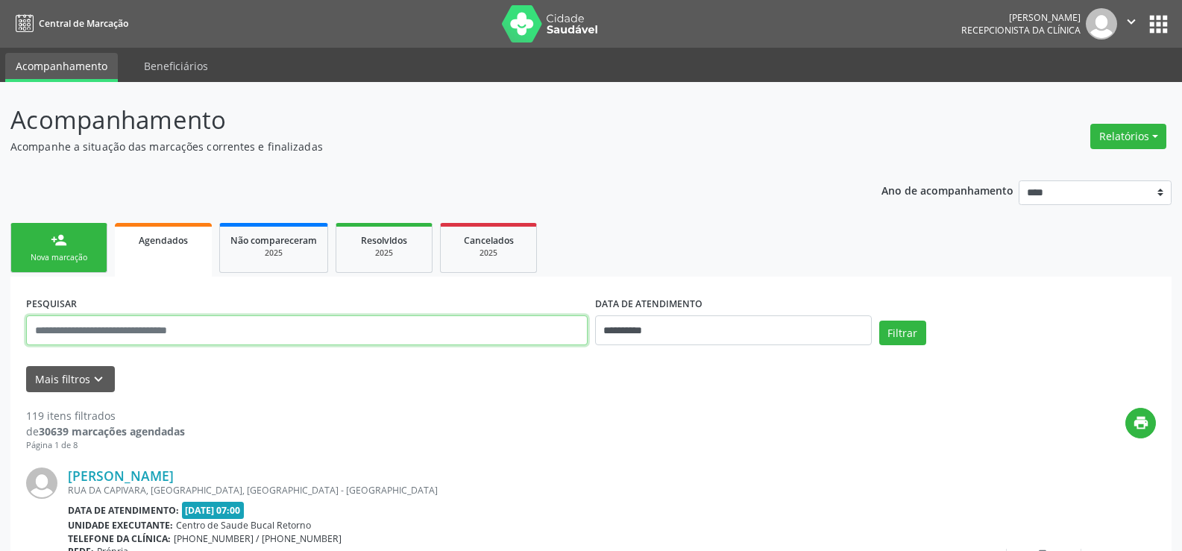
click at [133, 329] on input "text" at bounding box center [306, 330] width 561 height 30
type input "**********"
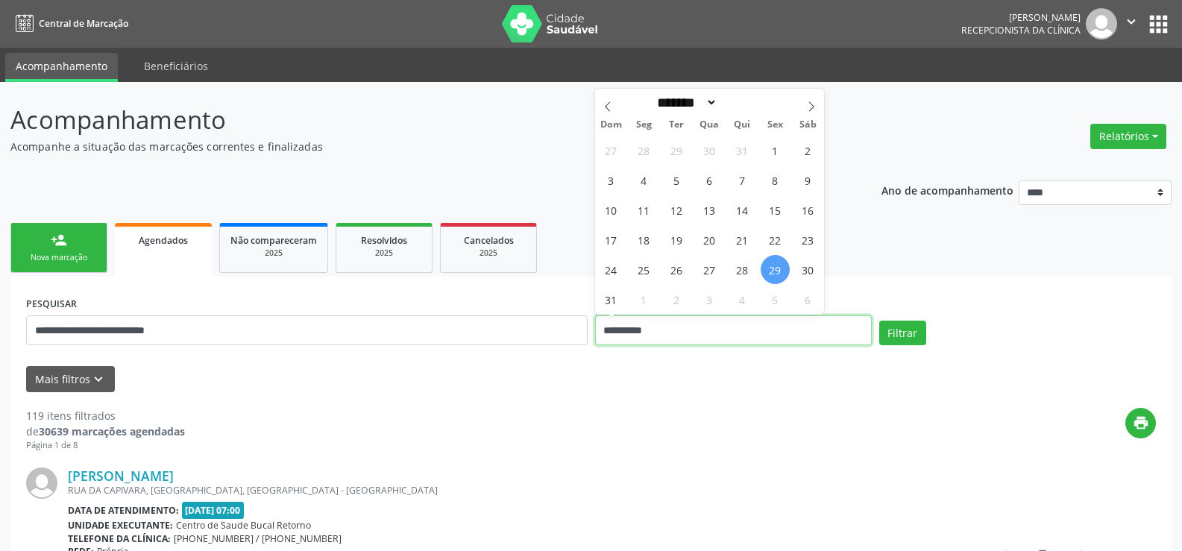
drag, startPoint x: 725, startPoint y: 329, endPoint x: 497, endPoint y: 317, distance: 229.2
click at [497, 317] on div "**********" at bounding box center [590, 323] width 1137 height 63
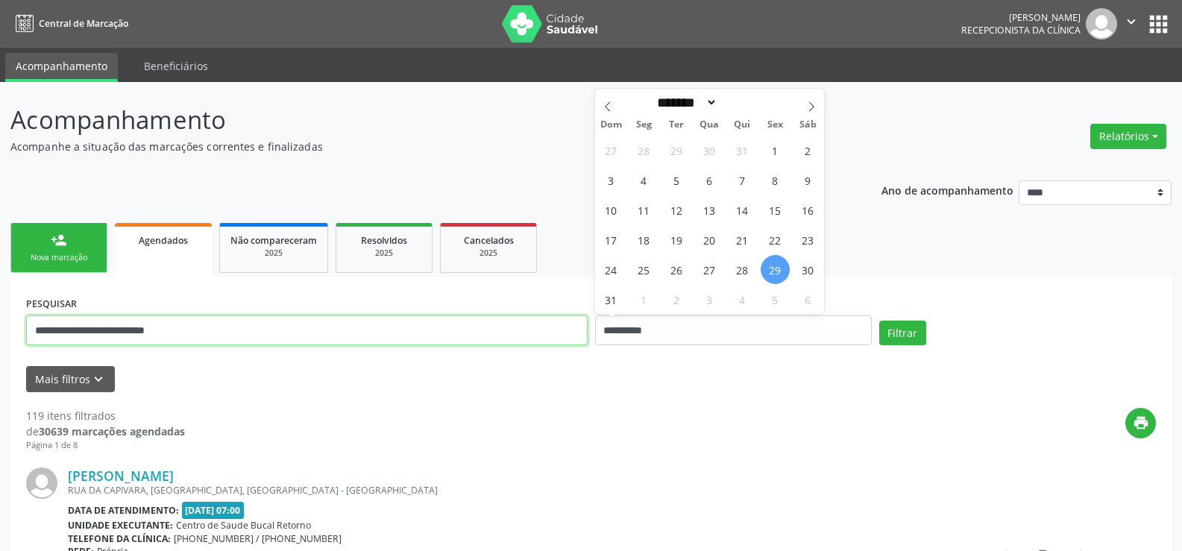
click at [226, 329] on input "**********" at bounding box center [306, 330] width 561 height 30
drag, startPoint x: 226, startPoint y: 329, endPoint x: 25, endPoint y: 330, distance: 201.3
click at [25, 330] on div "**********" at bounding box center [306, 323] width 569 height 63
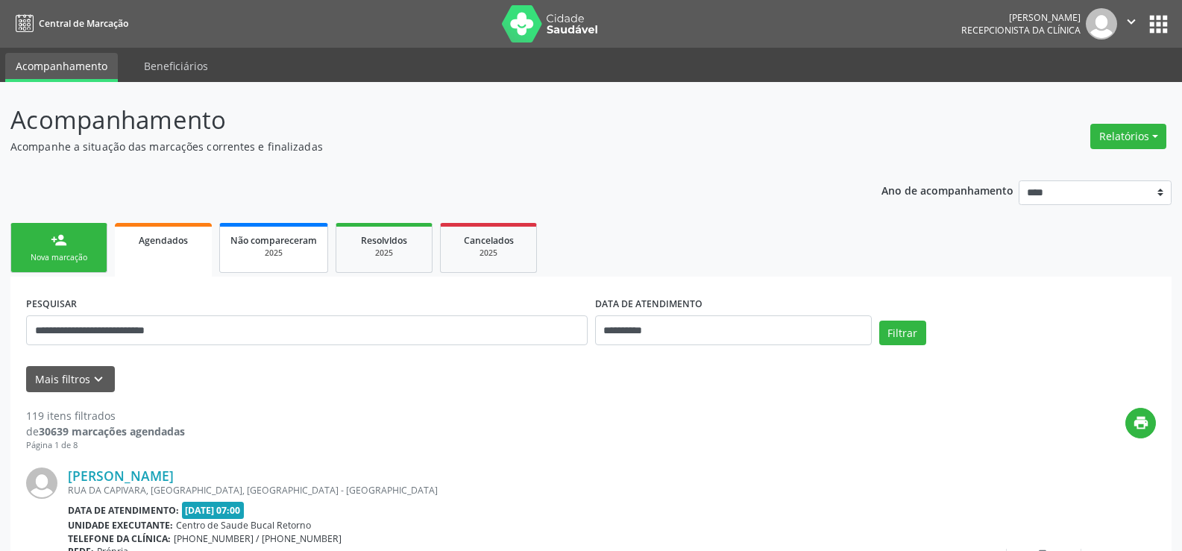
click at [273, 255] on div "2025" at bounding box center [273, 253] width 86 height 11
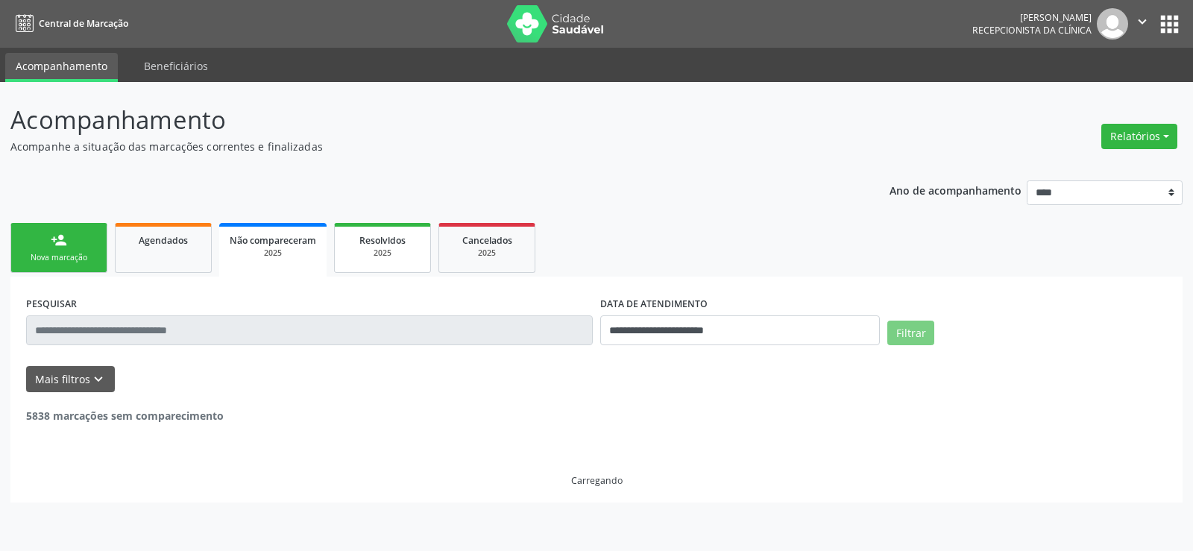
click at [368, 246] on span "Resolvidos" at bounding box center [382, 240] width 46 height 13
click at [488, 257] on div "2025" at bounding box center [488, 253] width 75 height 11
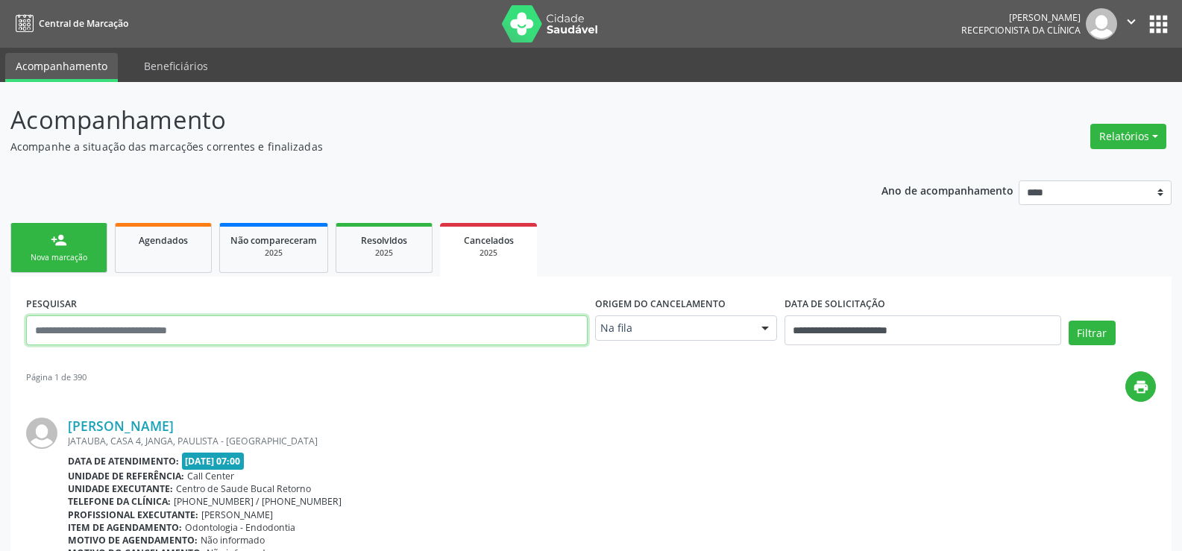
click at [205, 330] on input "text" at bounding box center [306, 330] width 561 height 30
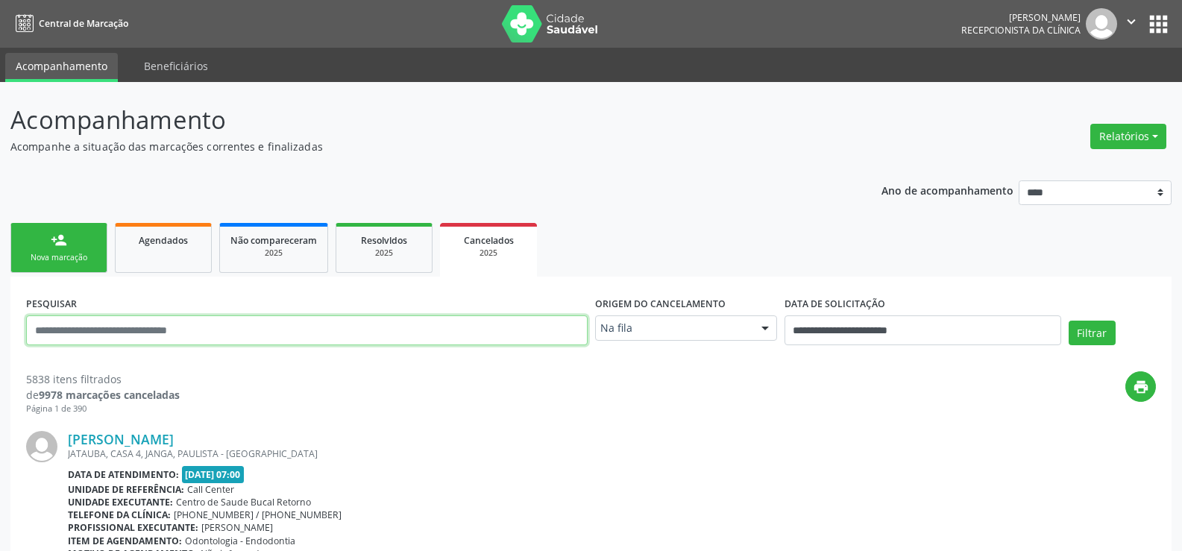
paste input "**********"
type input "**********"
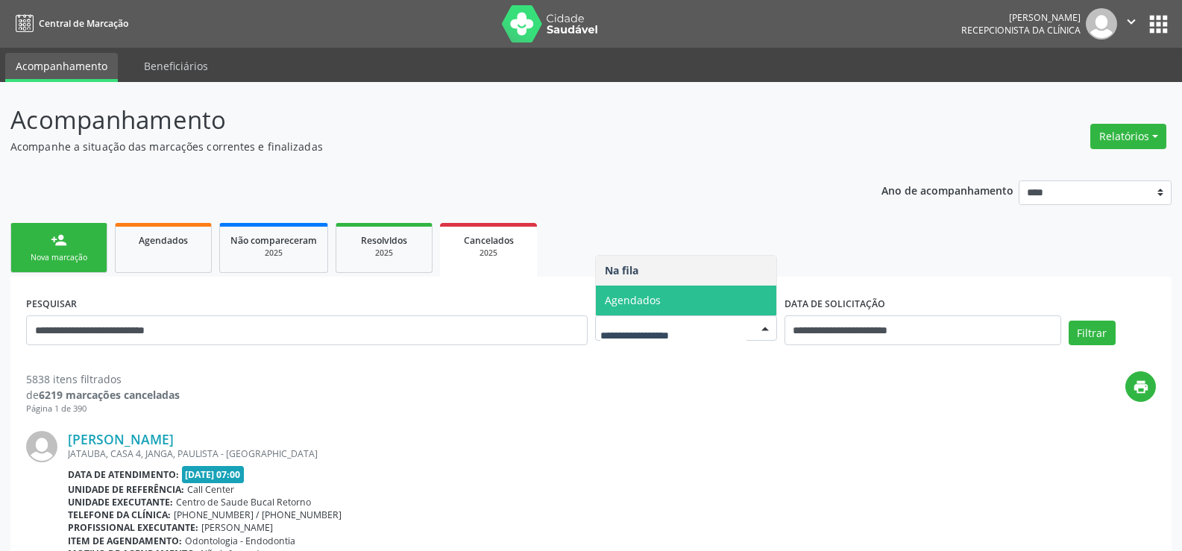
click at [649, 309] on span "Agendados" at bounding box center [686, 301] width 180 height 30
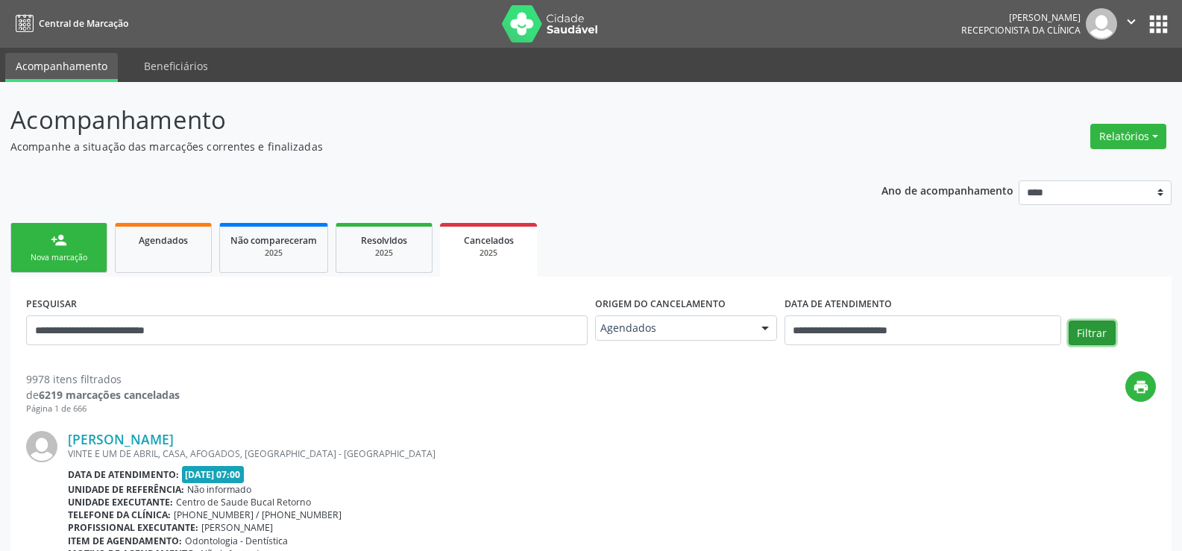
click at [1081, 332] on button "Filtrar" at bounding box center [1091, 333] width 47 height 25
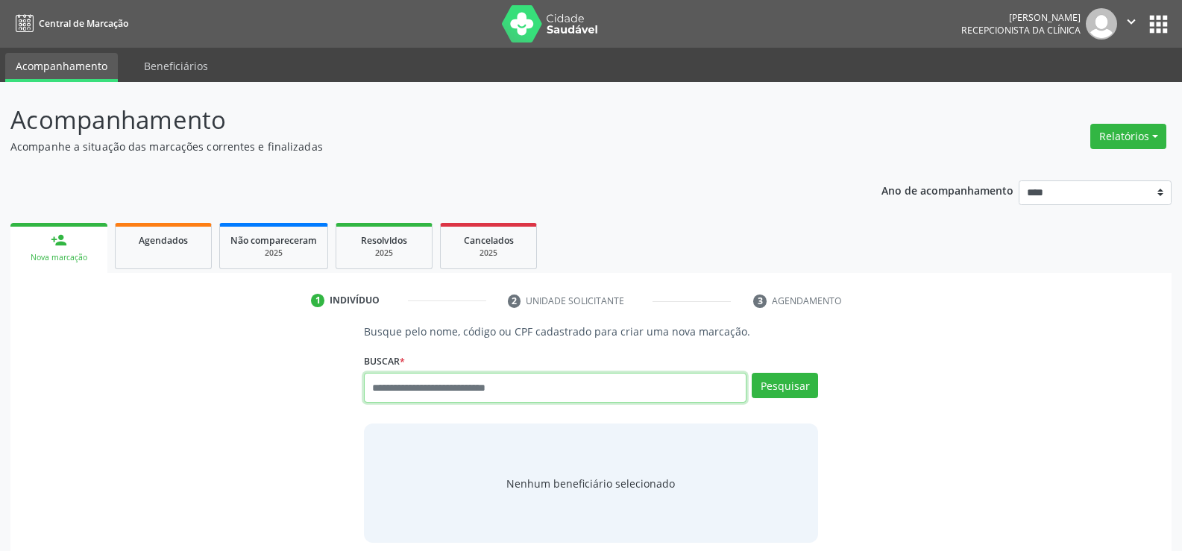
click at [469, 388] on input "text" at bounding box center [555, 388] width 382 height 30
type input "**********"
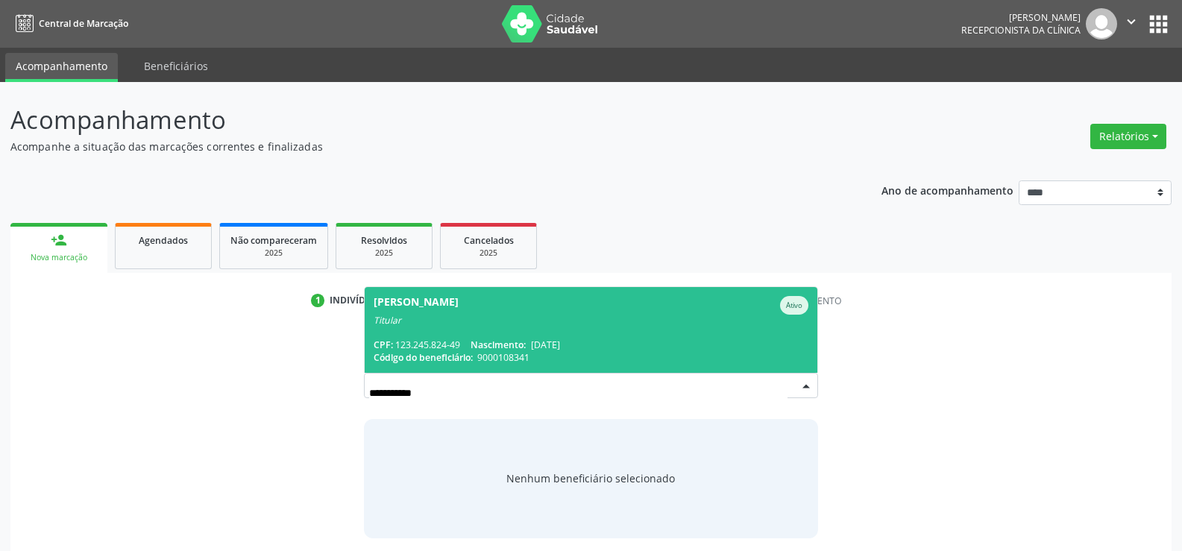
click at [476, 333] on span "[PERSON_NAME] Ativo Titular CPF: 123.245.824-49 Nascimento: [DATE] Código do be…" at bounding box center [591, 330] width 453 height 86
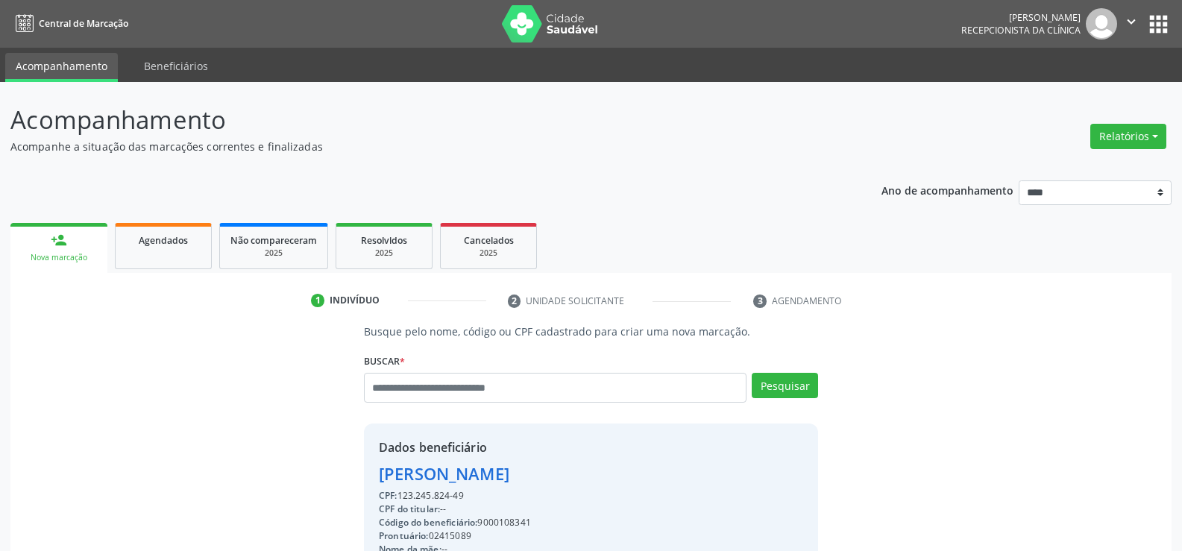
drag, startPoint x: 379, startPoint y: 470, endPoint x: 574, endPoint y: 492, distance: 196.5
copy div "[PERSON_NAME] CPF: 123.245.824-49"
click at [491, 380] on input "text" at bounding box center [555, 388] width 382 height 30
paste input "**********"
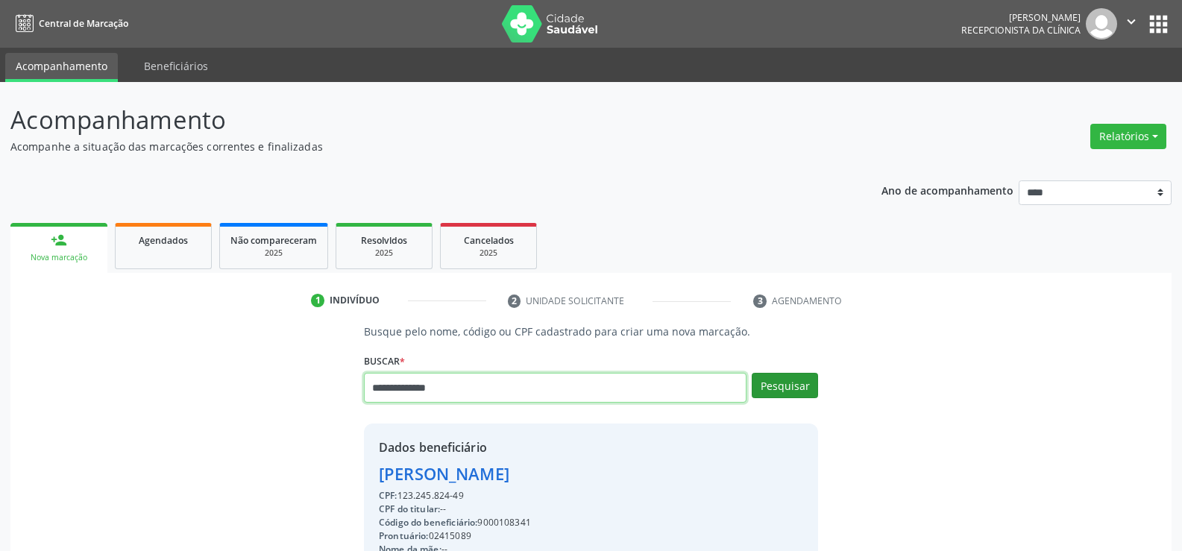
type input "**********"
click at [800, 386] on button "Pesquisar" at bounding box center [785, 385] width 66 height 25
type input "**********"
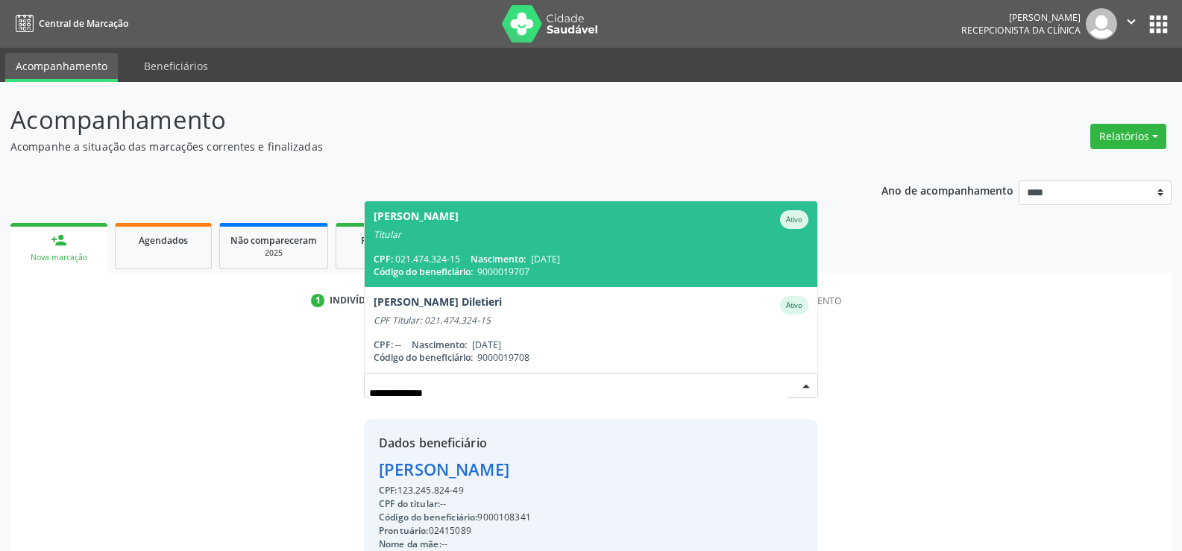
click at [533, 229] on div "Titular" at bounding box center [591, 235] width 435 height 12
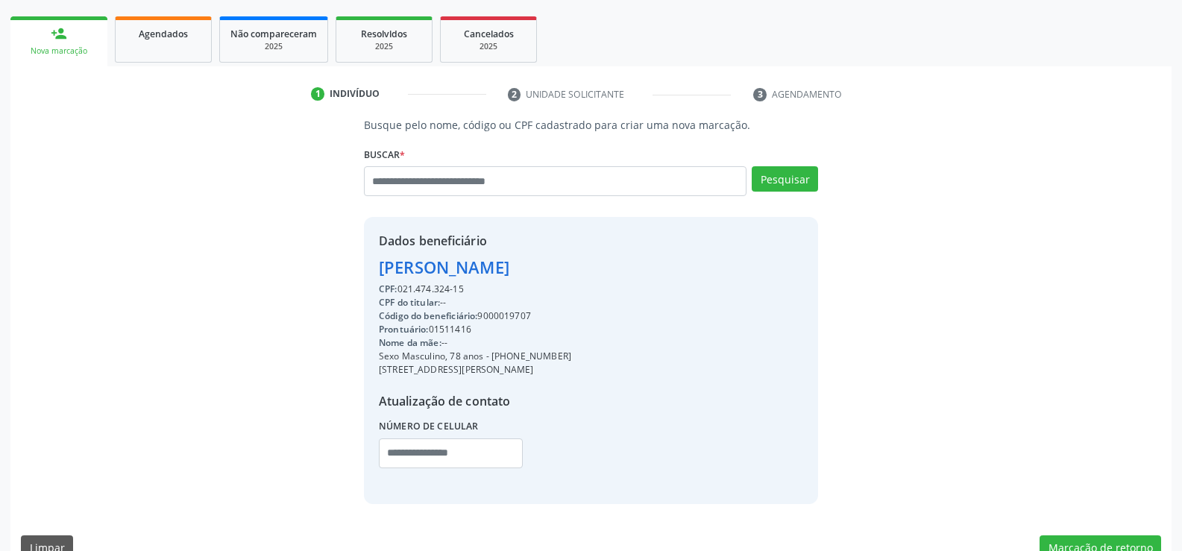
scroll to position [236, 0]
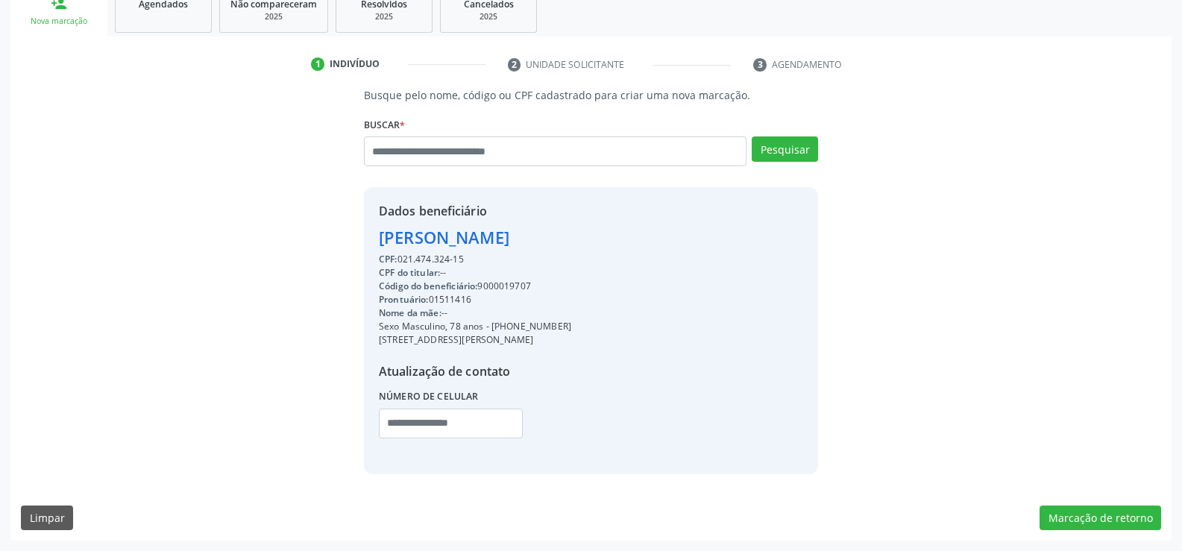
drag, startPoint x: 380, startPoint y: 240, endPoint x: 679, endPoint y: 240, distance: 299.7
click at [679, 240] on div "Dados beneficiário [PERSON_NAME] CPF: 021.474.324-15 CPF do titular: -- Código …" at bounding box center [591, 330] width 454 height 286
copy div "[PERSON_NAME]"
drag, startPoint x: 514, startPoint y: 327, endPoint x: 590, endPoint y: 319, distance: 76.4
click at [571, 320] on div "Sexo Masculino, 78 anos - [PHONE_NUMBER]" at bounding box center [475, 326] width 192 height 13
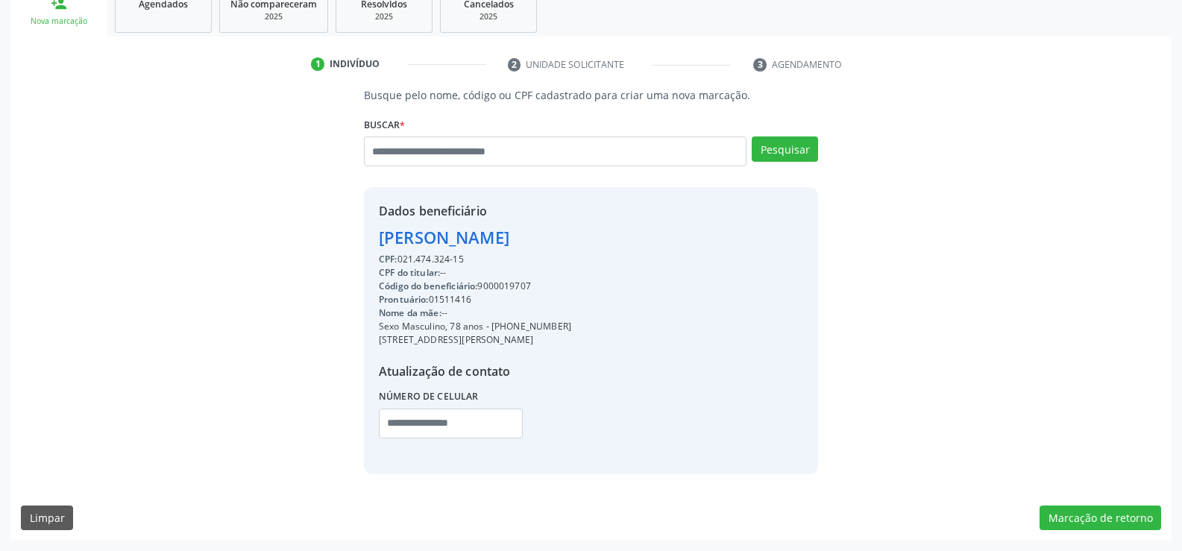
click at [571, 326] on div "Sexo Masculino, 78 anos - [PHONE_NUMBER]" at bounding box center [475, 326] width 192 height 13
drag, startPoint x: 509, startPoint y: 328, endPoint x: 599, endPoint y: 327, distance: 89.5
click at [571, 327] on div "Sexo Masculino, 78 anos - [PHONE_NUMBER]" at bounding box center [475, 326] width 192 height 13
copy div "98780-7502"
click at [399, 148] on input "text" at bounding box center [555, 151] width 382 height 30
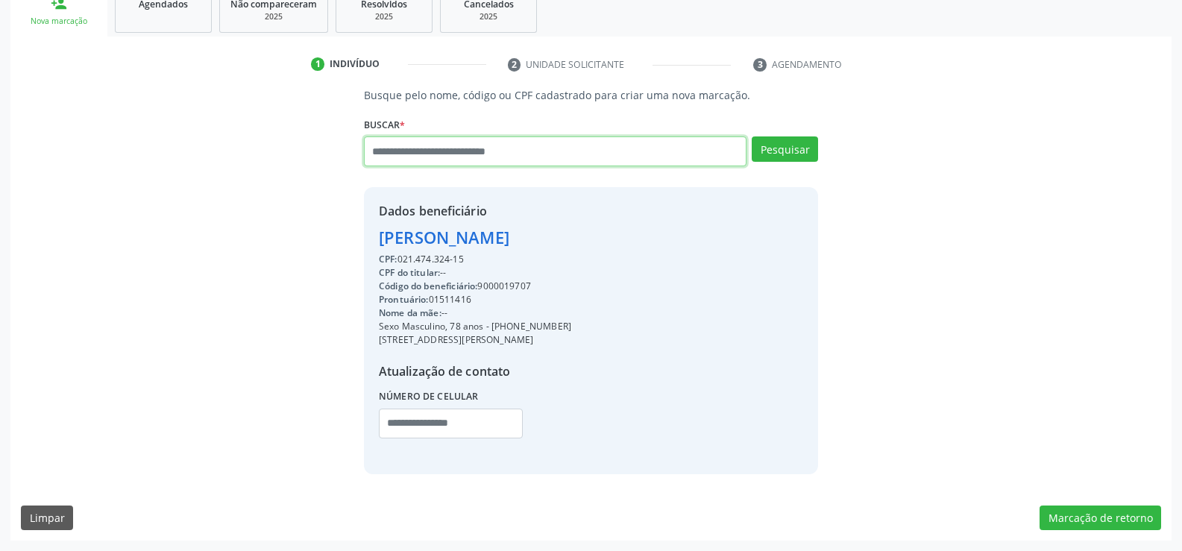
paste input "**********"
type input "**********"
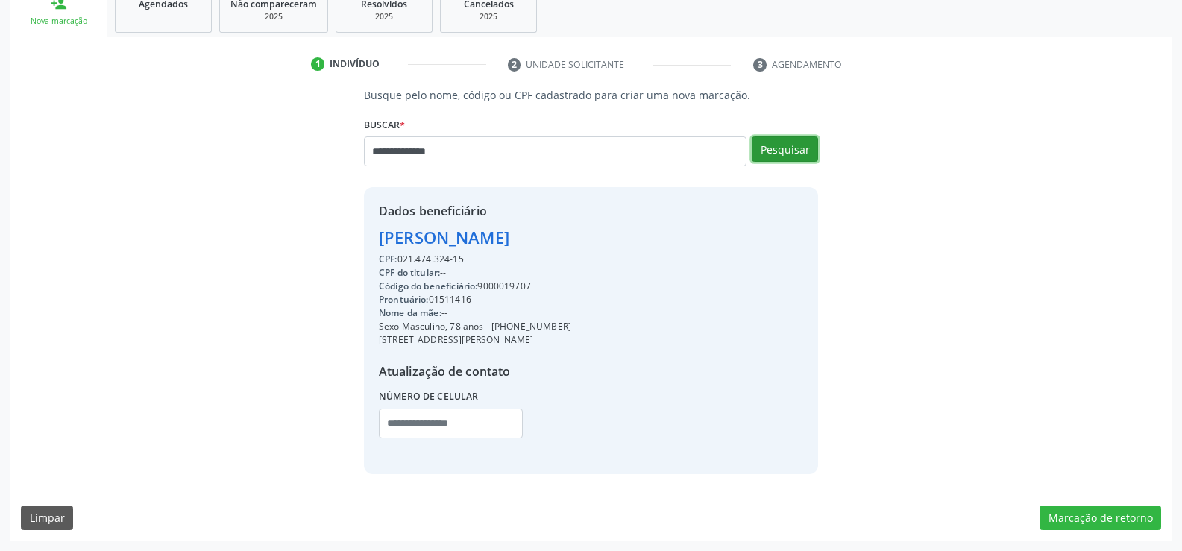
click at [780, 150] on button "Pesquisar" at bounding box center [785, 148] width 66 height 25
type input "**********"
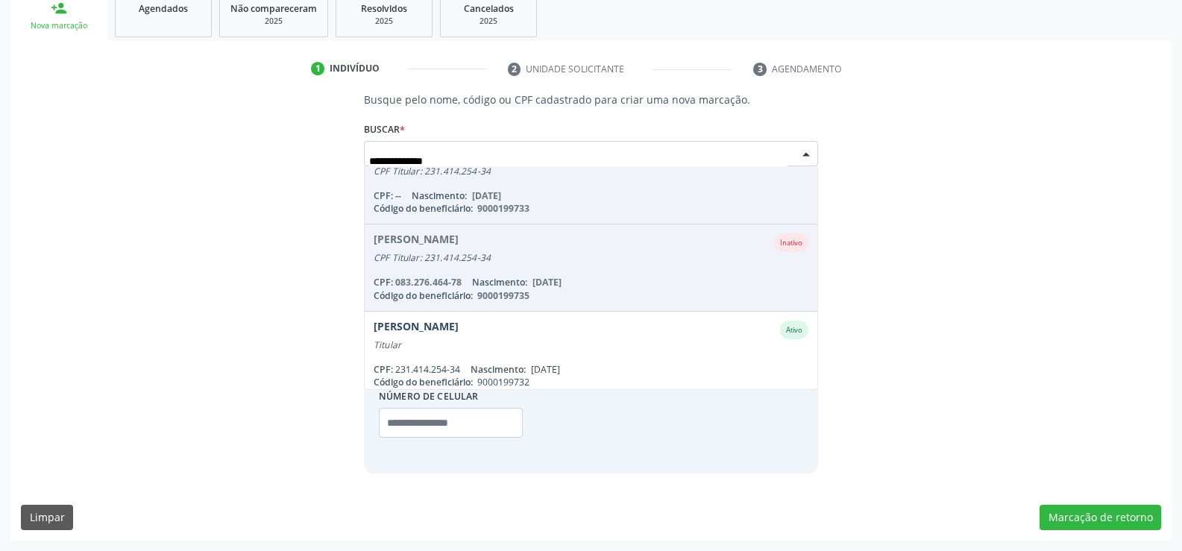
scroll to position [122, 0]
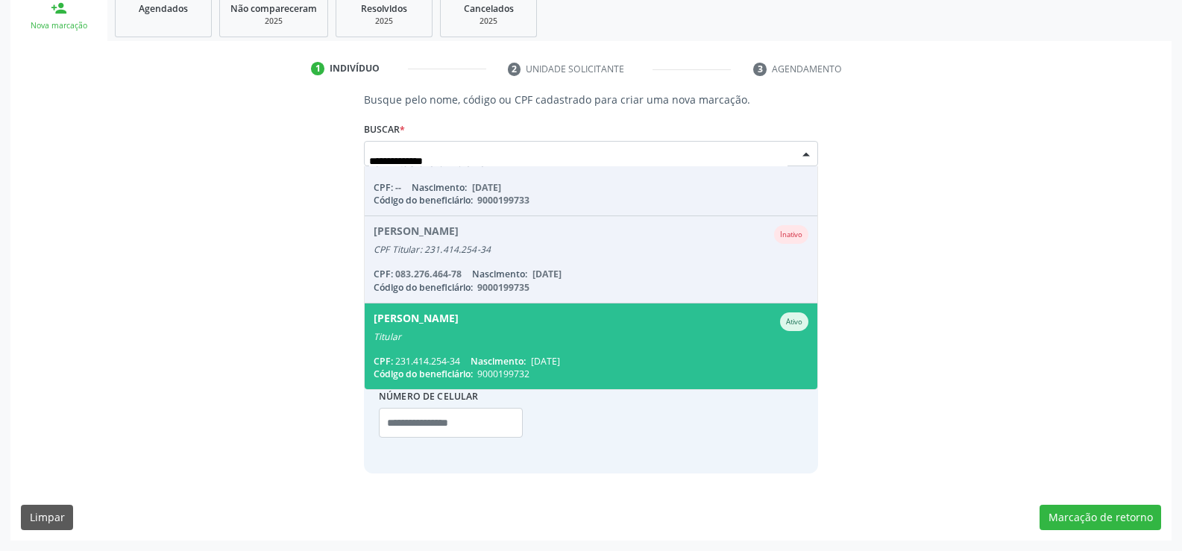
click at [579, 337] on div "Titular" at bounding box center [591, 337] width 435 height 12
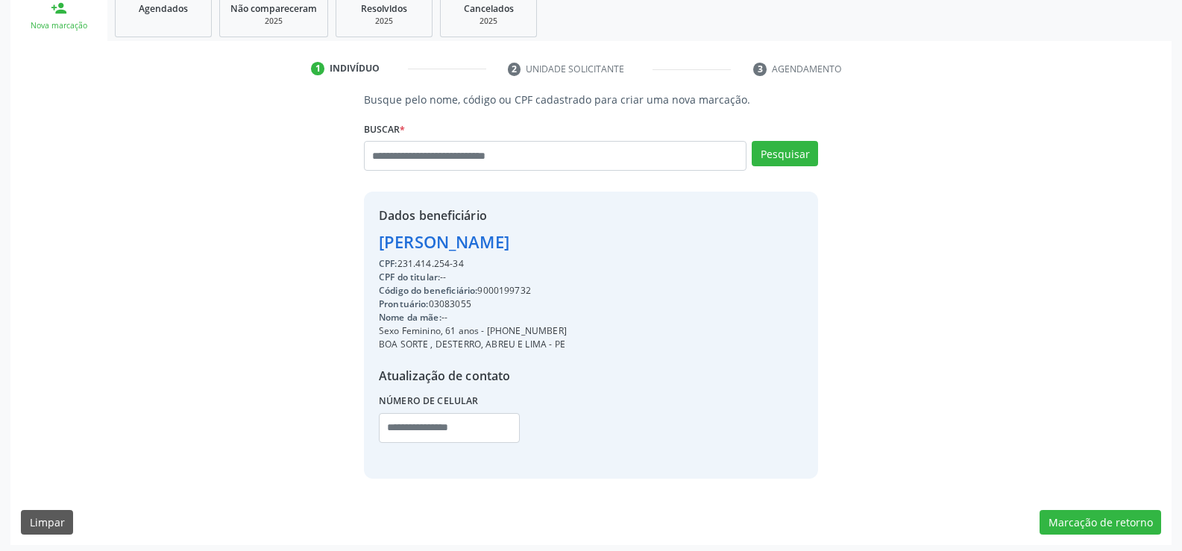
drag, startPoint x: 380, startPoint y: 237, endPoint x: 633, endPoint y: 242, distance: 253.5
click at [633, 242] on div "Dados beneficiário [PERSON_NAME] CPF: 231.414.254-34 CPF do titular: -- Código …" at bounding box center [591, 335] width 454 height 286
copy div "[PERSON_NAME]"
drag, startPoint x: 506, startPoint y: 328, endPoint x: 596, endPoint y: 336, distance: 90.6
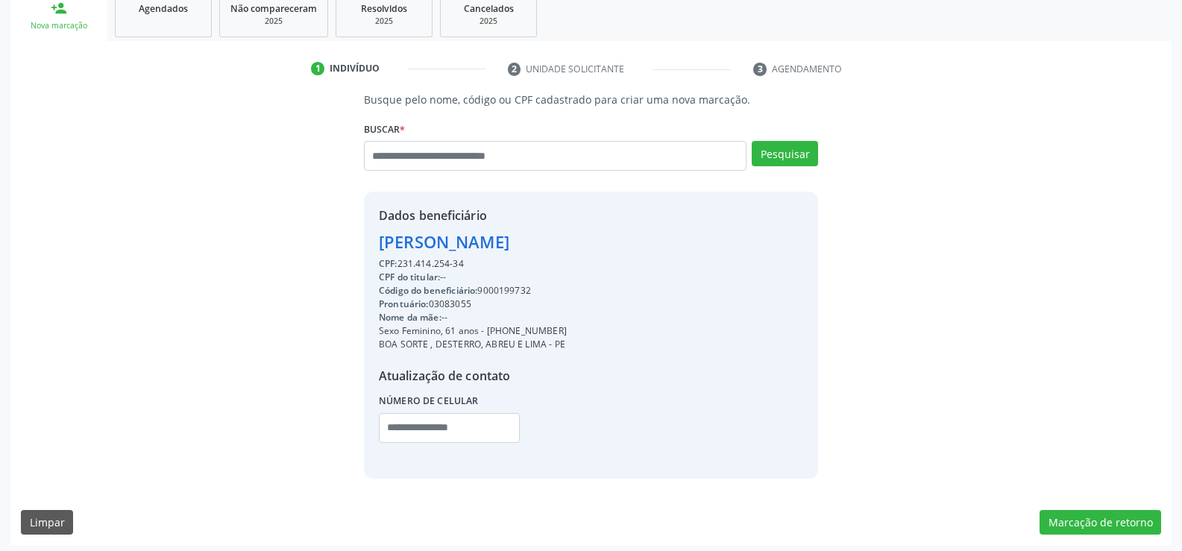
click at [596, 336] on div "Dados beneficiário [PERSON_NAME] CPF: 231.414.254-34 CPF do titular: -- Código …" at bounding box center [591, 335] width 454 height 286
copy div "98365-5388"
click at [432, 158] on input "text" at bounding box center [555, 156] width 382 height 30
type input "**********"
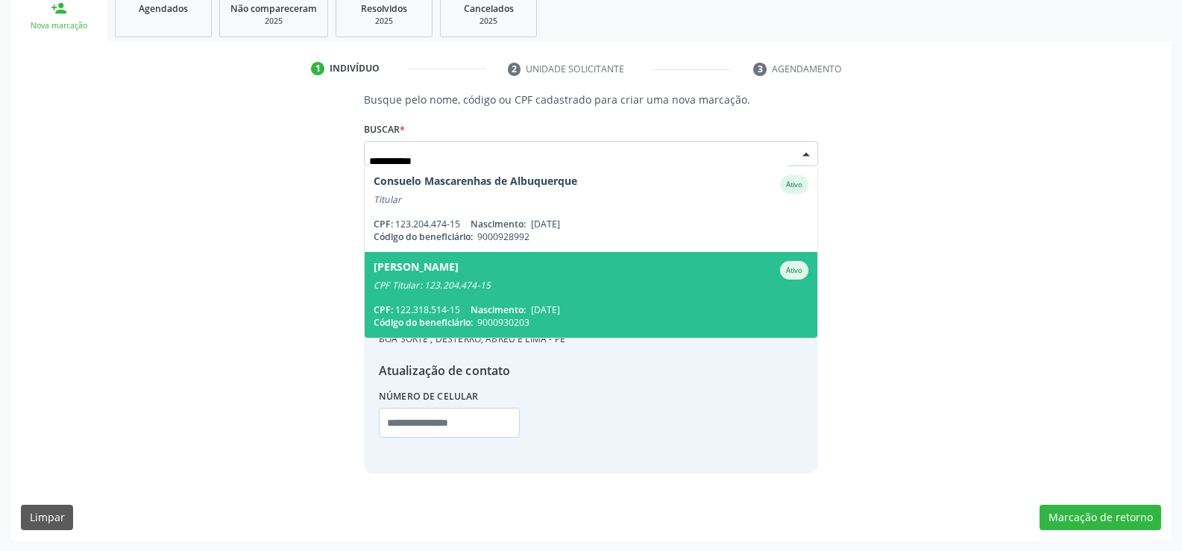
scroll to position [0, 0]
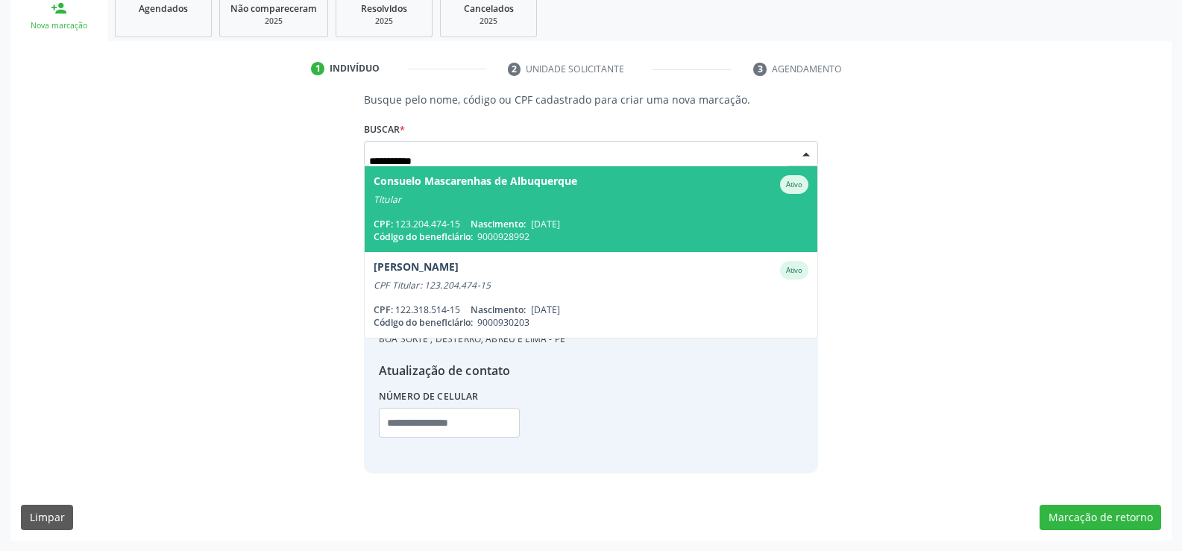
click at [451, 192] on div "Consuelo Mascarenhas de Albuquerque" at bounding box center [476, 184] width 204 height 19
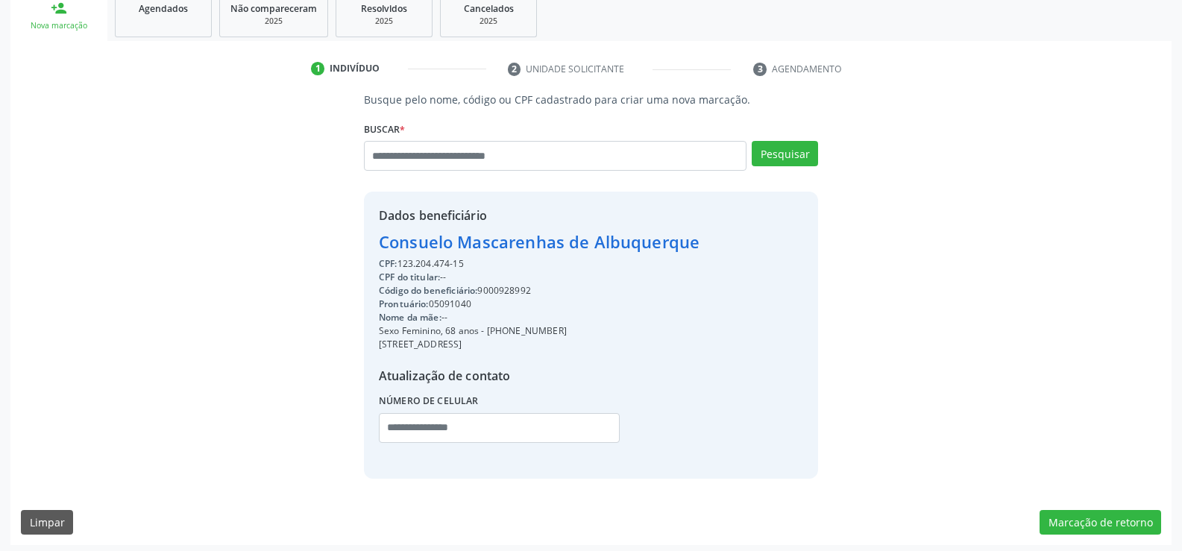
drag, startPoint x: 382, startPoint y: 249, endPoint x: 512, endPoint y: 265, distance: 131.4
click at [512, 265] on div "Dados beneficiário Consuelo Mascarenhas de Albuquerque CPF: 123.204.474-15 CPF …" at bounding box center [539, 335] width 321 height 256
copy div "Consuelo Mascarenhas de Albuquerque CPF: 123.204.474-15"
click at [412, 151] on input "text" at bounding box center [555, 156] width 382 height 30
type input "**********"
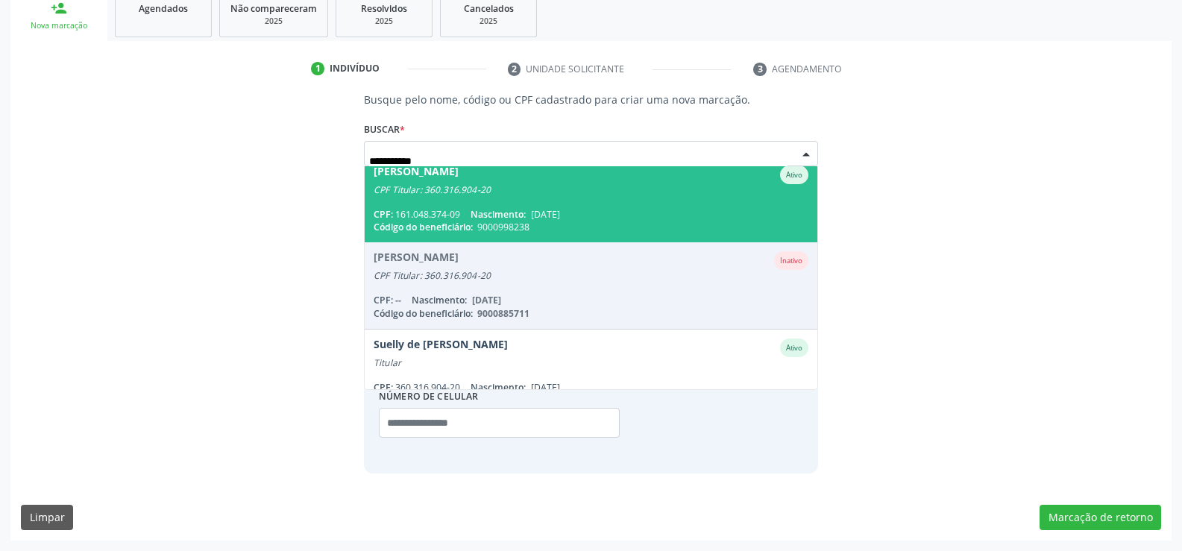
scroll to position [122, 0]
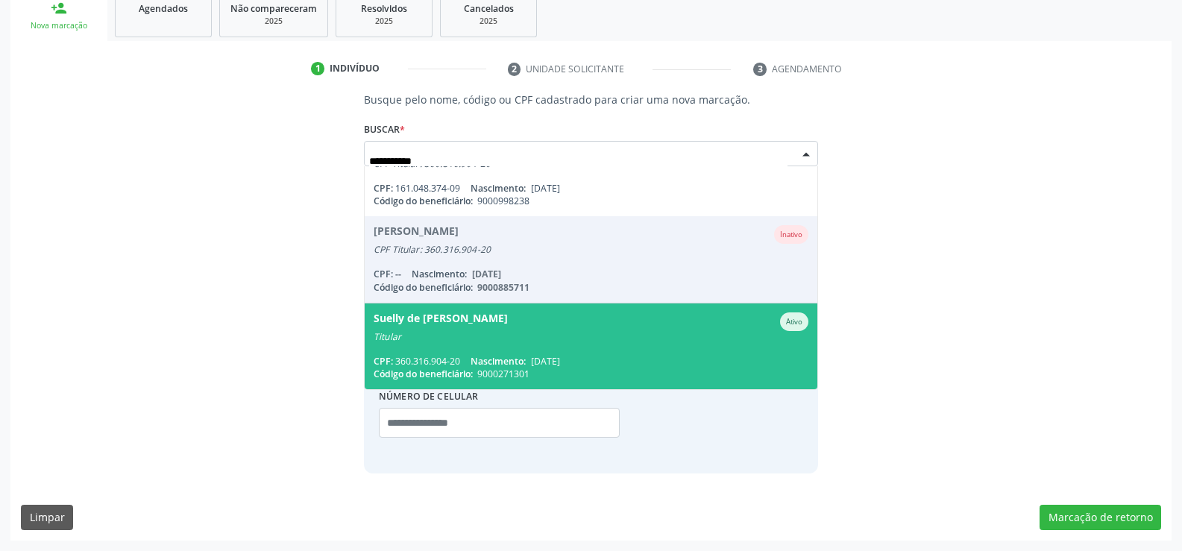
click at [465, 338] on div "Titular" at bounding box center [591, 337] width 435 height 12
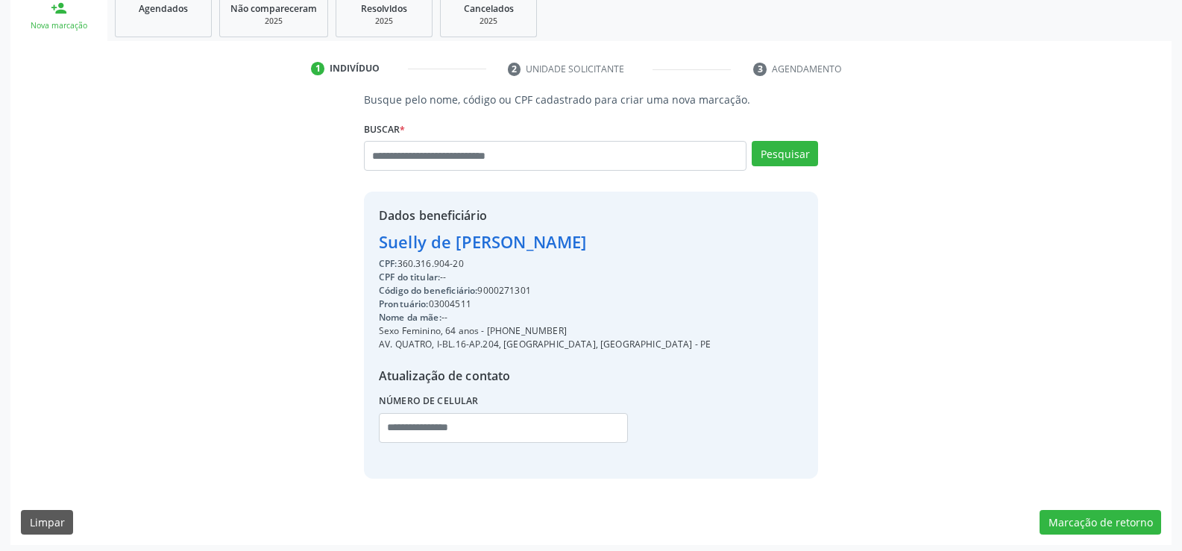
drag, startPoint x: 377, startPoint y: 245, endPoint x: 639, endPoint y: 264, distance: 263.1
click at [639, 264] on div "Dados beneficiário Suelly de [PERSON_NAME] CPF: 360.316.904-20 CPF do titular: …" at bounding box center [591, 335] width 454 height 286
copy div "Suelly de [PERSON_NAME] CPF: 360.316.904-20"
